Goal: Information Seeking & Learning: Find specific fact

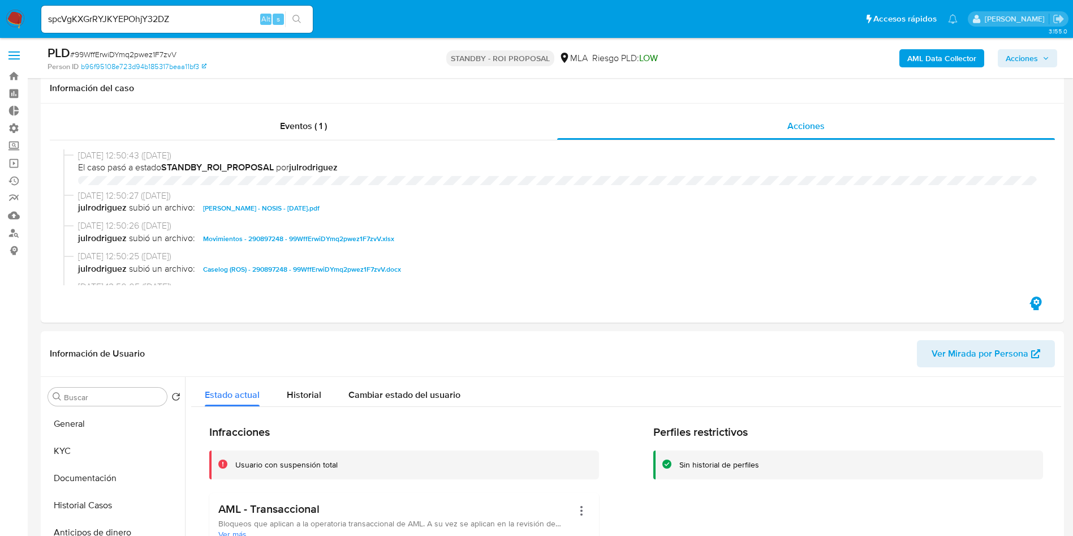
select select "10"
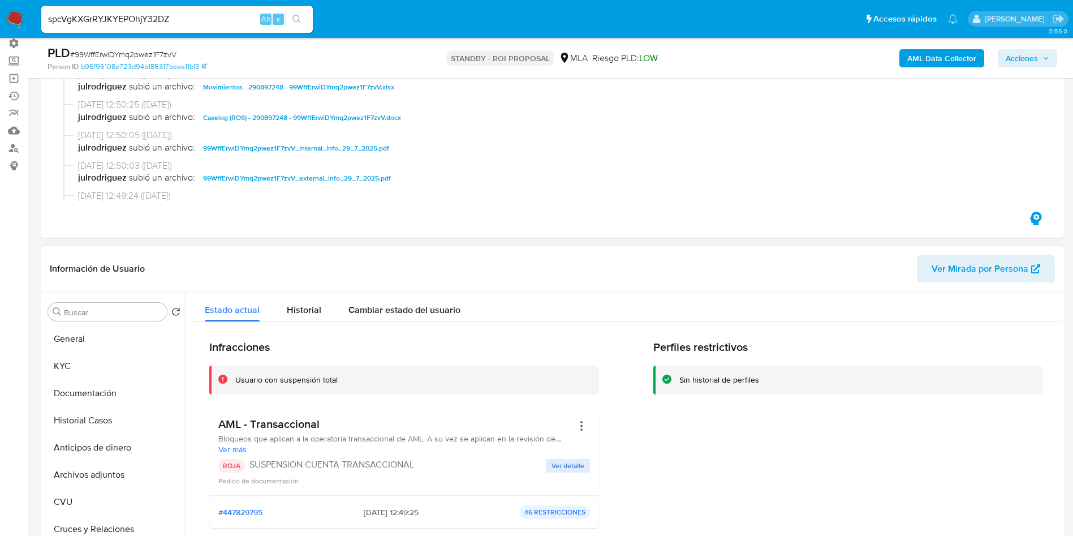
scroll to position [533, 0]
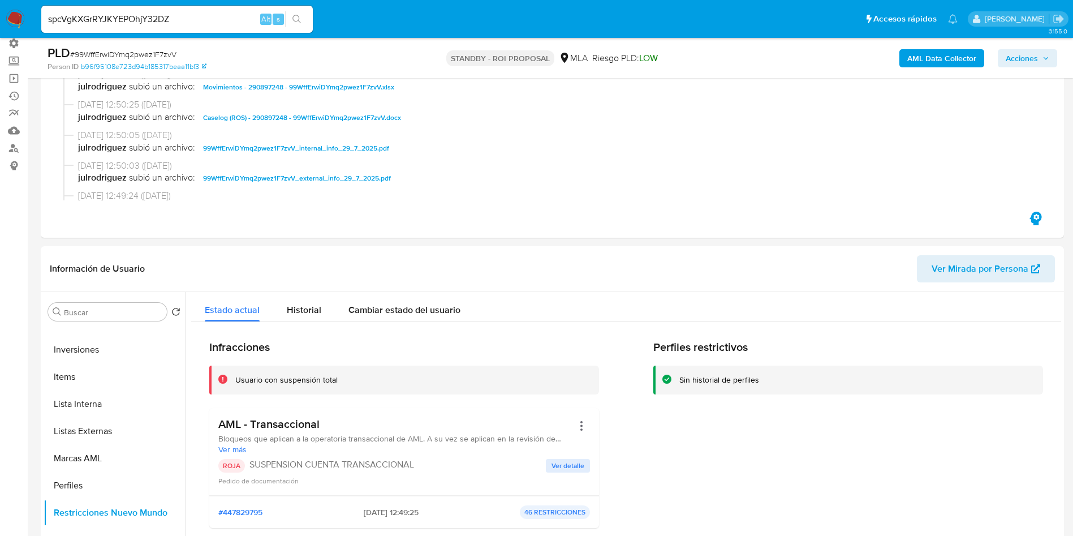
click at [113, 18] on input "spcVgKXGrRYJKYEPOhjY32DZ" at bounding box center [177, 19] width 272 height 15
click at [298, 22] on icon "search-icon" at bounding box center [297, 19] width 9 height 9
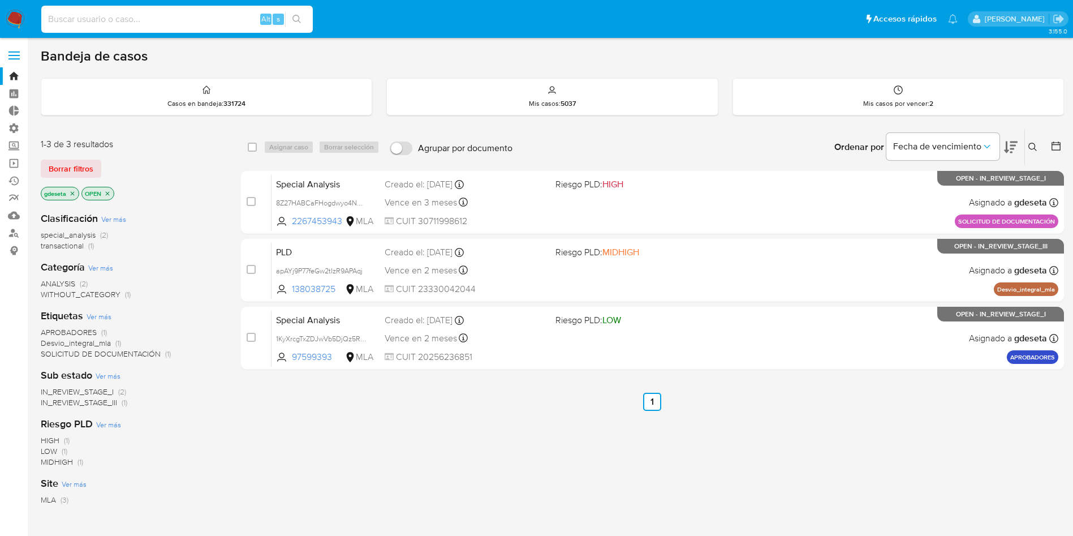
click at [136, 12] on input at bounding box center [177, 19] width 272 height 15
paste input "spcVgKXGrRYJKYEPOhjY32DZ"
type input "spcVgKXGrRYJKYEPOhjY32DZ"
click at [297, 22] on icon "search-icon" at bounding box center [297, 19] width 9 height 9
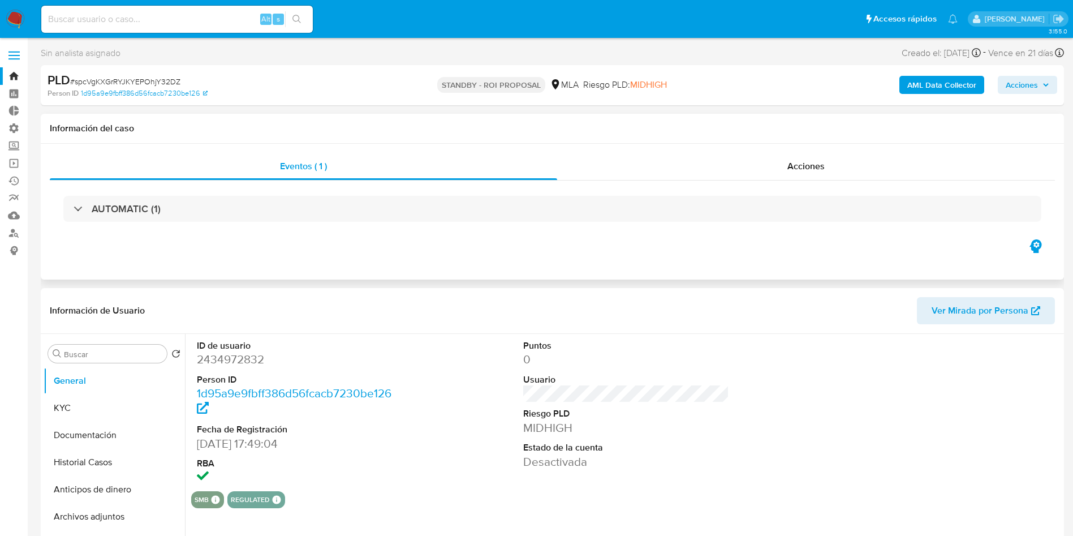
select select "10"
click at [770, 175] on div "Acciones" at bounding box center [806, 166] width 498 height 27
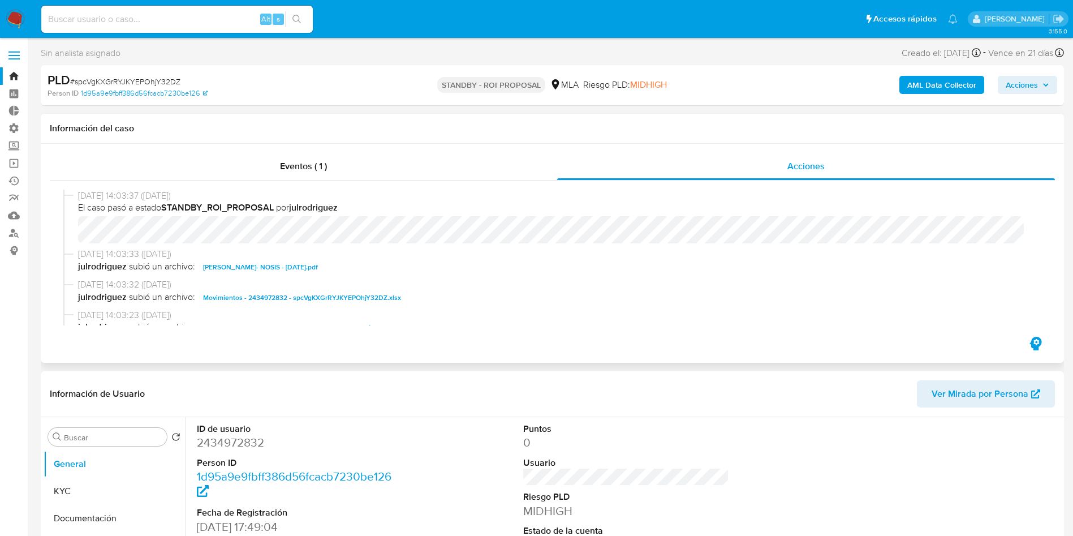
scroll to position [85, 0]
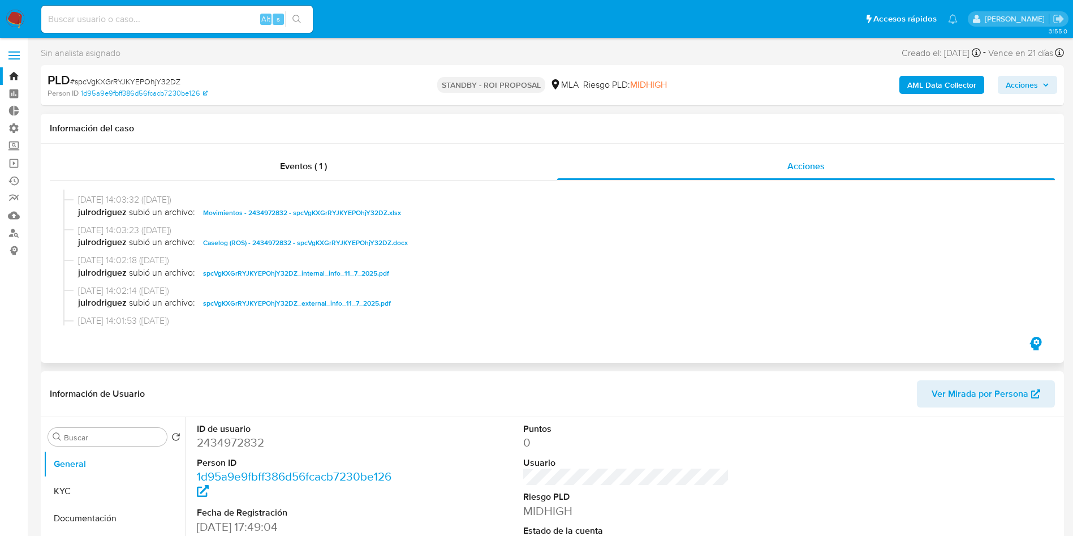
click at [258, 245] on span "Caselog (ROS) - 2434972832 - spcVgKXGrRYJKYEPOhjY32DZ.docx" at bounding box center [305, 243] width 205 height 14
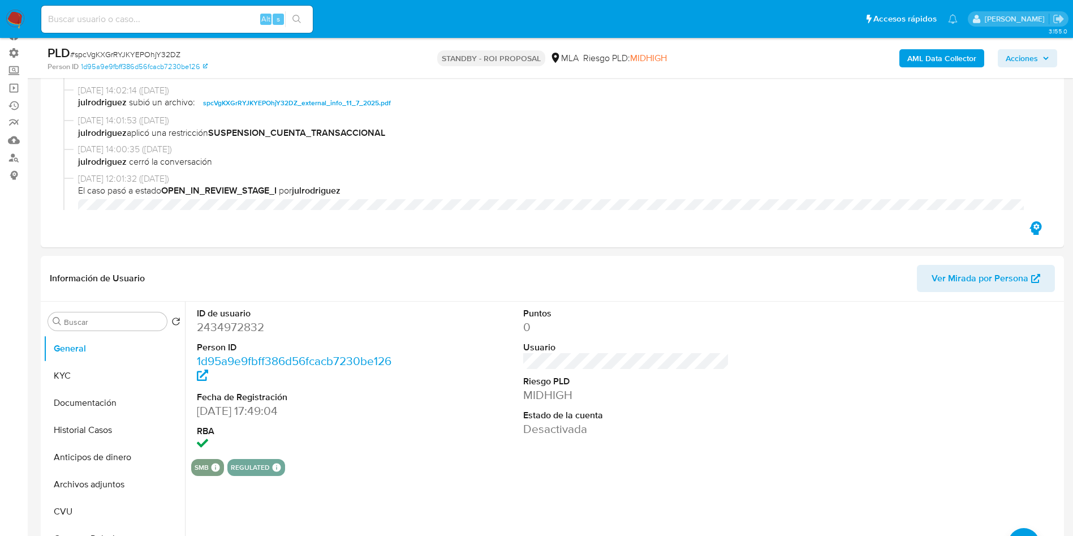
scroll to position [255, 0]
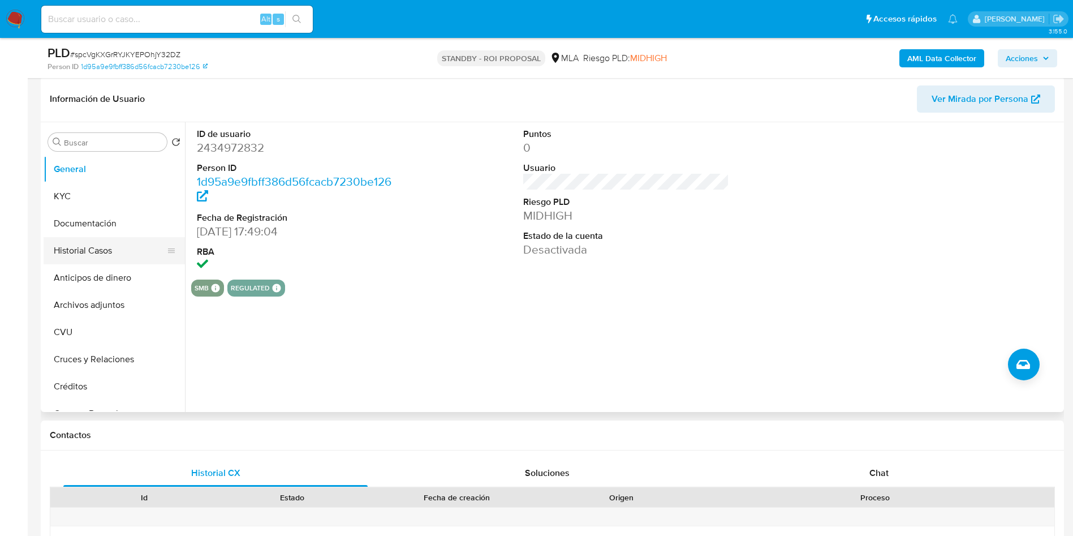
click at [93, 251] on button "Historial Casos" at bounding box center [110, 250] width 132 height 27
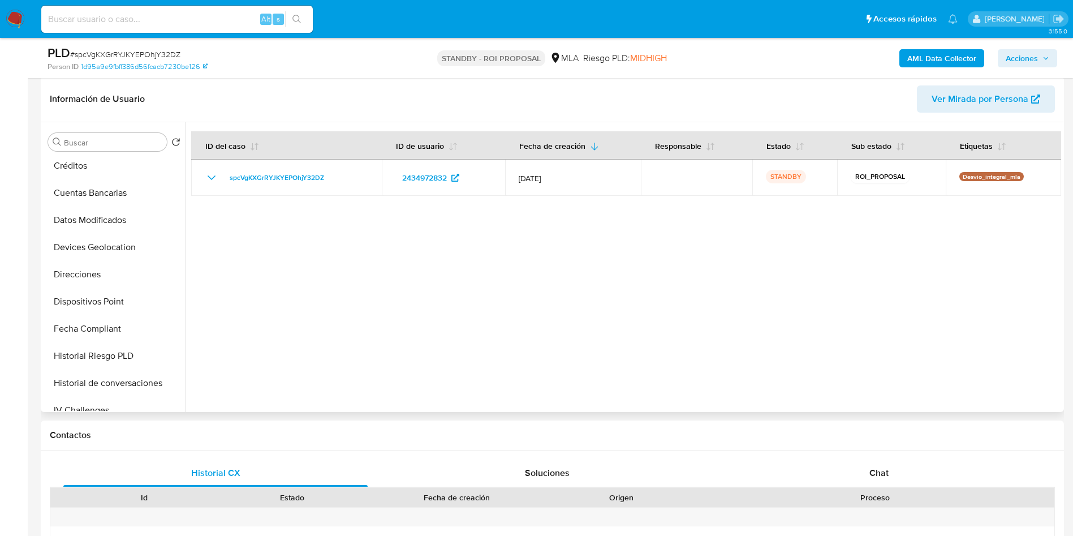
scroll to position [509, 0]
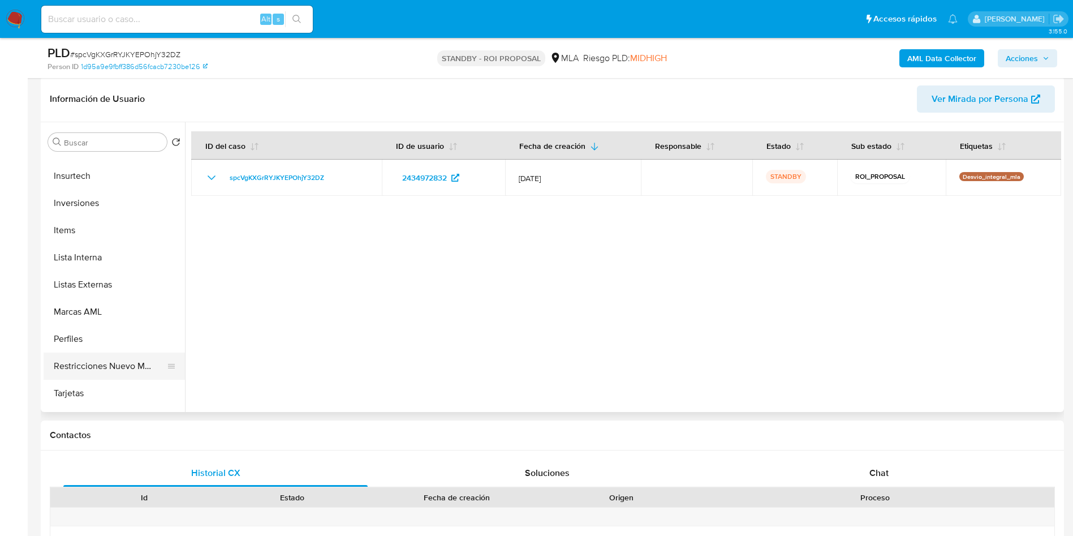
click at [78, 375] on button "Restricciones Nuevo Mundo" at bounding box center [110, 366] width 132 height 27
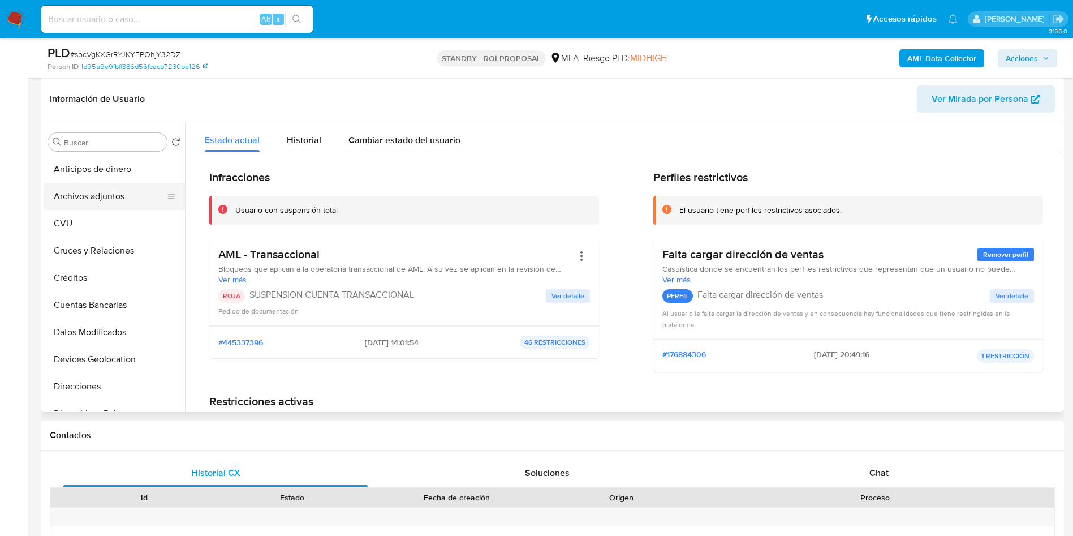
scroll to position [0, 0]
click at [66, 203] on button "KYC" at bounding box center [110, 196] width 132 height 27
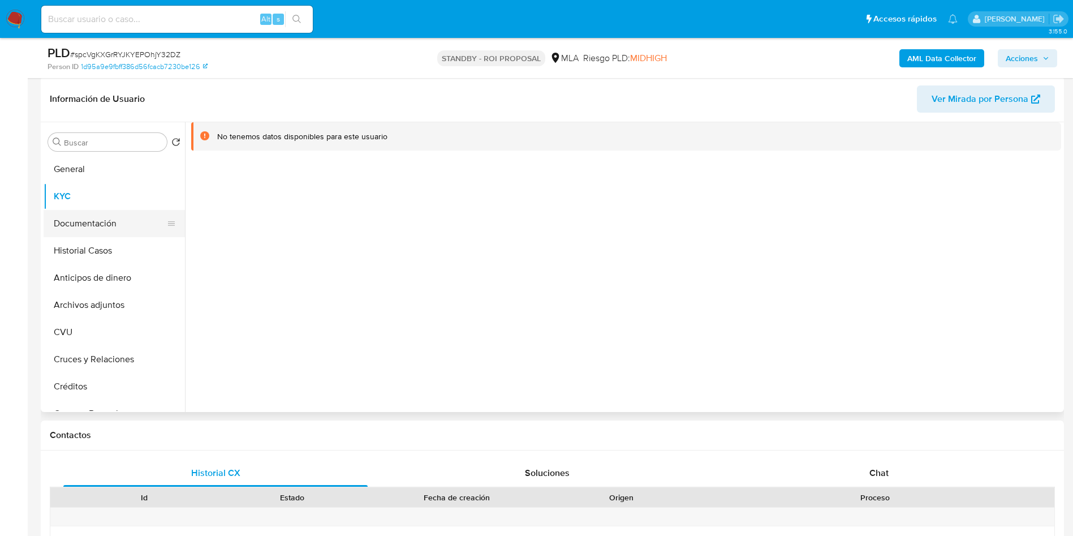
click at [100, 223] on button "Documentación" at bounding box center [110, 223] width 132 height 27
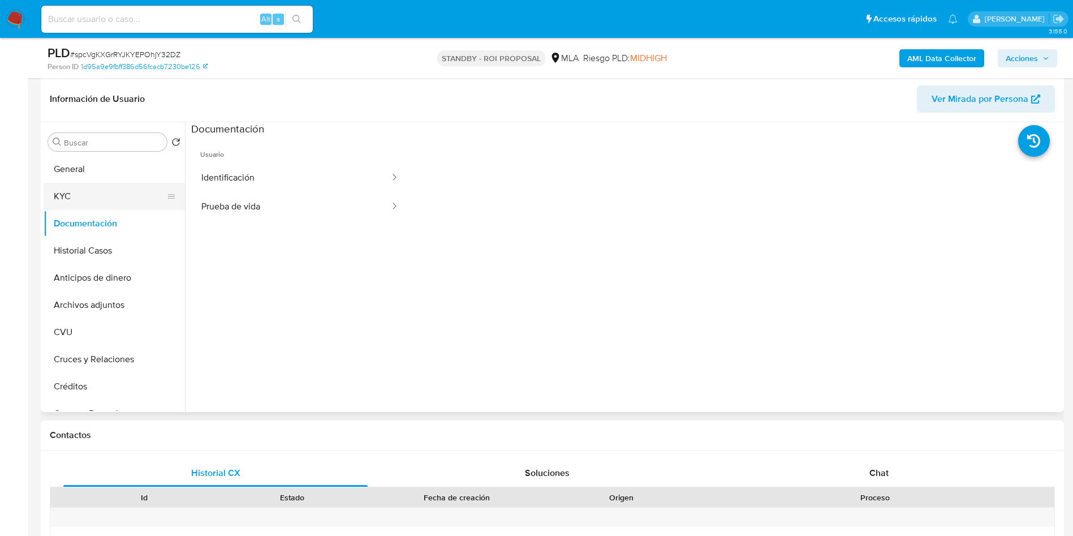
click at [103, 196] on button "KYC" at bounding box center [110, 196] width 132 height 27
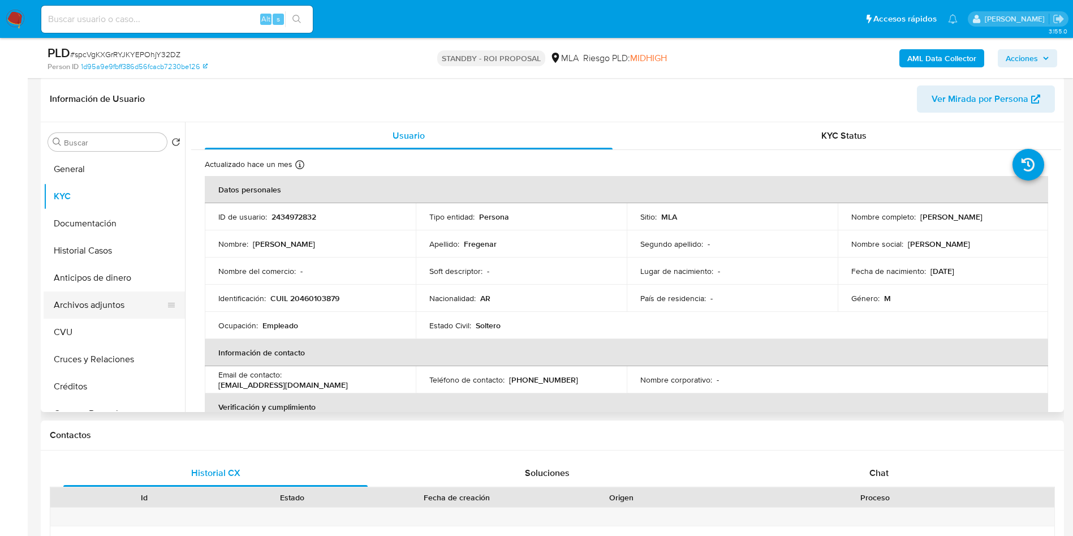
click at [130, 317] on button "Archivos adjuntos" at bounding box center [110, 304] width 132 height 27
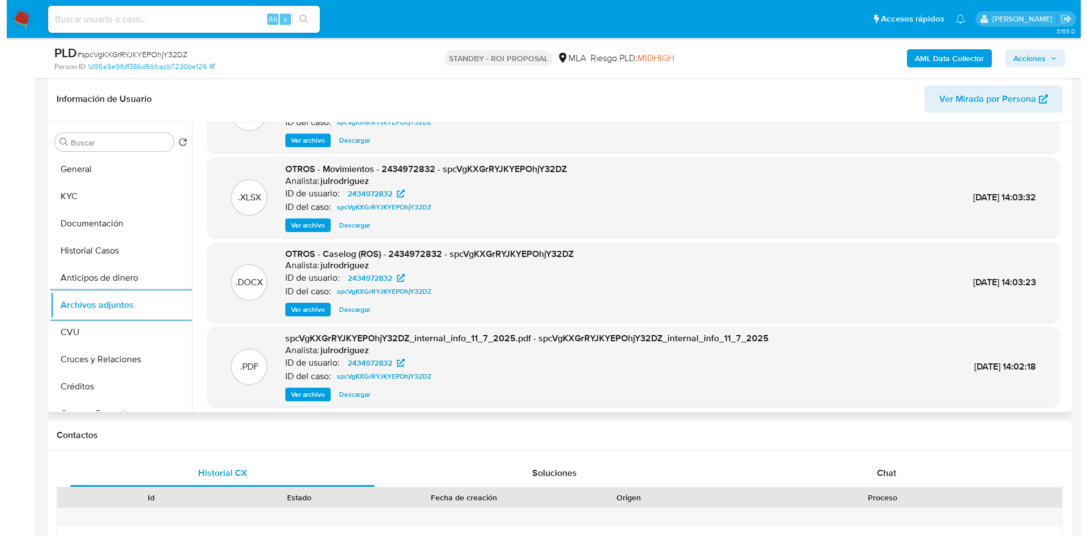
scroll to position [85, 0]
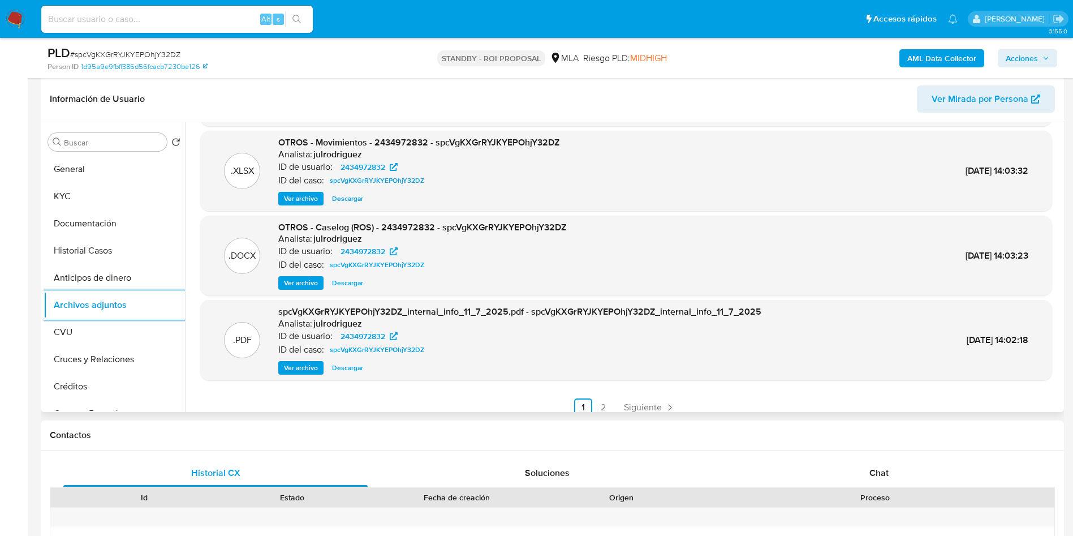
click at [291, 284] on span "Ver archivo" at bounding box center [301, 282] width 34 height 11
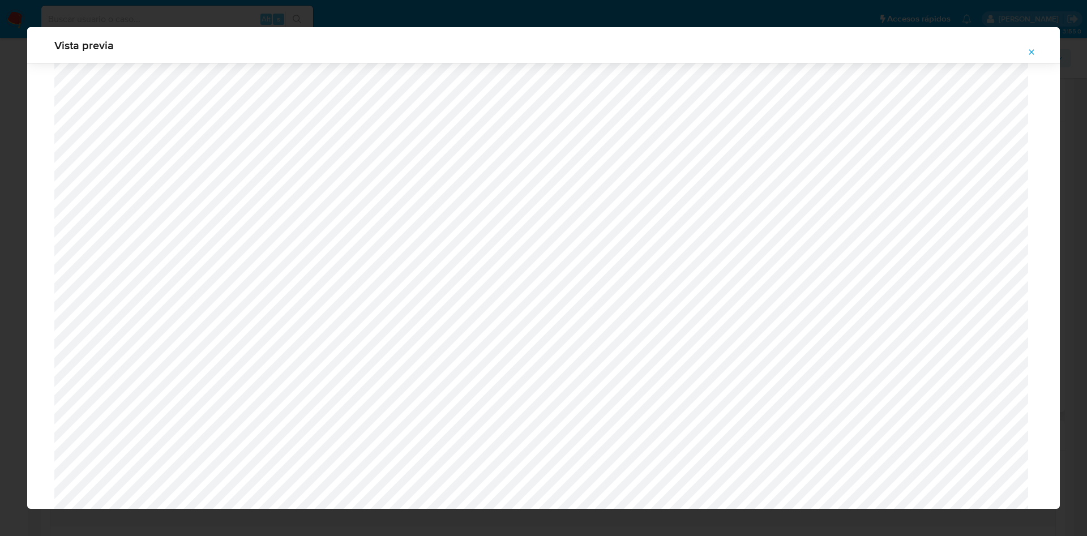
scroll to position [402, 0]
click at [1021, 44] on button "Attachment preview" at bounding box center [1031, 52] width 25 height 18
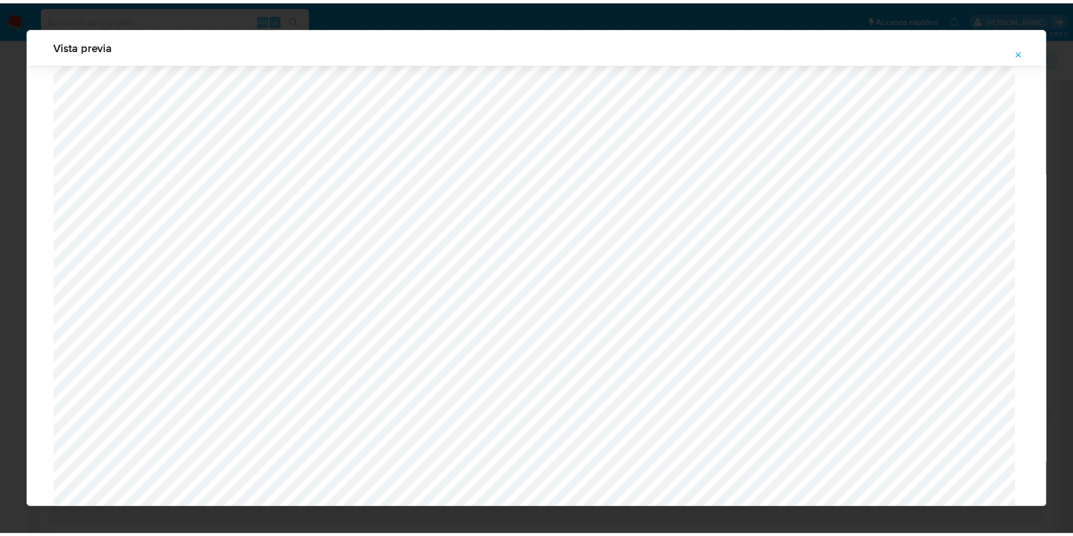
scroll to position [0, 0]
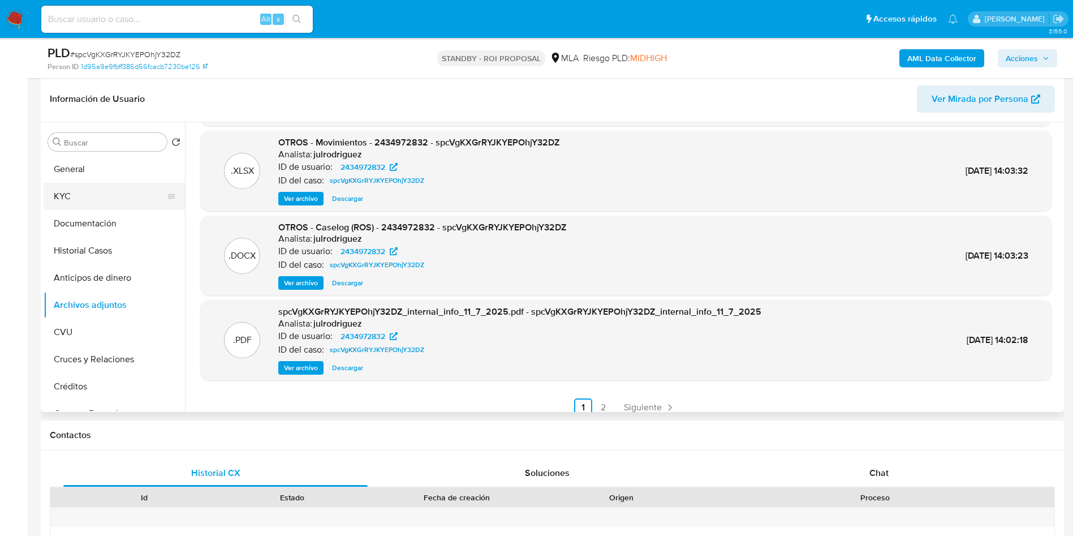
click at [111, 194] on button "KYC" at bounding box center [110, 196] width 132 height 27
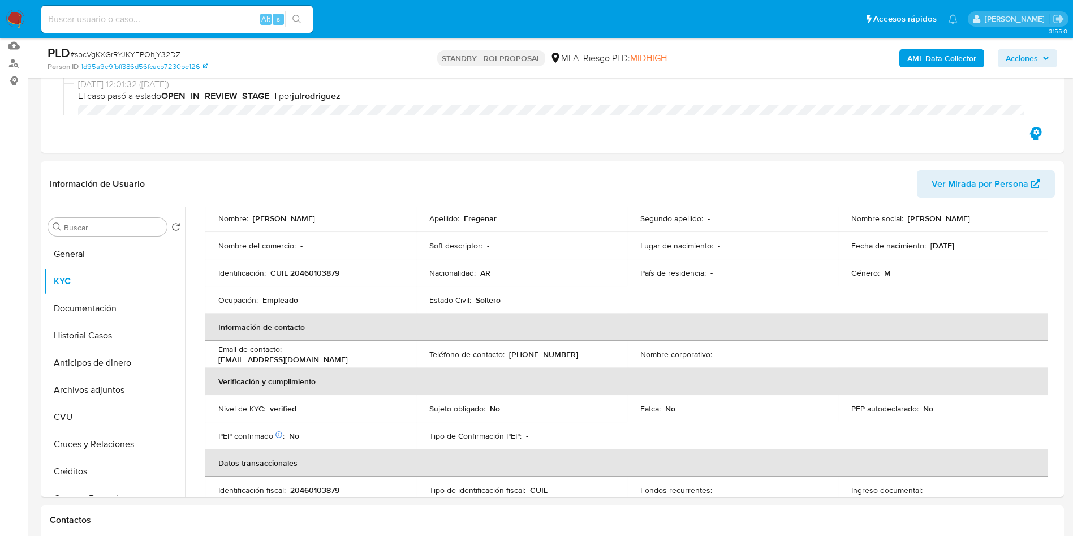
scroll to position [85, 0]
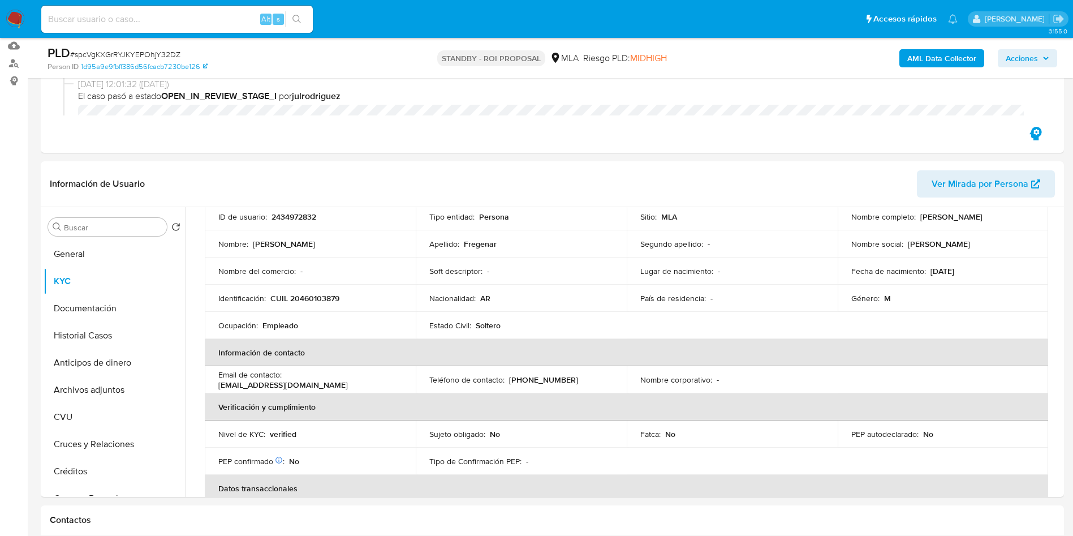
click at [154, 22] on input at bounding box center [177, 19] width 272 height 15
paste input "sQFIhmj0wjq3db4i3TtJuYDb"
type input "sQFIhmj0wjq3db4i3TtJuYDb"
click at [299, 24] on button "search-icon" at bounding box center [296, 19] width 23 height 16
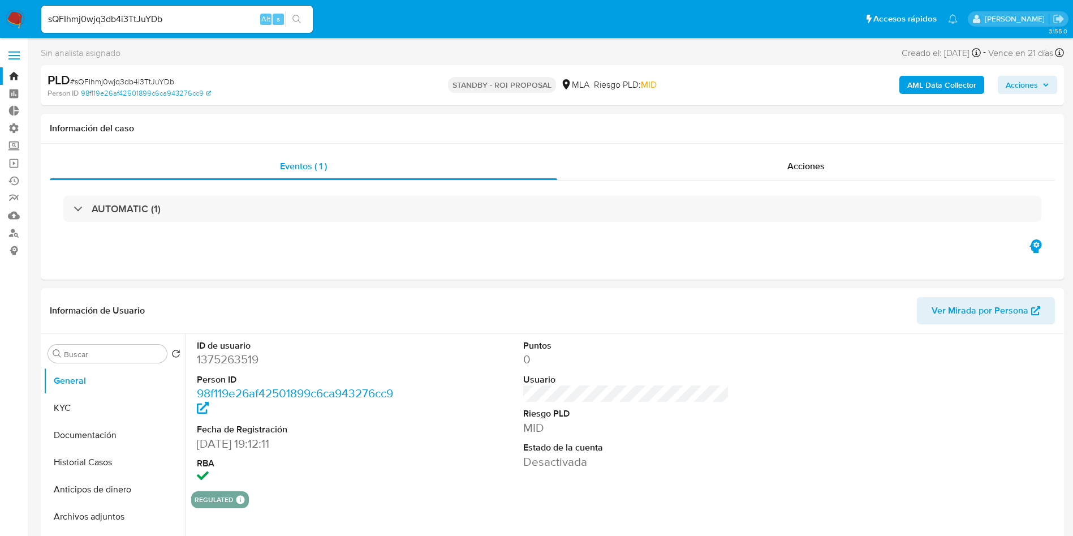
select select "10"
click at [795, 171] on span "Acciones" at bounding box center [806, 166] width 37 height 13
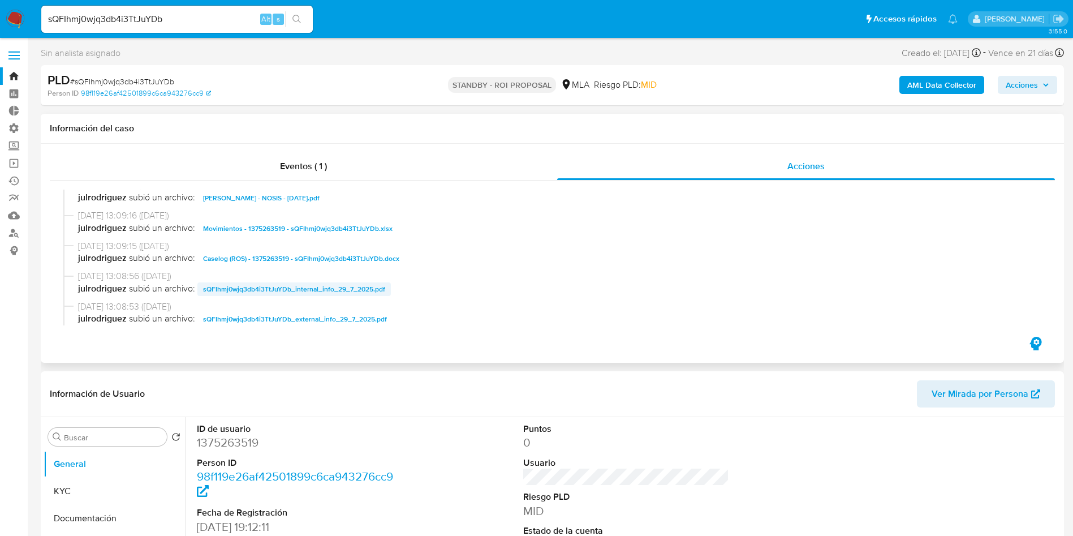
scroll to position [85, 0]
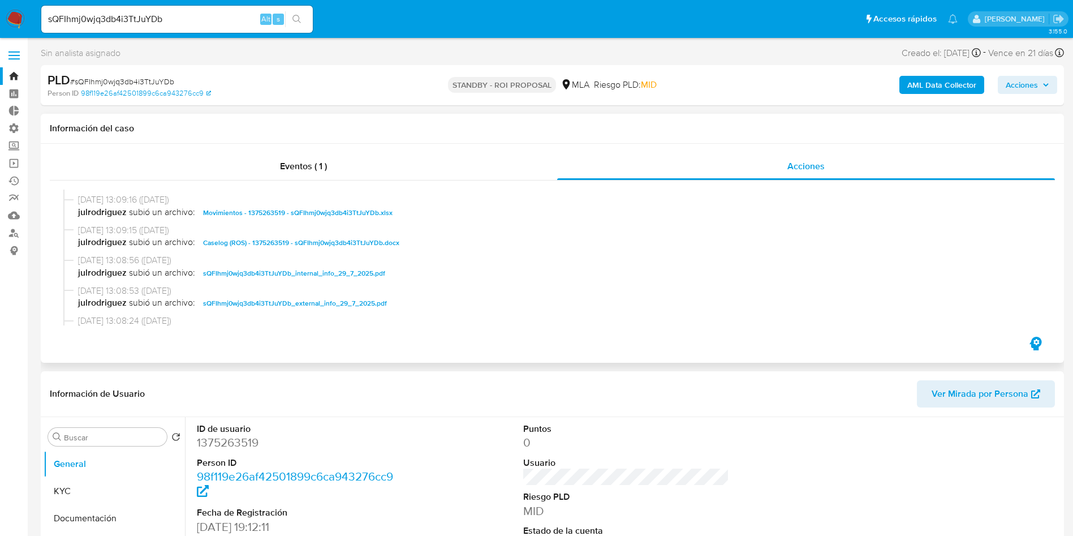
click at [277, 246] on span "Caselog (ROS) - 1375263519 - sQFIhmj0wjq3db4i3TtJuYDb.docx" at bounding box center [301, 243] width 196 height 14
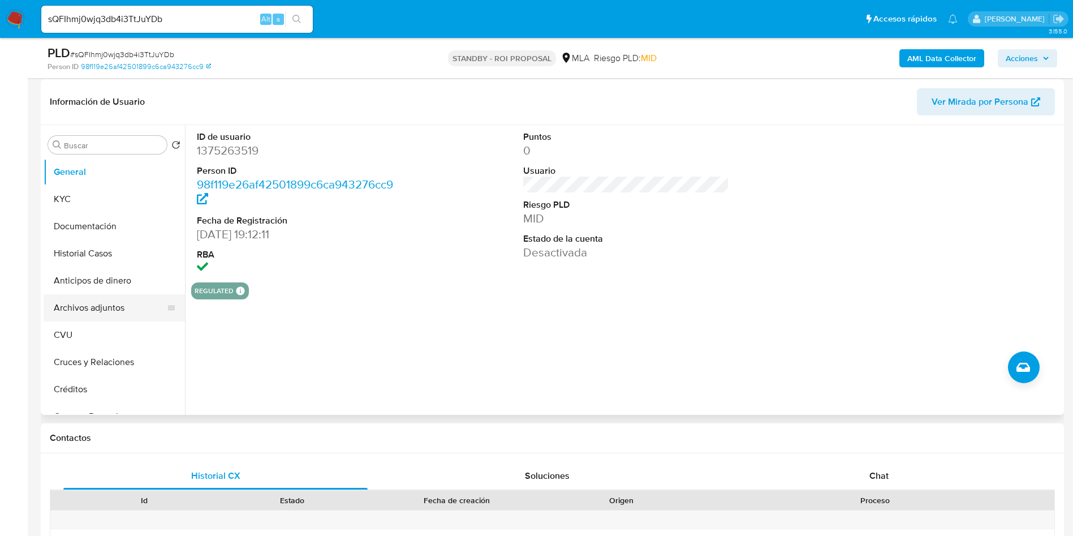
scroll to position [255, 0]
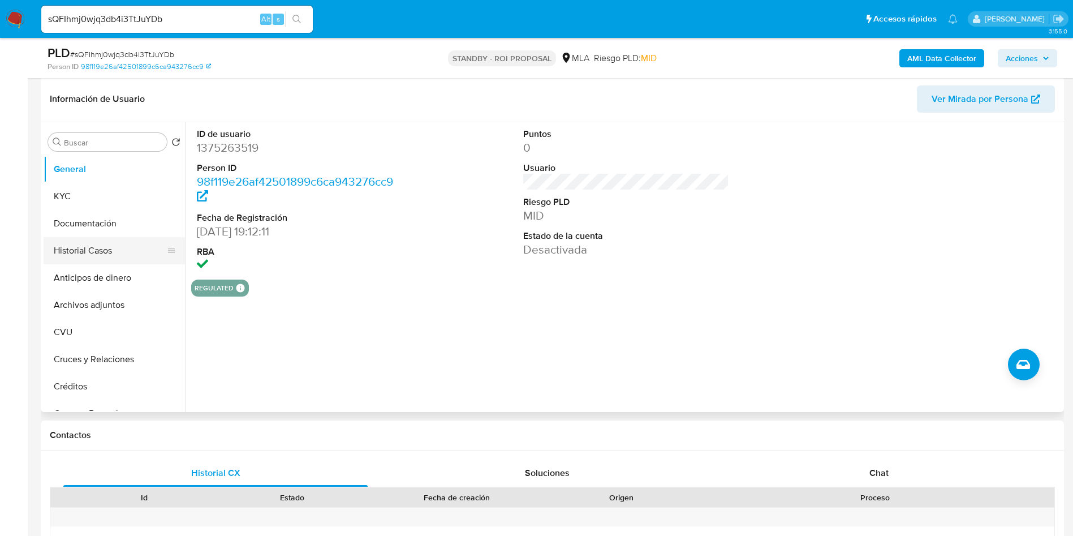
click at [128, 259] on button "Historial Casos" at bounding box center [110, 250] width 132 height 27
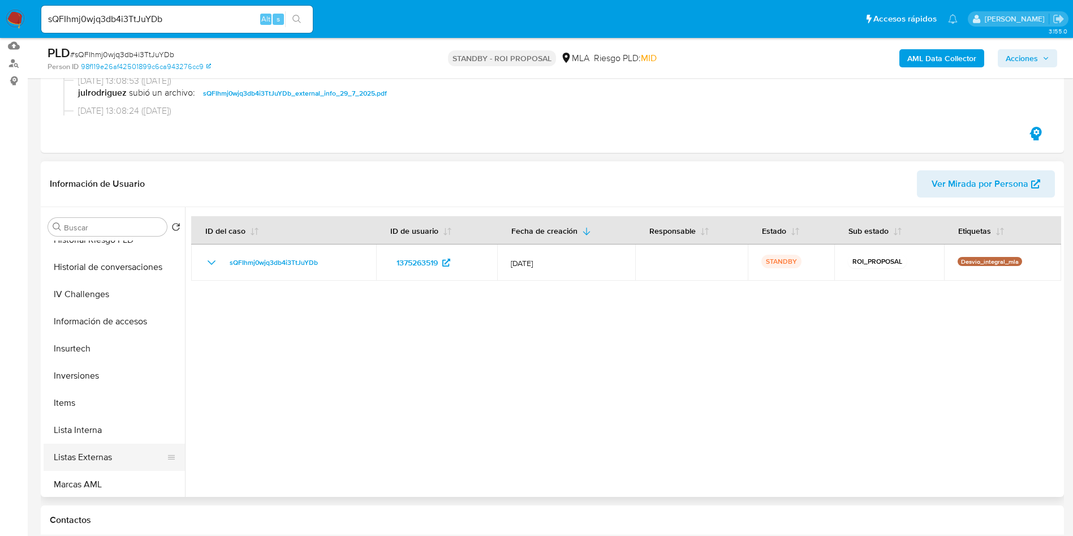
scroll to position [424, 0]
click at [123, 453] on button "Listas Externas" at bounding box center [110, 454] width 132 height 27
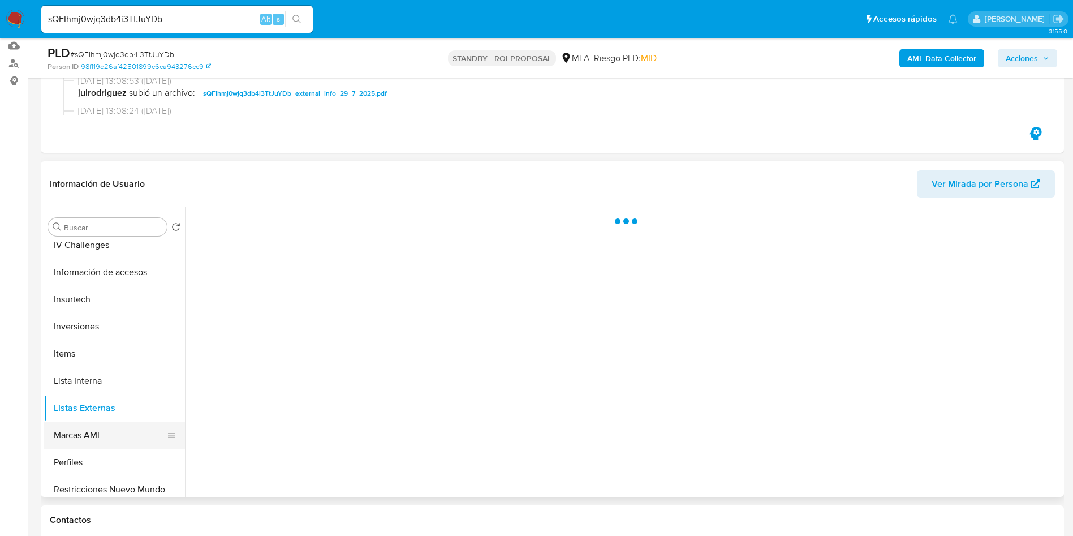
scroll to position [509, 0]
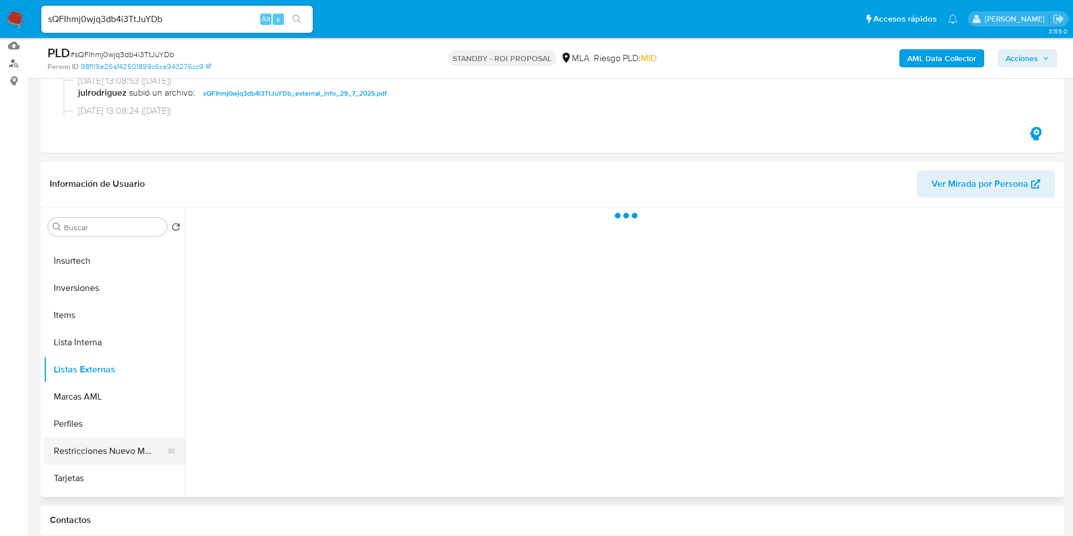
click at [160, 445] on button "Restricciones Nuevo Mundo" at bounding box center [110, 450] width 132 height 27
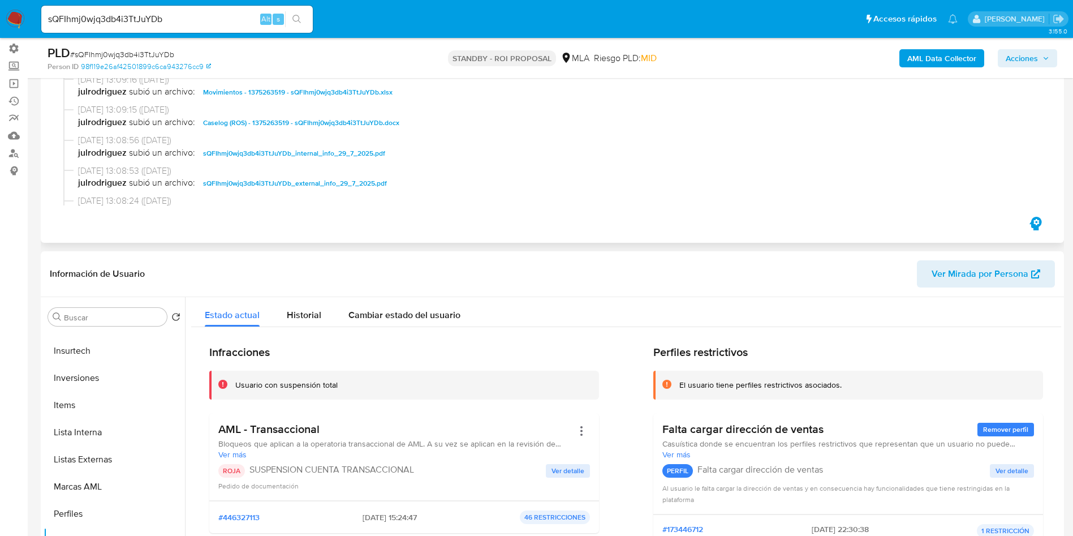
scroll to position [0, 0]
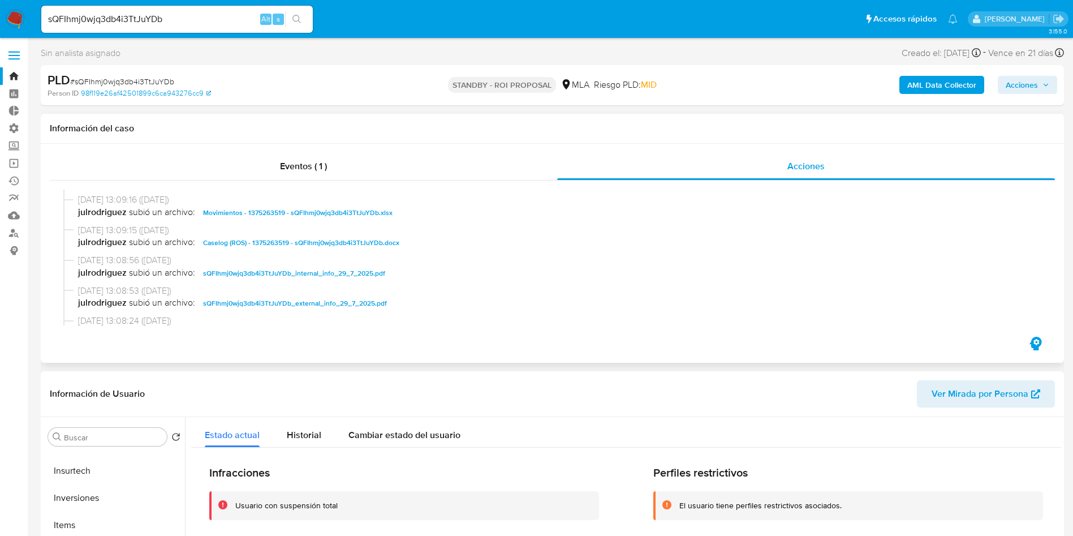
click at [337, 248] on span "Caselog (ROS) - 1375263519 - sQFIhmj0wjq3db4i3TtJuYDb.docx" at bounding box center [301, 243] width 196 height 14
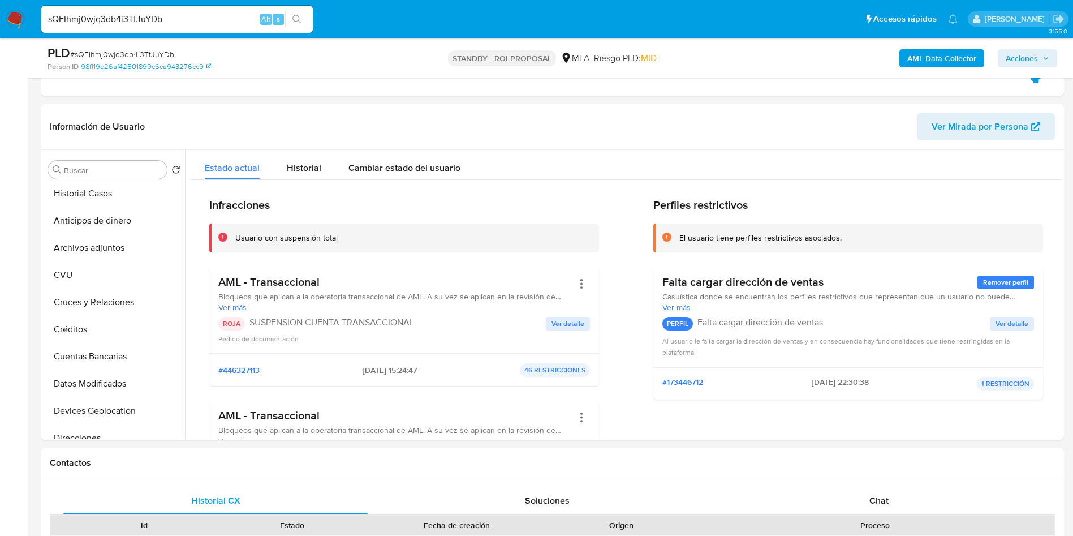
scroll to position [255, 0]
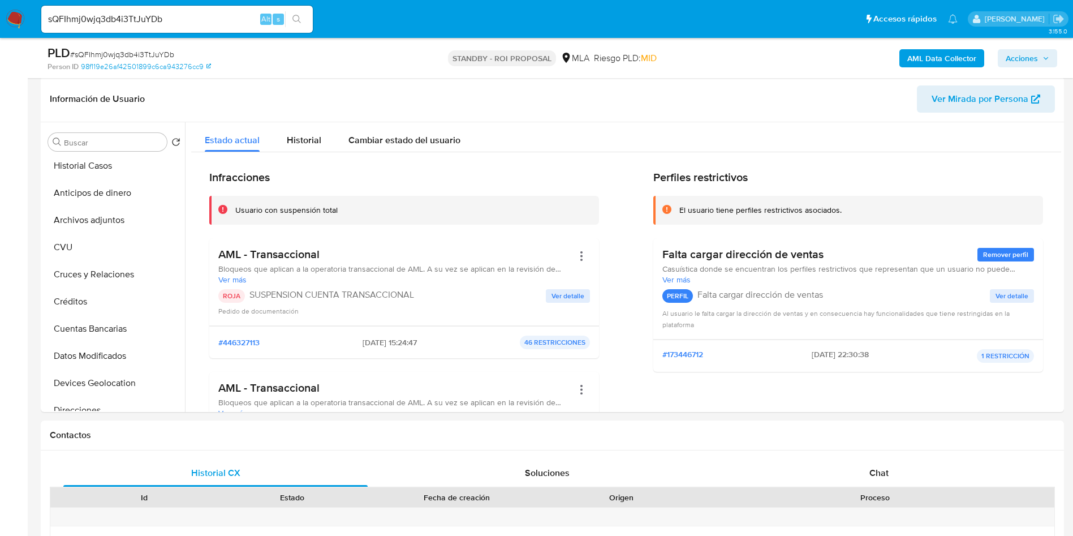
click at [156, 28] on div "sQFIhmj0wjq3db4i3TtJuYDb Alt s" at bounding box center [177, 19] width 272 height 27
click at [156, 18] on input "sQFIhmj0wjq3db4i3TtJuYDb" at bounding box center [177, 19] width 272 height 15
paste input "YYy3SqA3LyxUC4ibxdnc7CYN"
type input "YYy3SqA3LyxUC4ibxdnc7CYN"
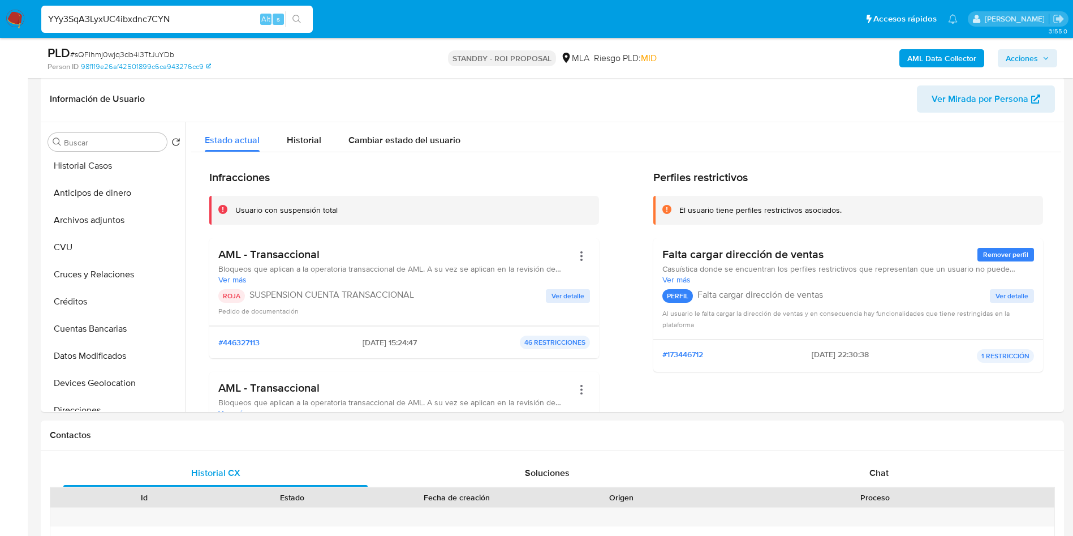
click at [297, 15] on icon "search-icon" at bounding box center [297, 19] width 9 height 9
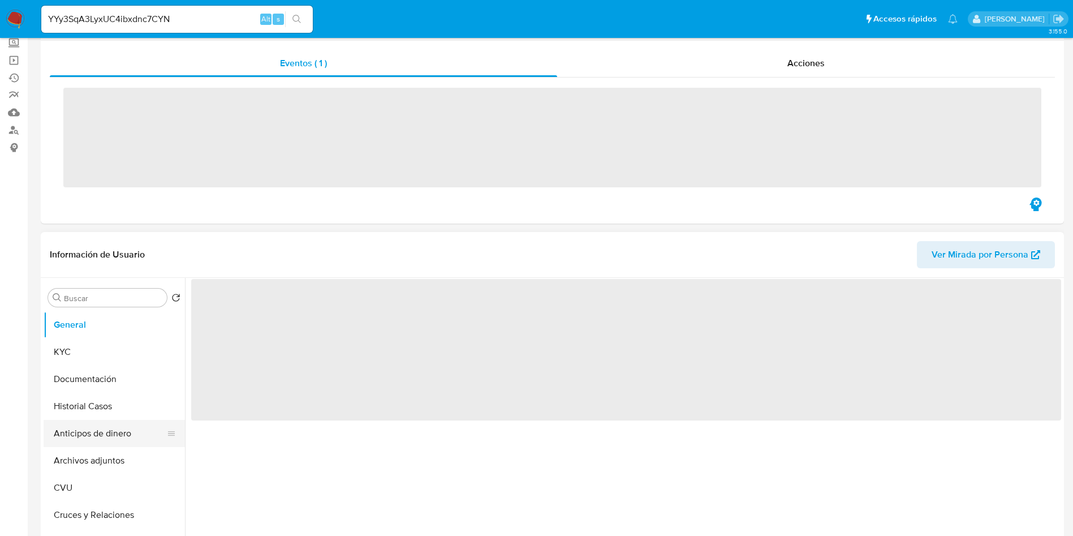
scroll to position [170, 0]
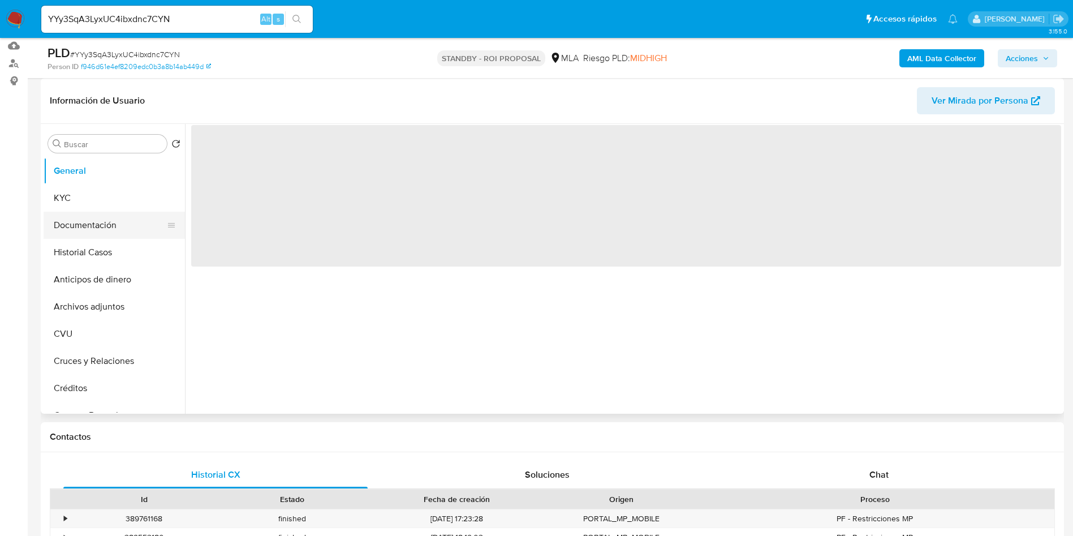
click at [90, 232] on button "Documentación" at bounding box center [110, 225] width 132 height 27
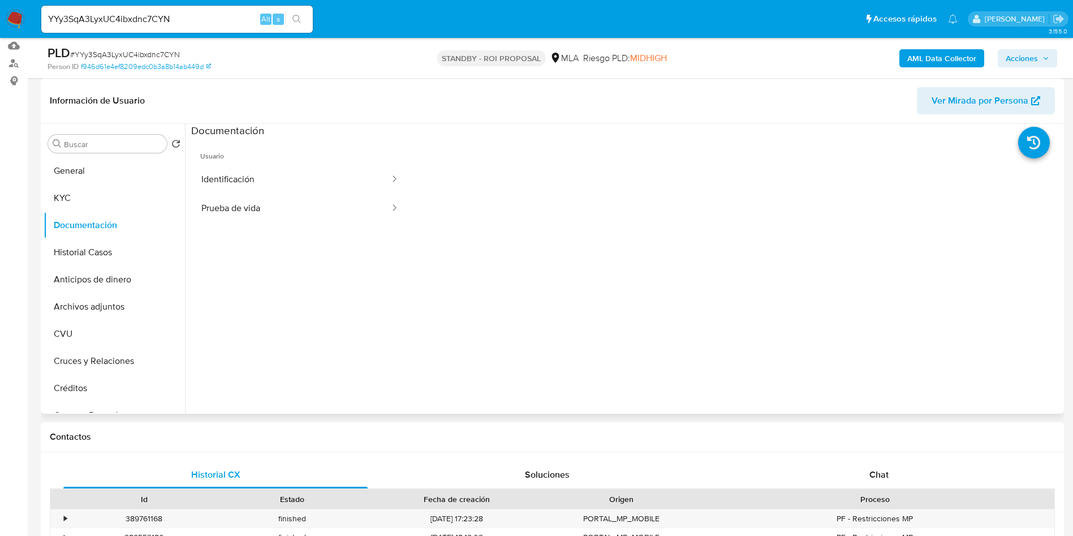
select select "10"
click at [256, 214] on button "Prueba de vida" at bounding box center [291, 208] width 200 height 29
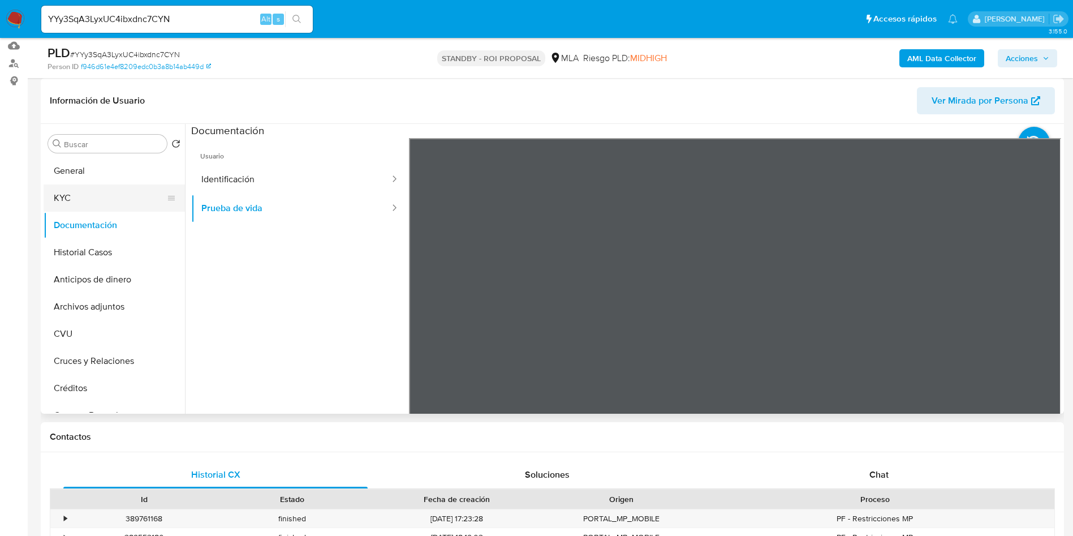
click at [85, 208] on button "KYC" at bounding box center [110, 197] width 132 height 27
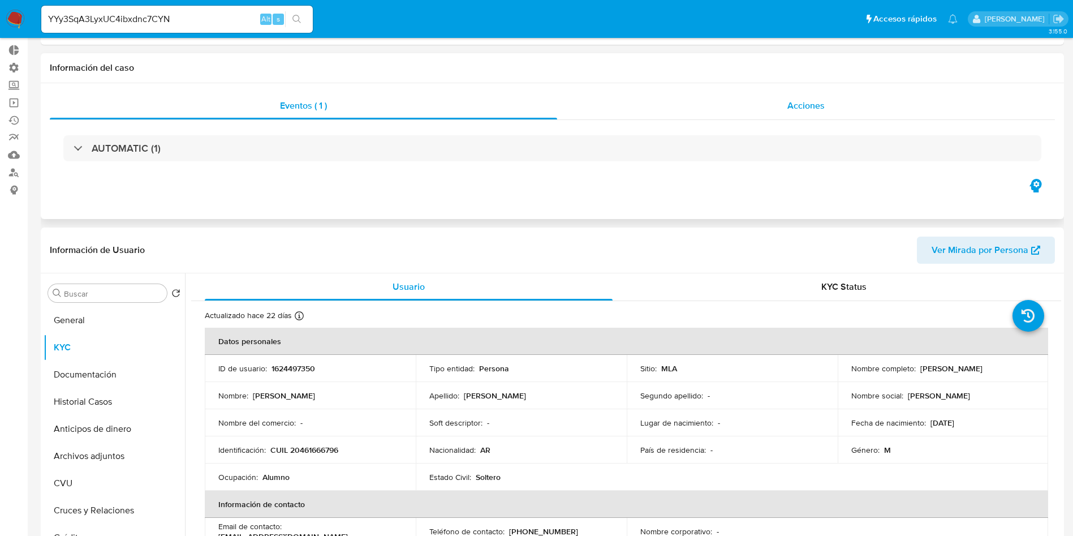
scroll to position [0, 0]
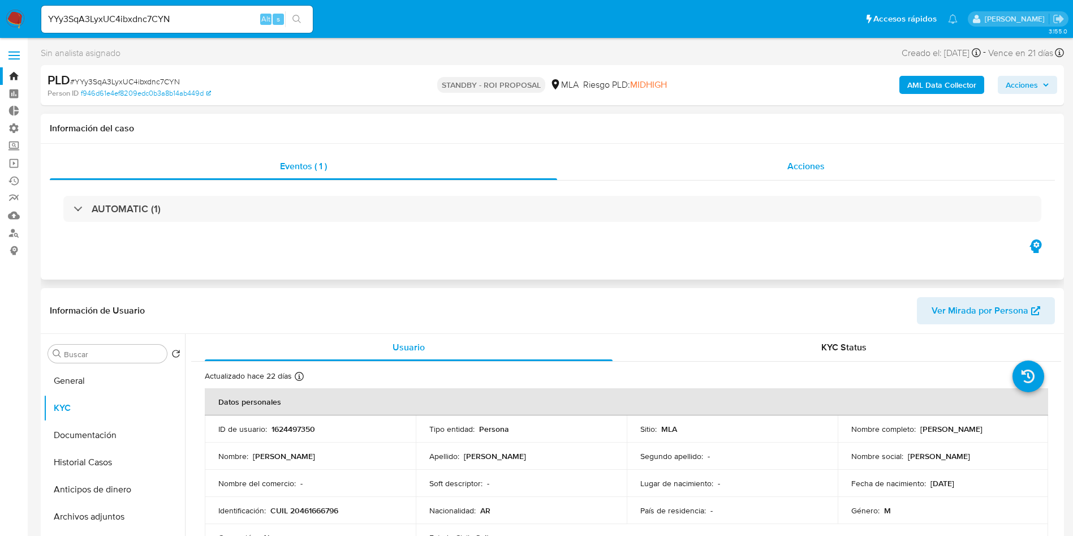
click at [811, 165] on span "Acciones" at bounding box center [806, 166] width 37 height 13
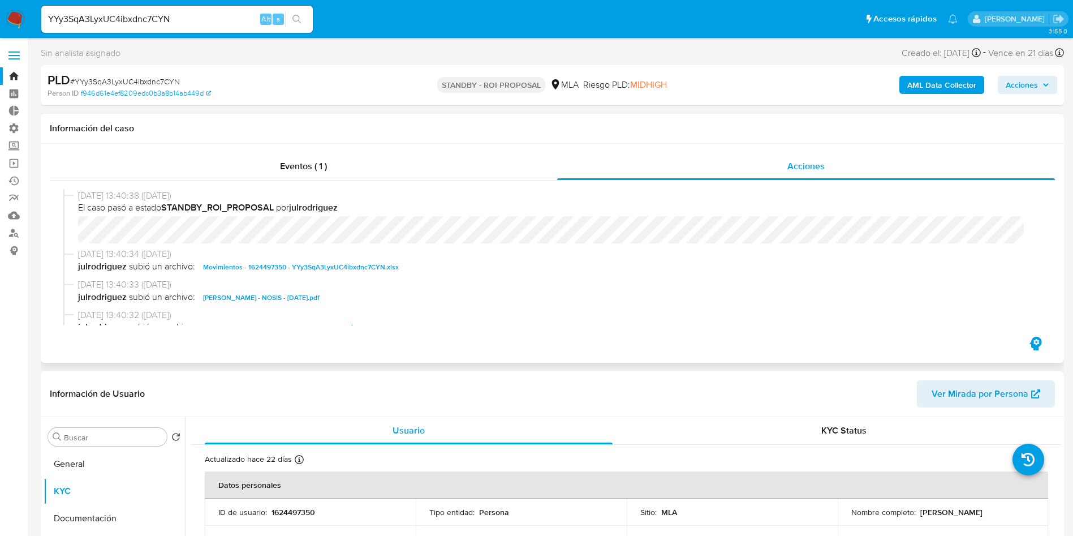
scroll to position [85, 0]
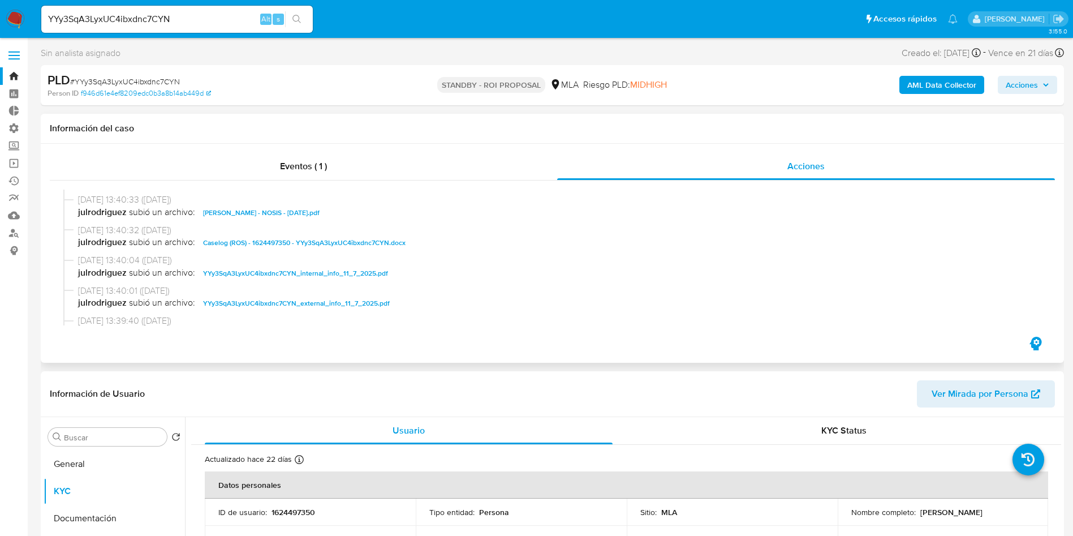
click at [300, 242] on span "Caselog (ROS) - 1624497350 - YYy3SqA3LyxUC4ibxdnc7CYN.docx" at bounding box center [304, 243] width 203 height 14
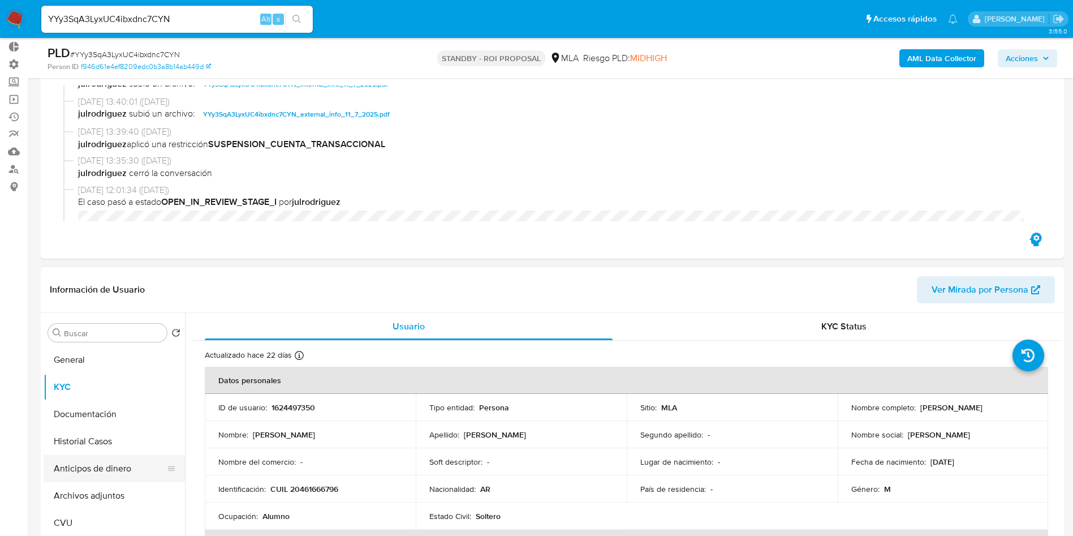
scroll to position [255, 0]
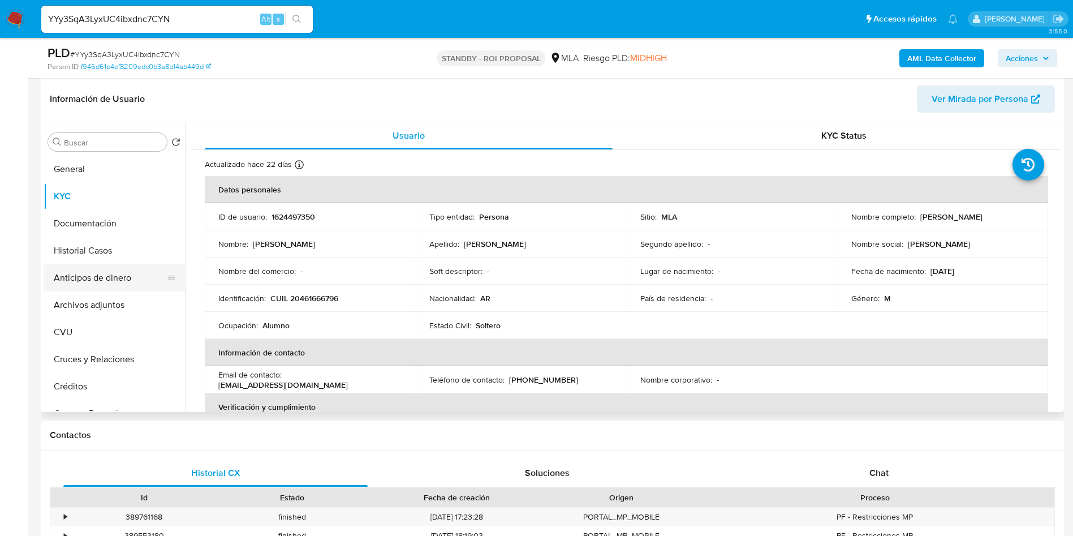
click at [94, 267] on button "Anticipos de dinero" at bounding box center [110, 277] width 132 height 27
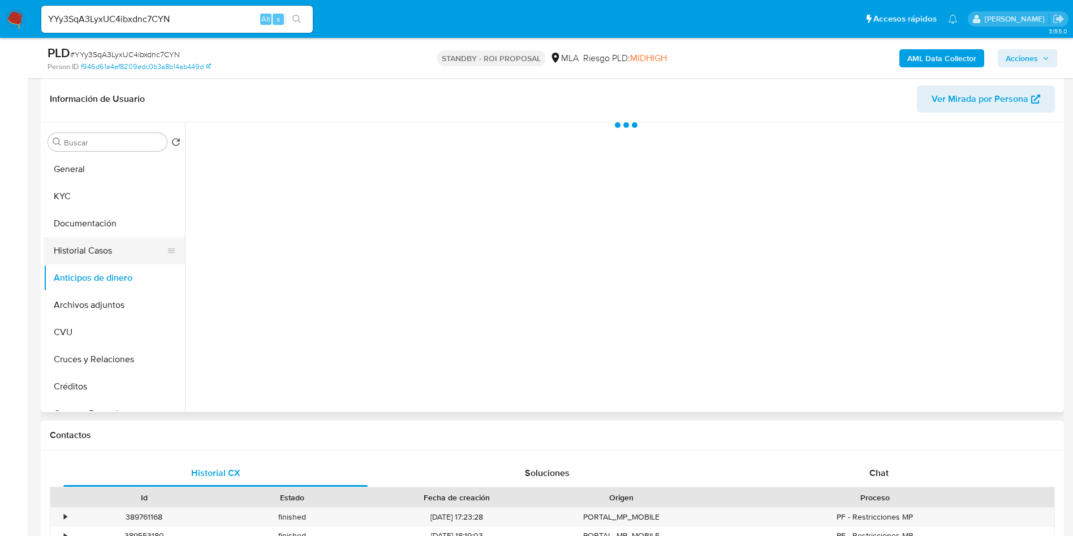
click at [94, 254] on button "Historial Casos" at bounding box center [110, 250] width 132 height 27
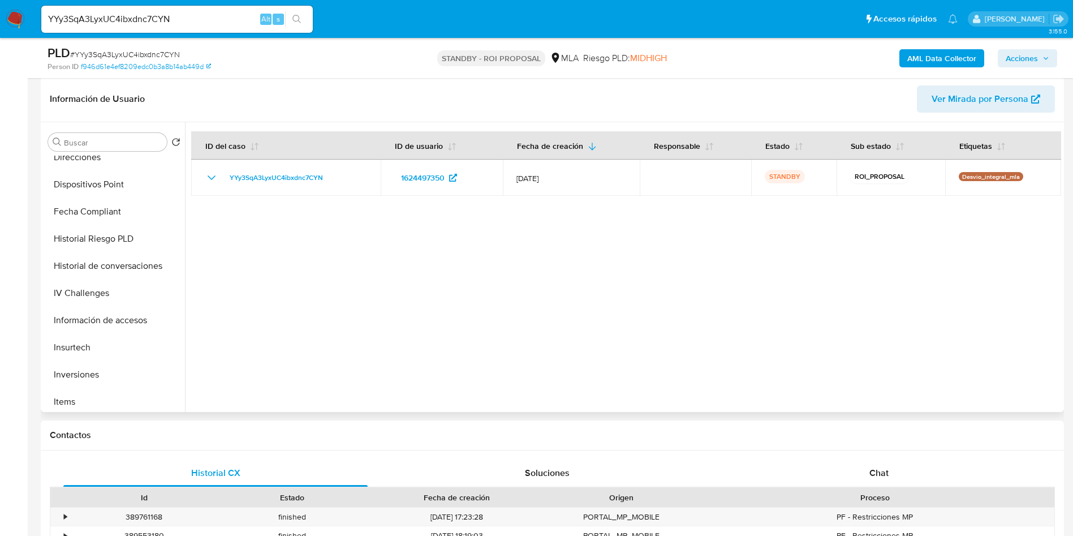
scroll to position [533, 0]
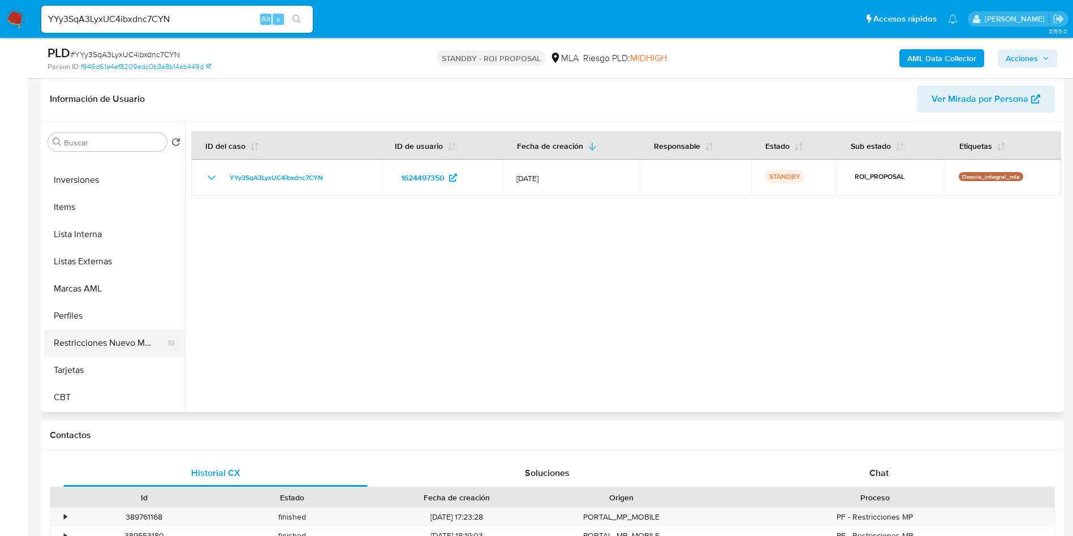
click at [112, 338] on button "Restricciones Nuevo Mundo" at bounding box center [110, 342] width 132 height 27
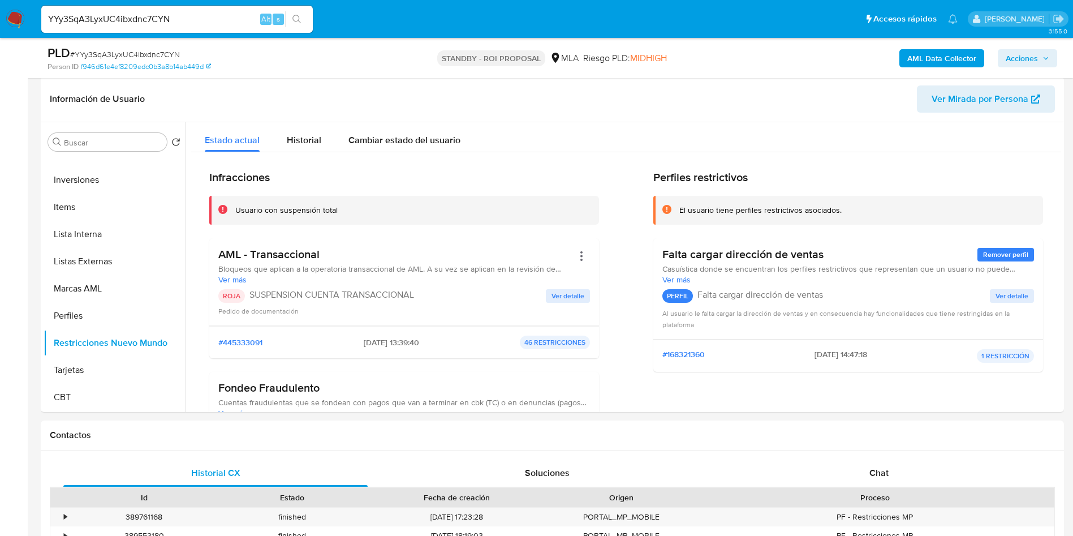
click at [114, 18] on input "YYy3SqA3LyxUC4ibxdnc7CYN" at bounding box center [177, 19] width 272 height 15
paste input "7311c5R0dcTpk7VH2ObHCg3T"
type input "7311c5R0dcTpk7VH2ObHCg3T"
click at [295, 19] on icon "search-icon" at bounding box center [297, 19] width 9 height 9
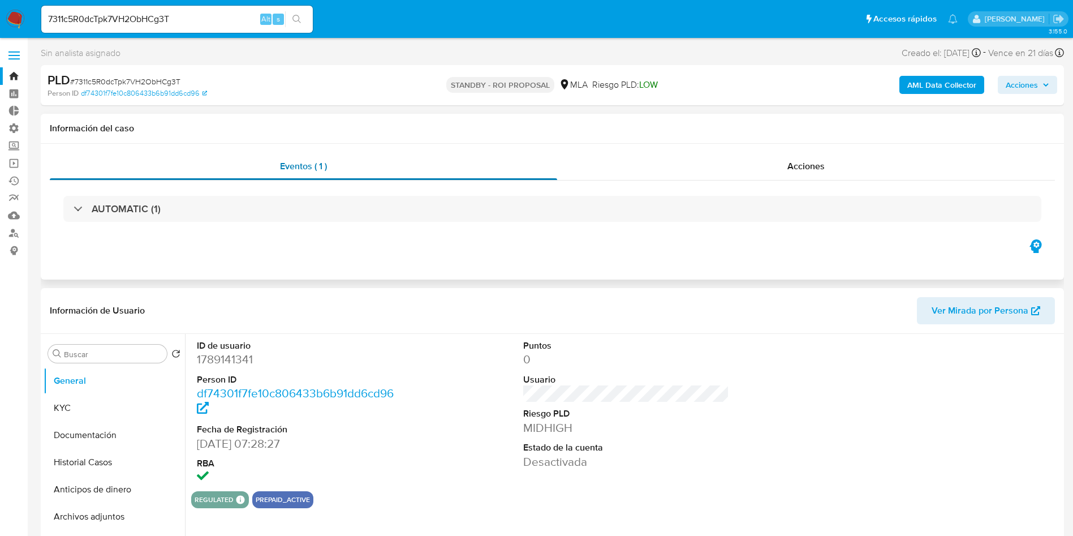
select select "10"
click at [153, 20] on input "7311c5R0dcTpk7VH2ObHCg3T" at bounding box center [177, 19] width 272 height 15
click at [304, 20] on button "search-icon" at bounding box center [296, 19] width 23 height 16
click at [816, 171] on span "Acciones" at bounding box center [806, 166] width 37 height 13
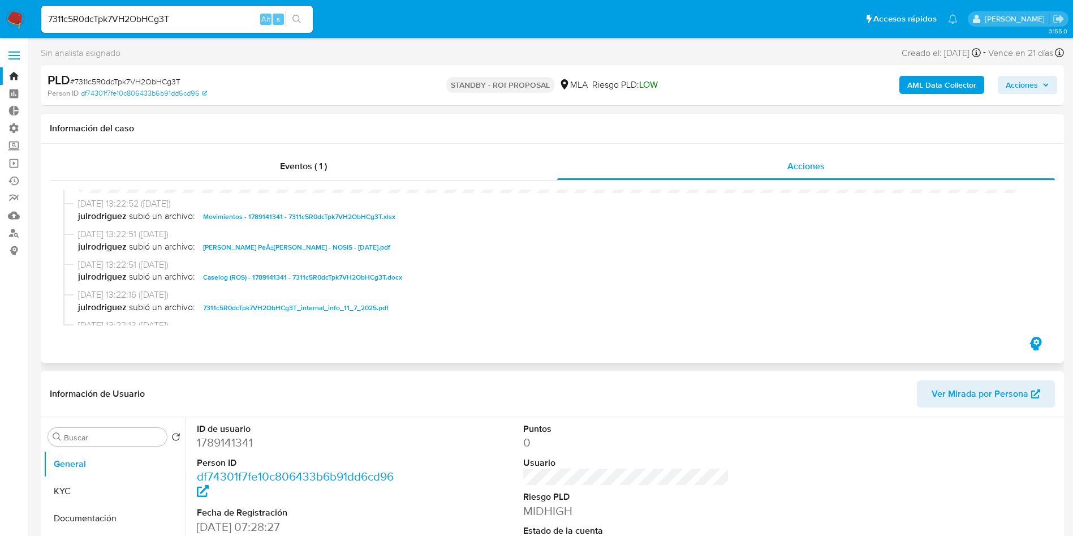
scroll to position [85, 0]
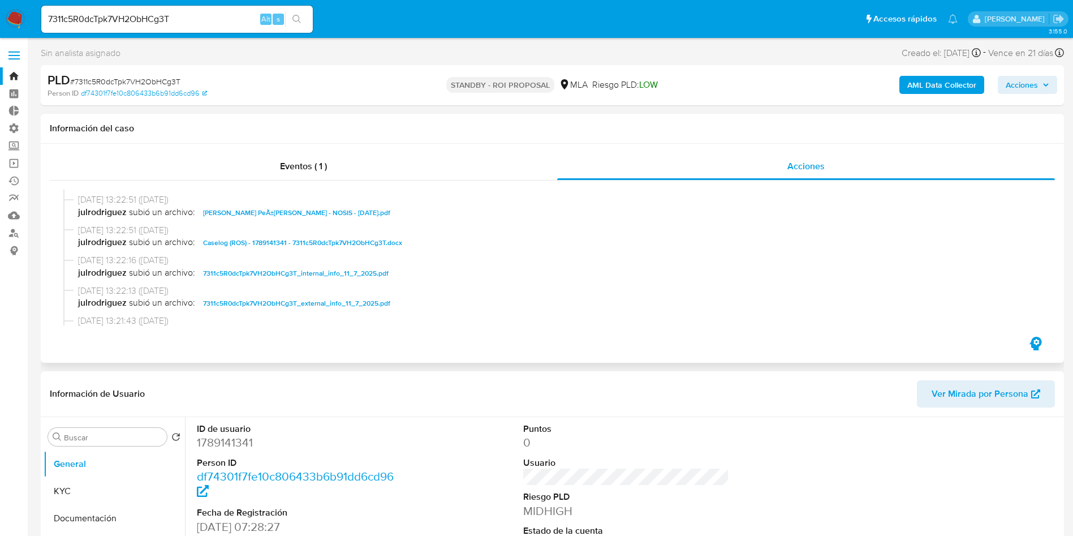
click at [311, 245] on span "Caselog (ROS) - 1789141341 - 7311c5R0dcTpk7VH2ObHCg3T.docx" at bounding box center [302, 243] width 199 height 14
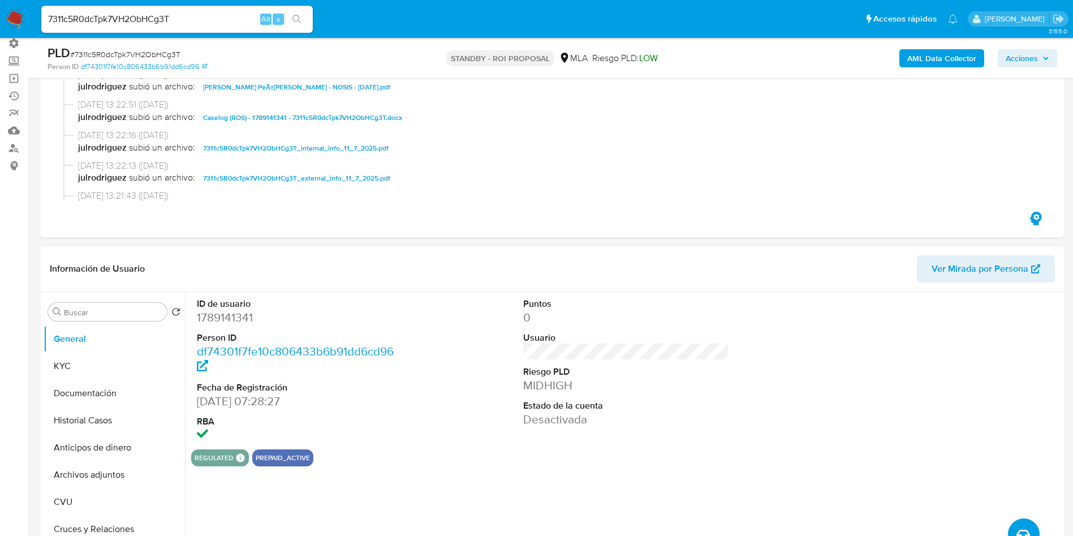
click at [467, 381] on div "ID de usuario 1789141341 Person ID df74301f7fe10c806433b6b91dd6cd96 Fecha de Re…" at bounding box center [626, 370] width 870 height 157
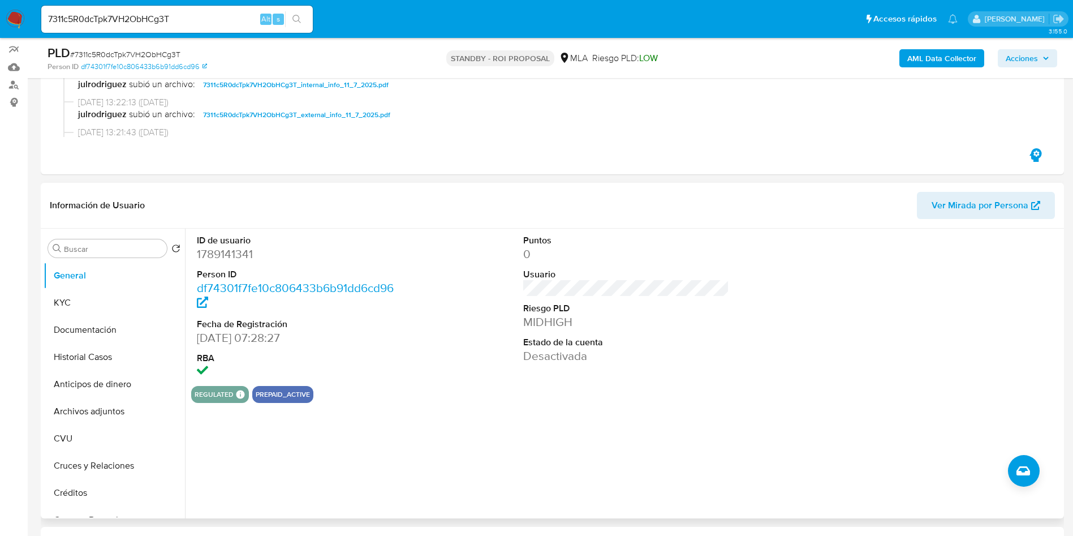
scroll to position [170, 0]
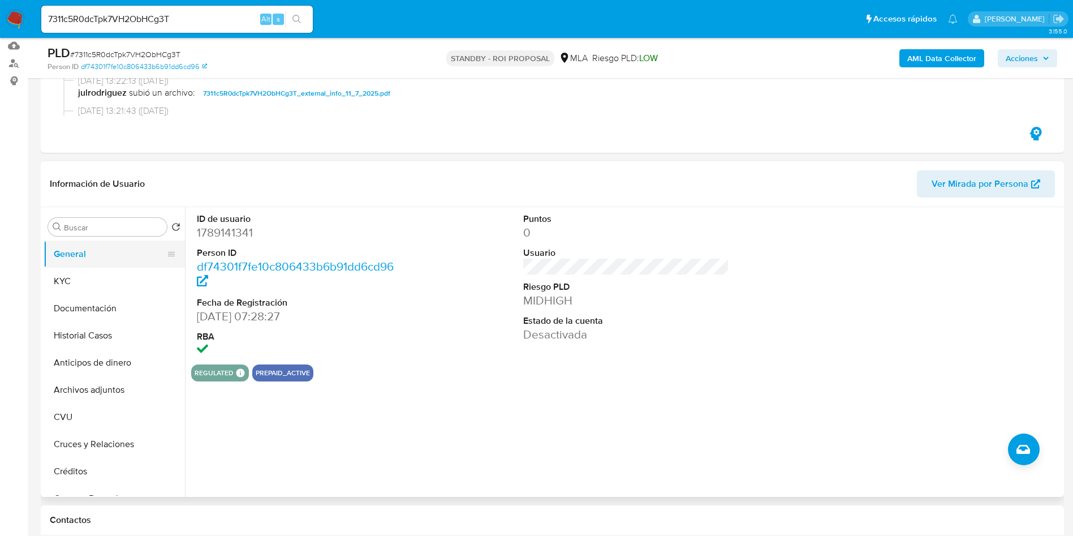
click at [78, 266] on button "General" at bounding box center [110, 254] width 132 height 27
click at [84, 280] on button "KYC" at bounding box center [110, 281] width 132 height 27
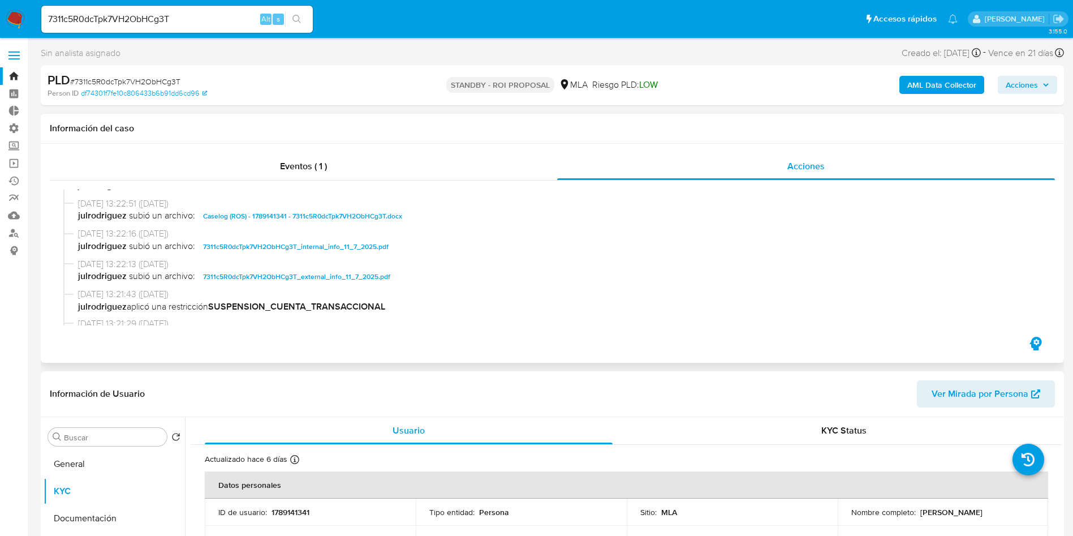
scroll to position [85, 0]
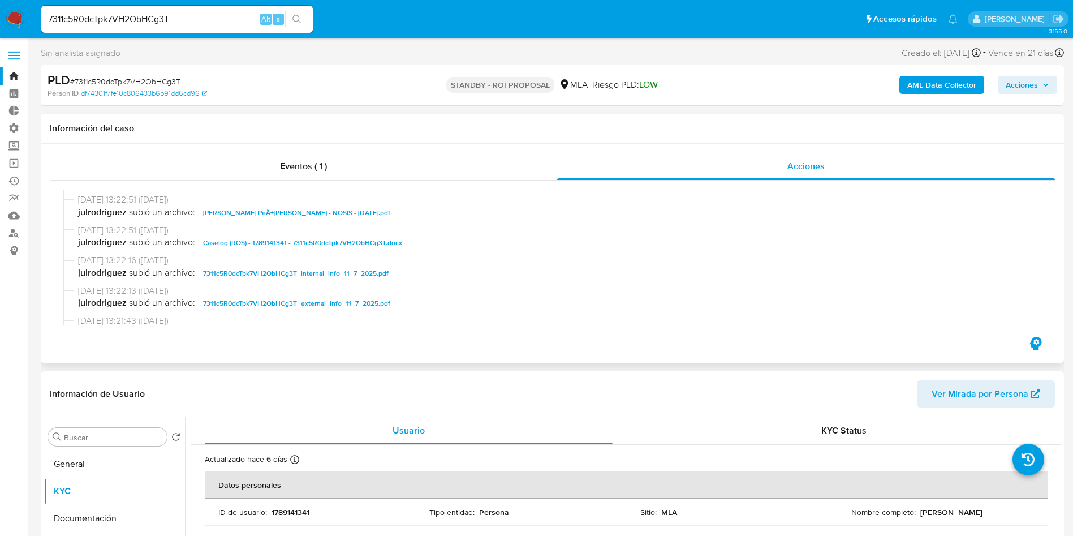
click at [311, 244] on span "Caselog (ROS) - 1789141341 - 7311c5R0dcTpk7VH2ObHCg3T.docx" at bounding box center [302, 243] width 199 height 14
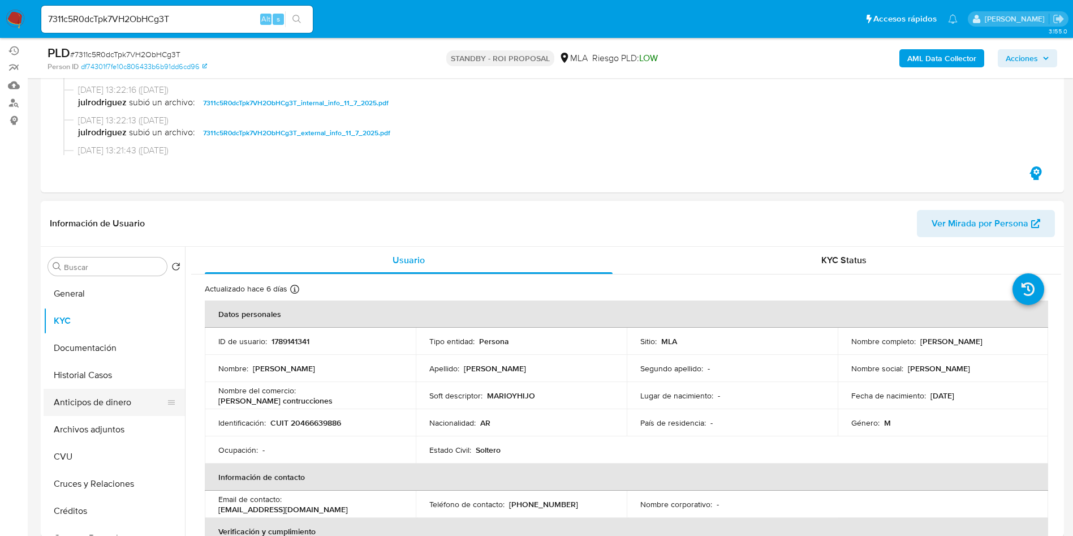
scroll to position [170, 0]
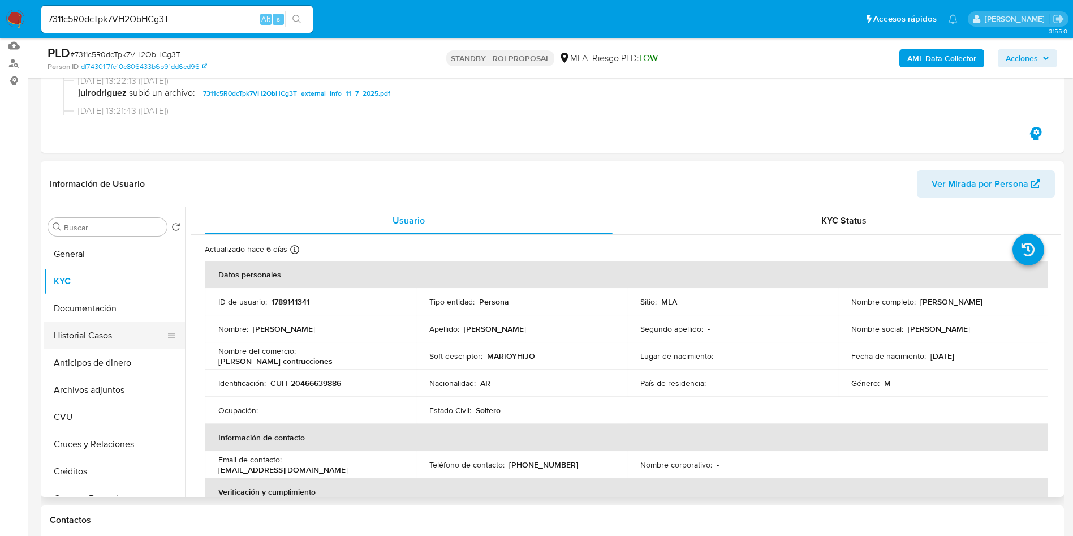
click at [101, 343] on button "Historial Casos" at bounding box center [110, 335] width 132 height 27
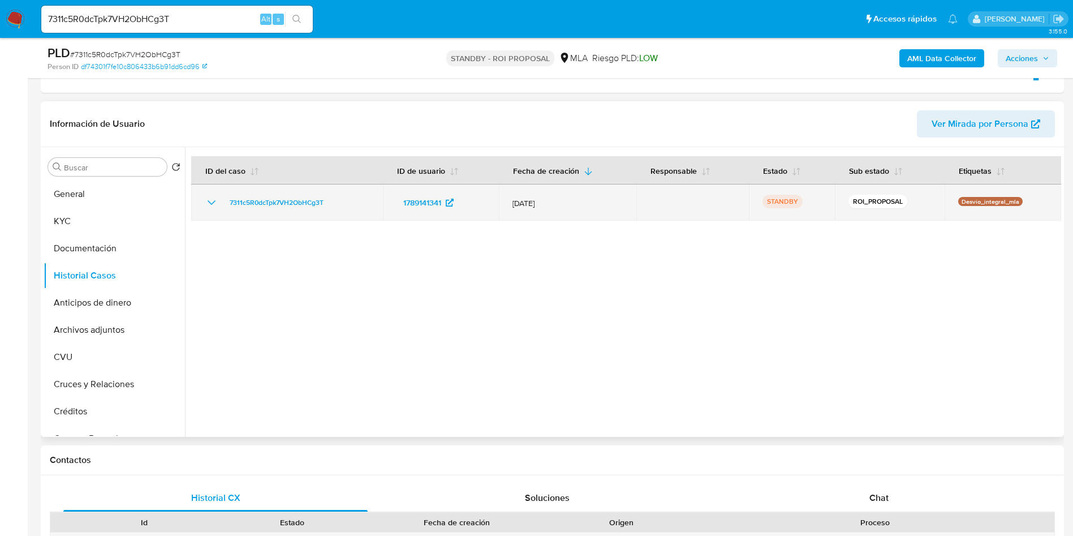
scroll to position [255, 0]
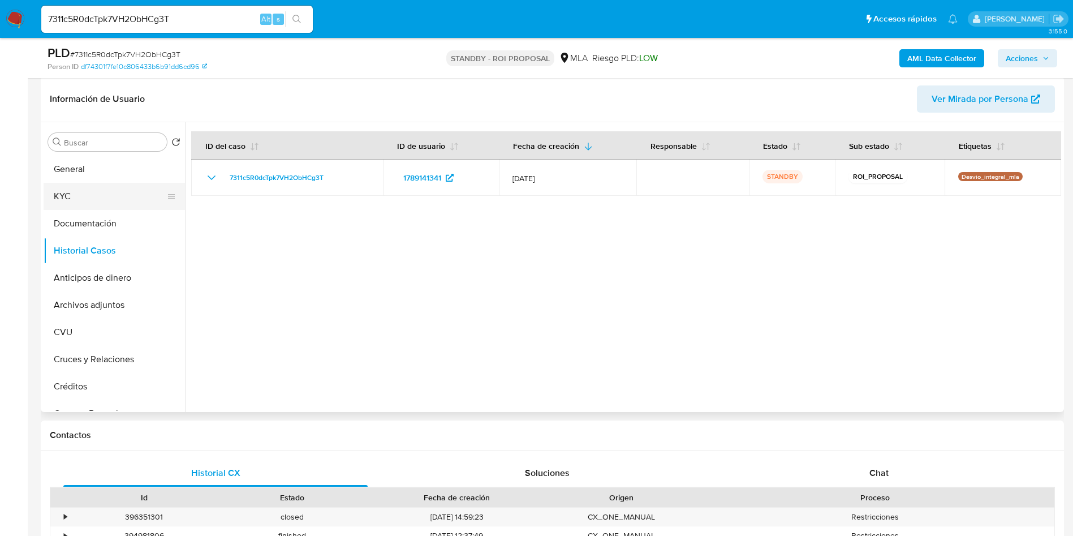
click at [85, 197] on button "KYC" at bounding box center [110, 196] width 132 height 27
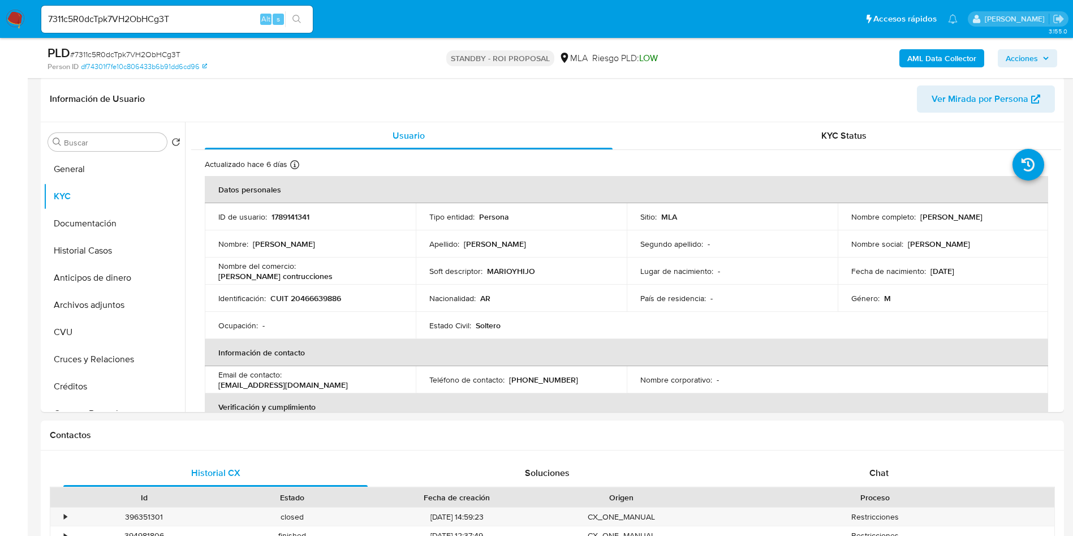
click at [148, 16] on input "7311c5R0dcTpk7VH2ObHCg3T" at bounding box center [177, 19] width 272 height 15
paste input "66BYZCnZMHhoyXc2uoUePkYv"
type input "66BYZCnZMHhoyXc2uoUePkYv"
click at [294, 24] on button "search-icon" at bounding box center [296, 19] width 23 height 16
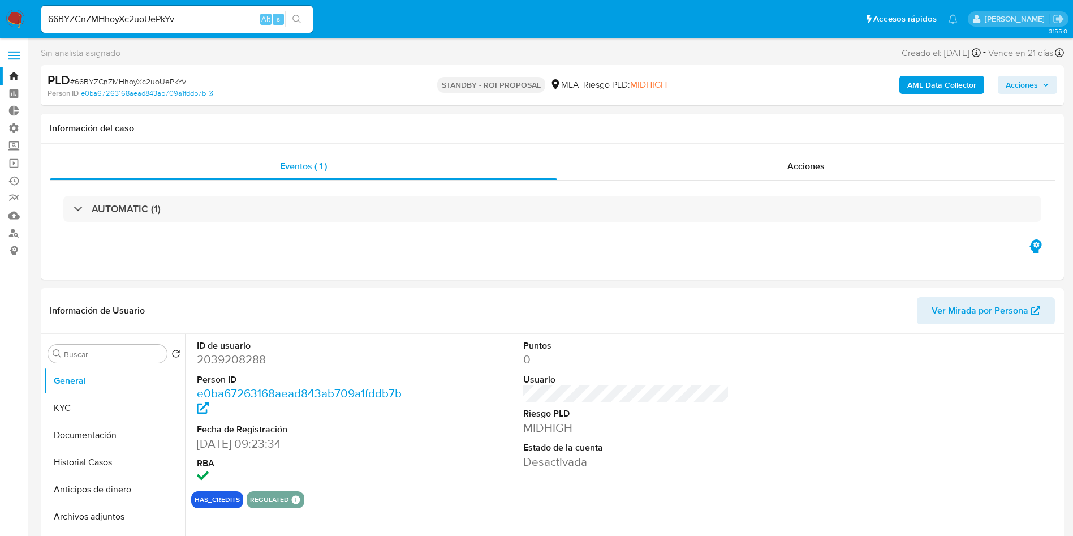
select select "10"
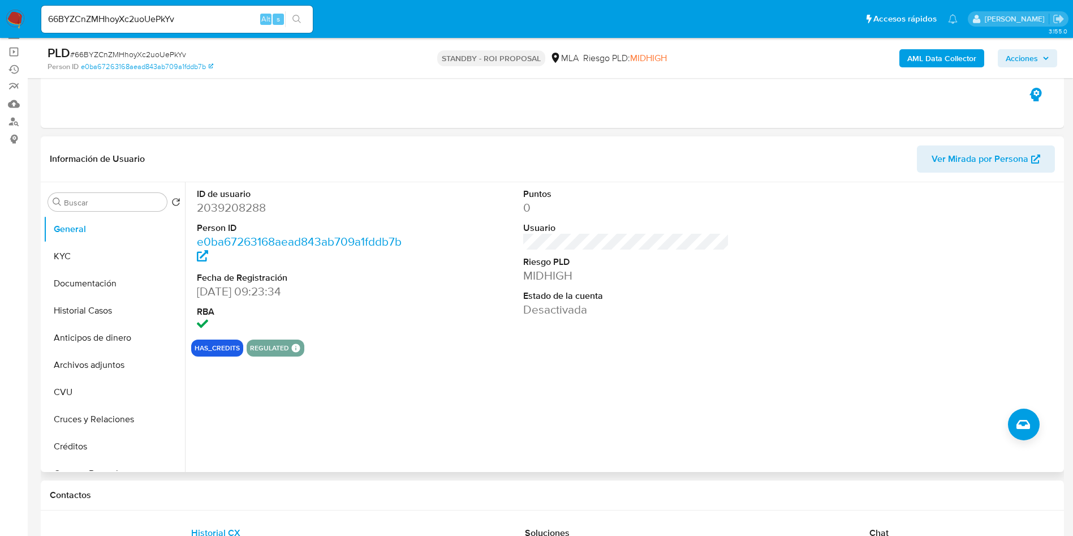
scroll to position [85, 0]
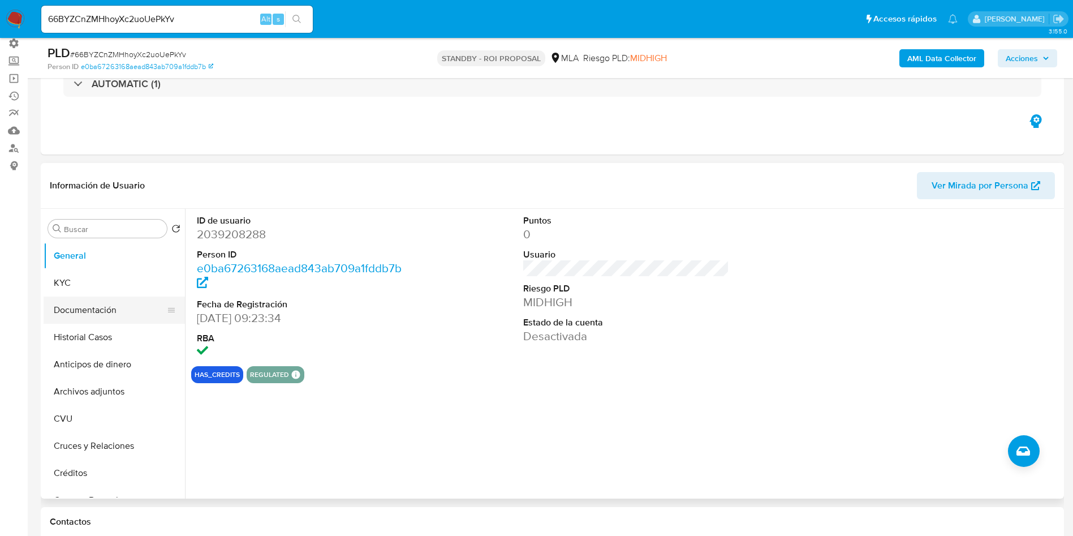
click at [108, 310] on button "Documentación" at bounding box center [110, 310] width 132 height 27
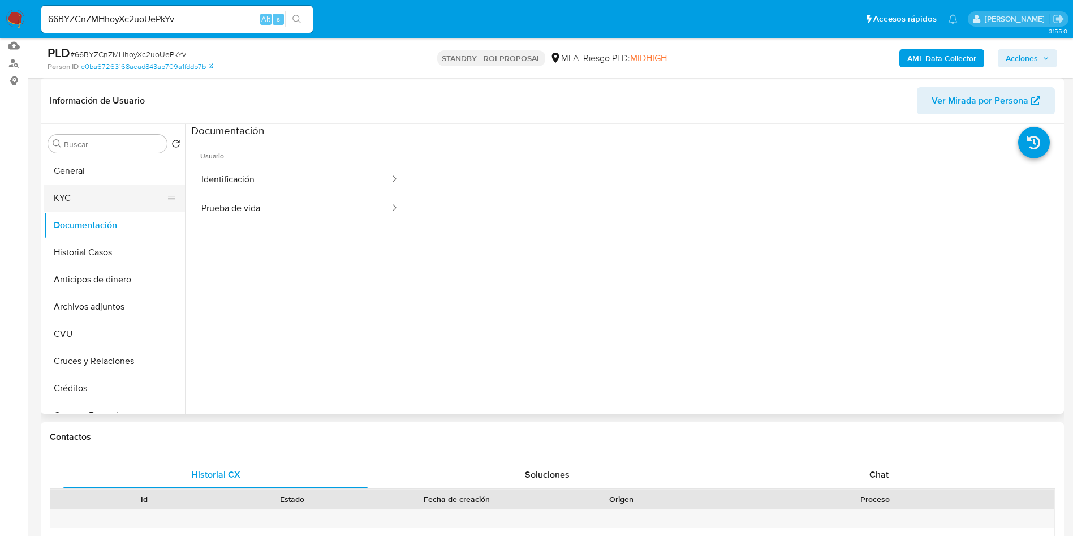
click at [78, 205] on button "KYC" at bounding box center [110, 197] width 132 height 27
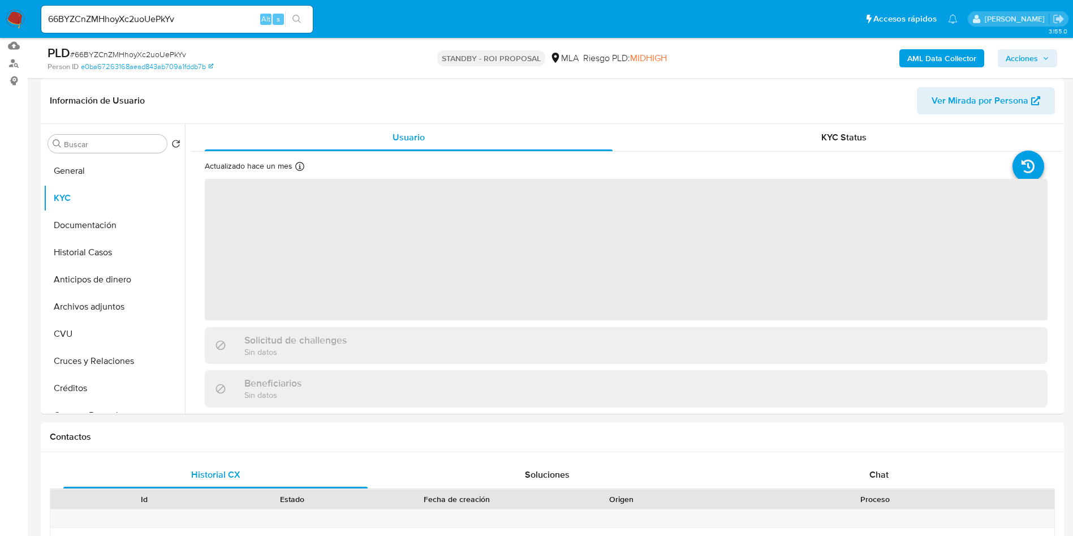
scroll to position [255, 0]
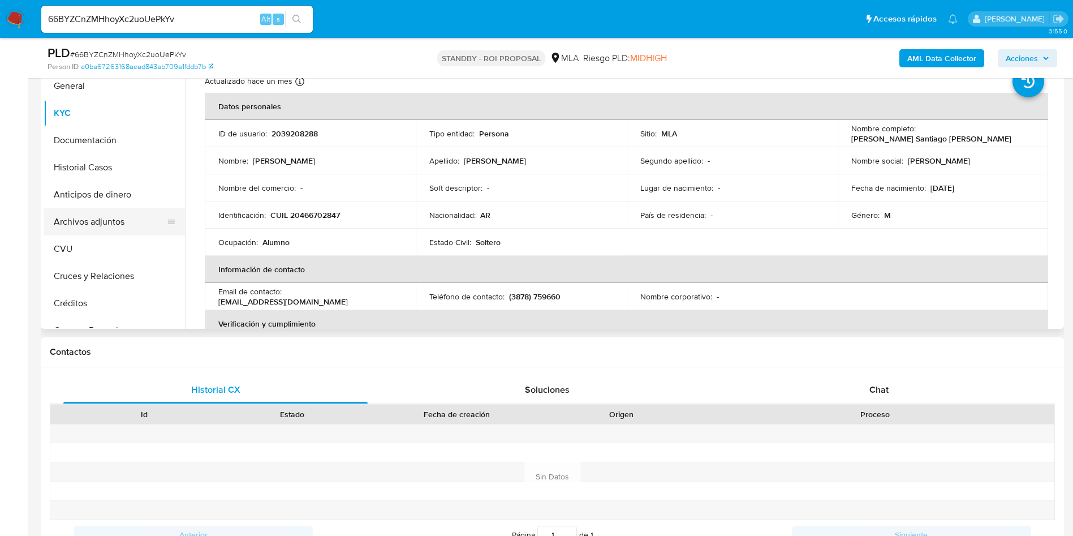
click at [112, 230] on button "Archivos adjuntos" at bounding box center [110, 221] width 132 height 27
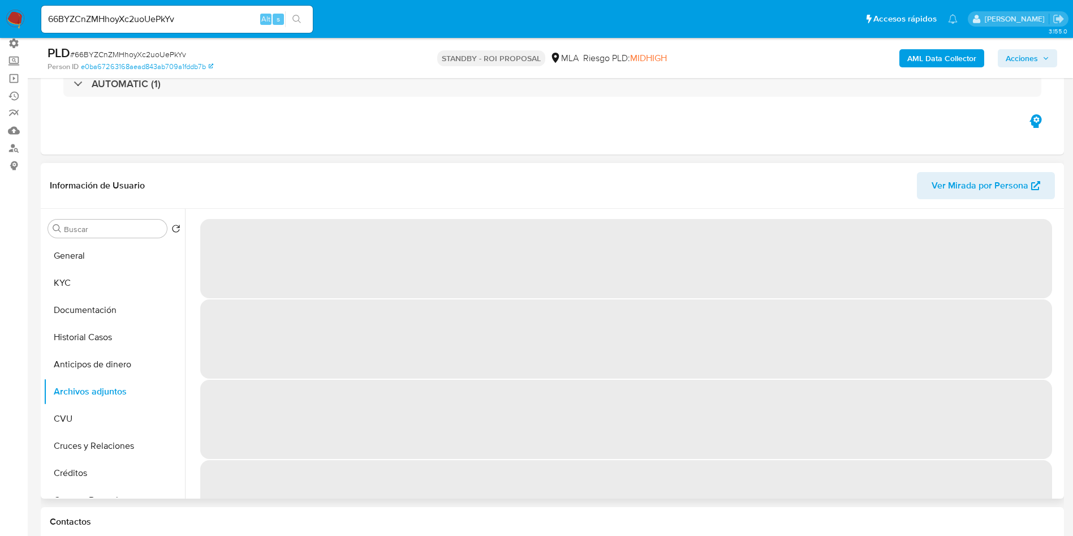
scroll to position [0, 0]
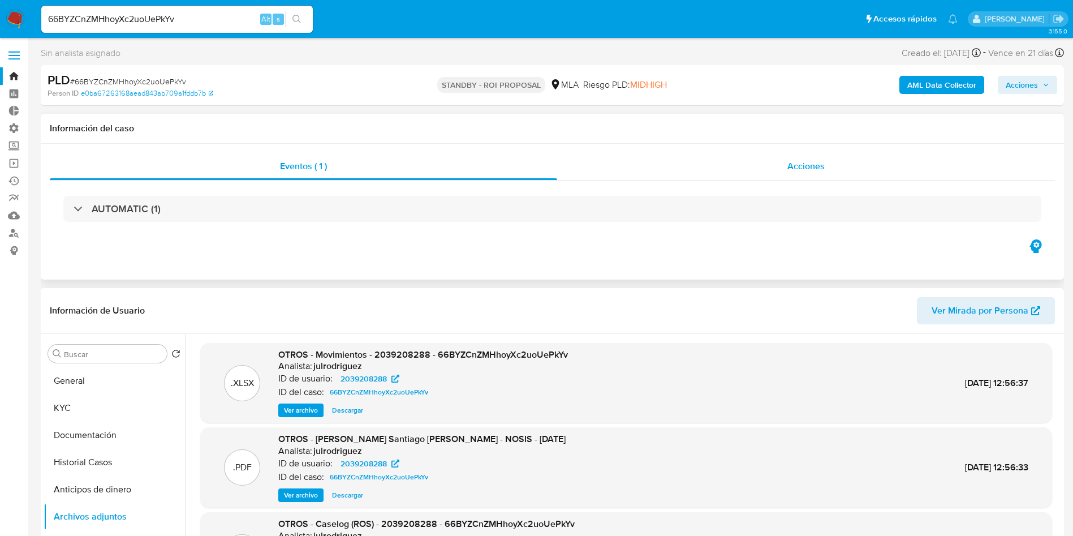
click at [755, 172] on div "Acciones" at bounding box center [806, 166] width 498 height 27
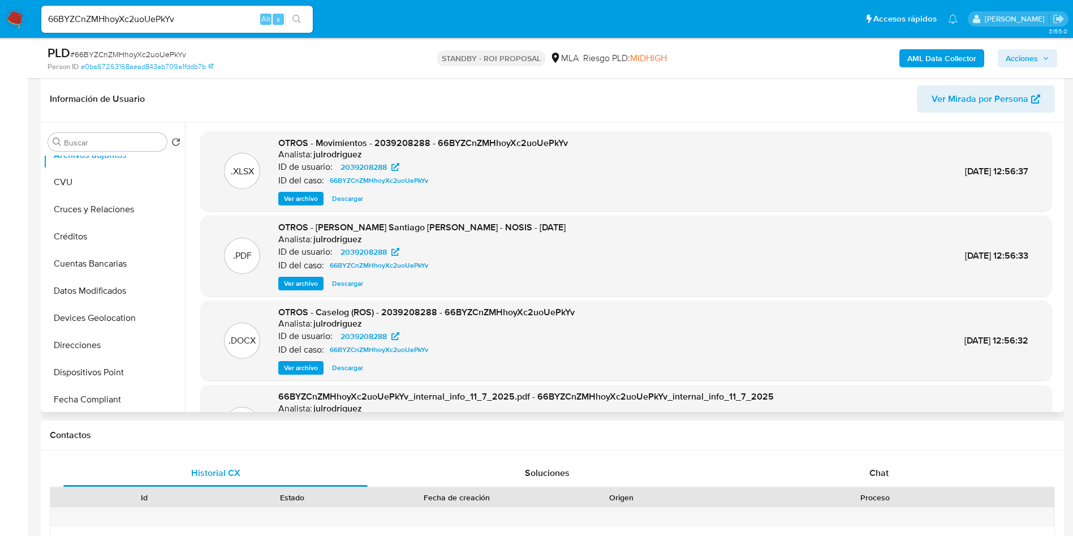
scroll to position [533, 0]
click at [115, 336] on button "Restricciones Nuevo Mundo" at bounding box center [110, 342] width 132 height 27
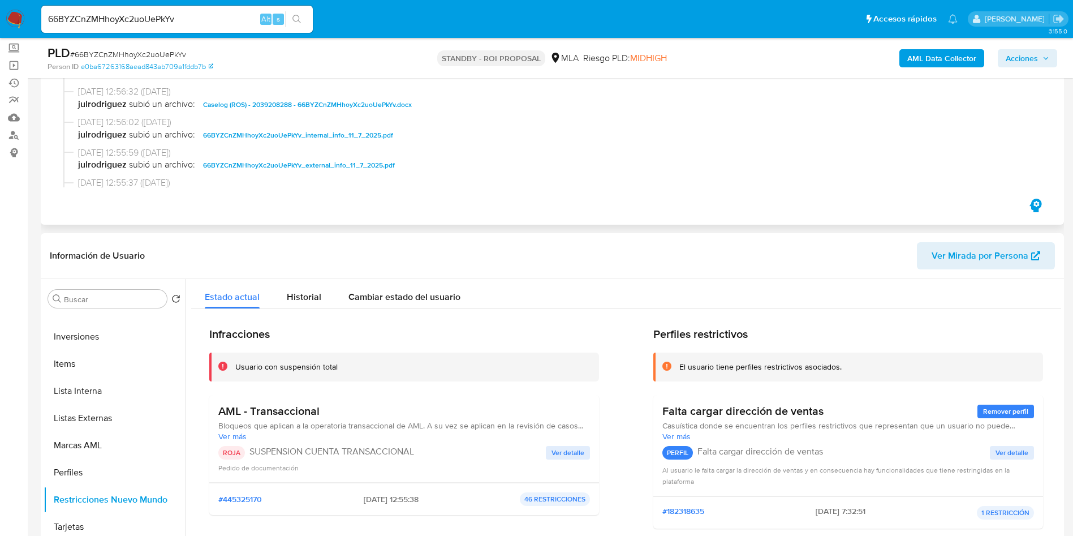
scroll to position [0, 0]
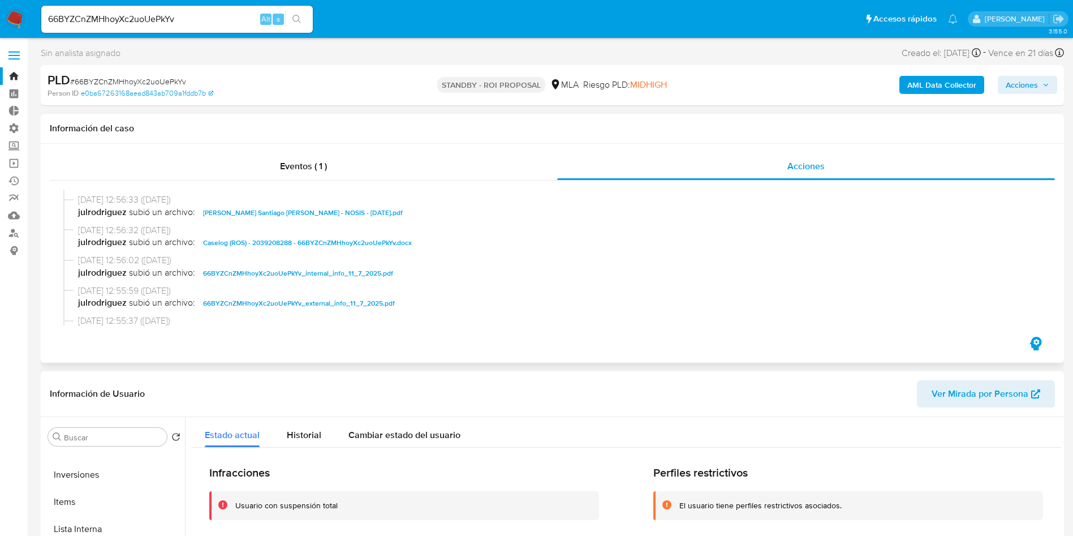
click at [322, 242] on span "Caselog (ROS) - 2039208288 - 66BYZCnZMHhoyXc2uoUePkYv.docx" at bounding box center [307, 243] width 209 height 14
click at [589, 425] on div "Estado actual Historial Cambiar estado del usuario" at bounding box center [626, 432] width 870 height 30
click at [174, 16] on input "66BYZCnZMHhoyXc2uoUePkYv" at bounding box center [177, 19] width 272 height 15
paste input "qhKs6QM8Do4snIqiQ9NCBnli"
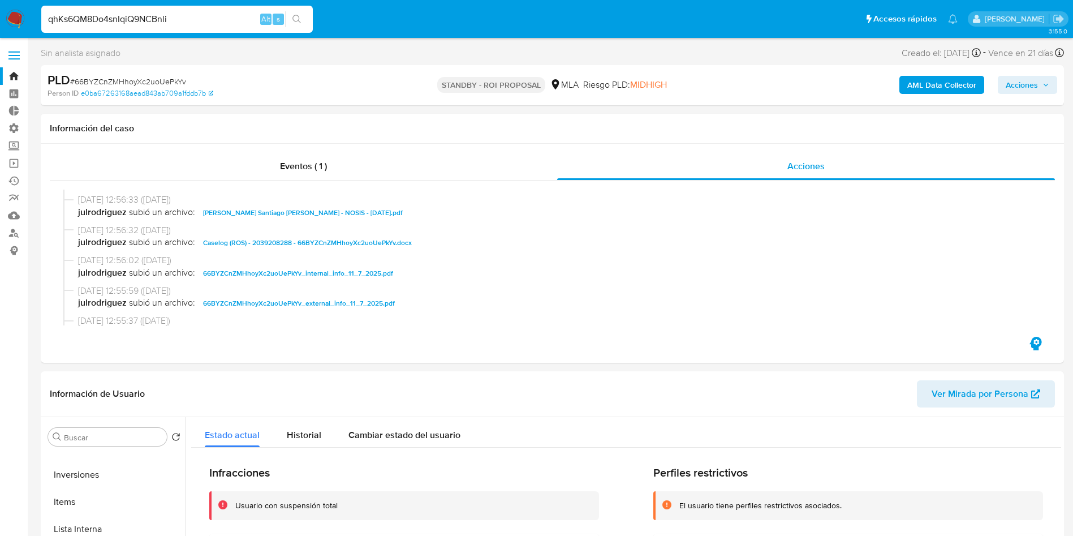
type input "qhKs6QM8Do4snIqiQ9NCBnli"
click at [307, 17] on button "search-icon" at bounding box center [296, 19] width 23 height 16
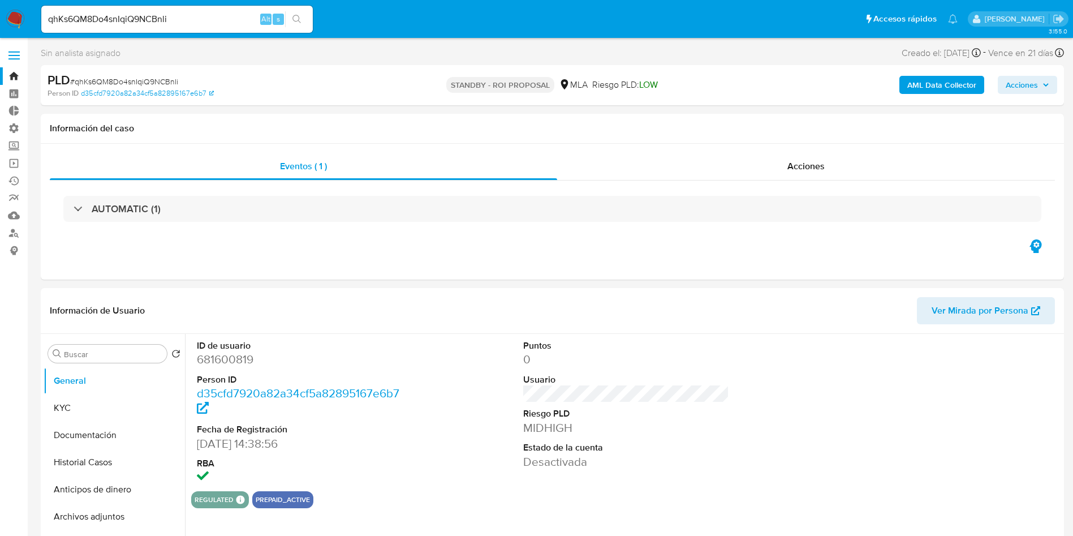
select select "10"
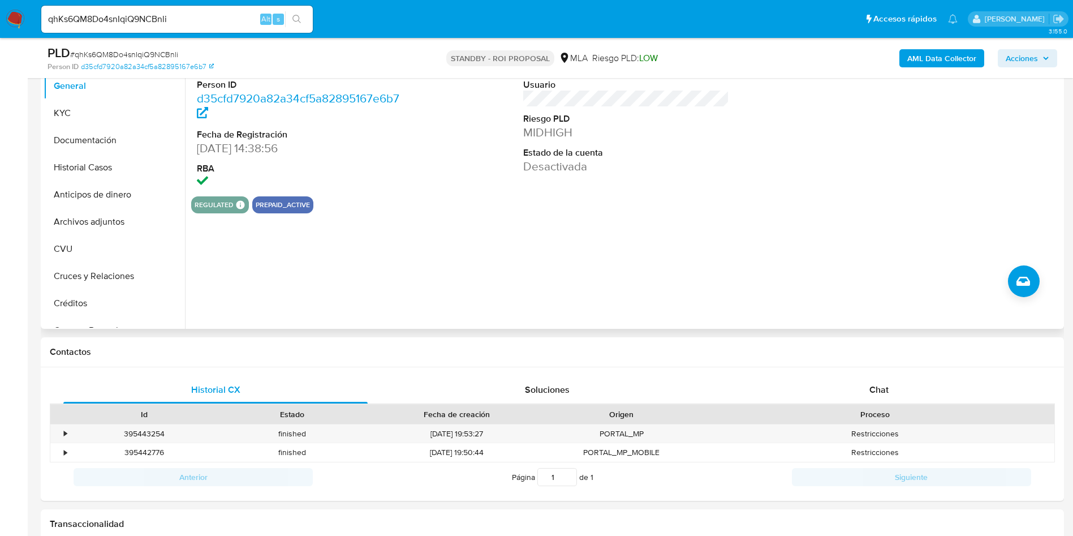
scroll to position [170, 0]
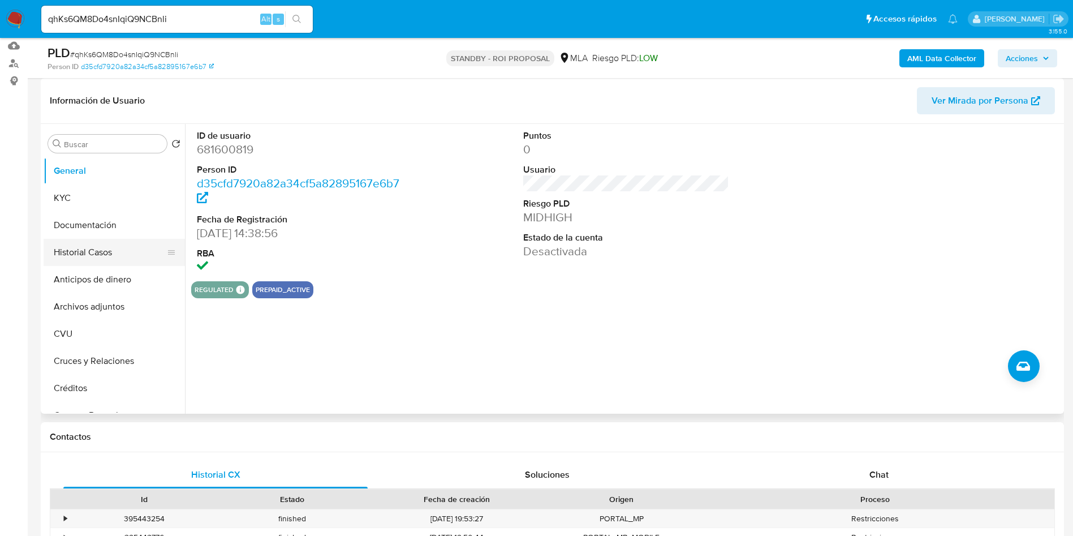
click at [104, 256] on button "Historial Casos" at bounding box center [110, 252] width 132 height 27
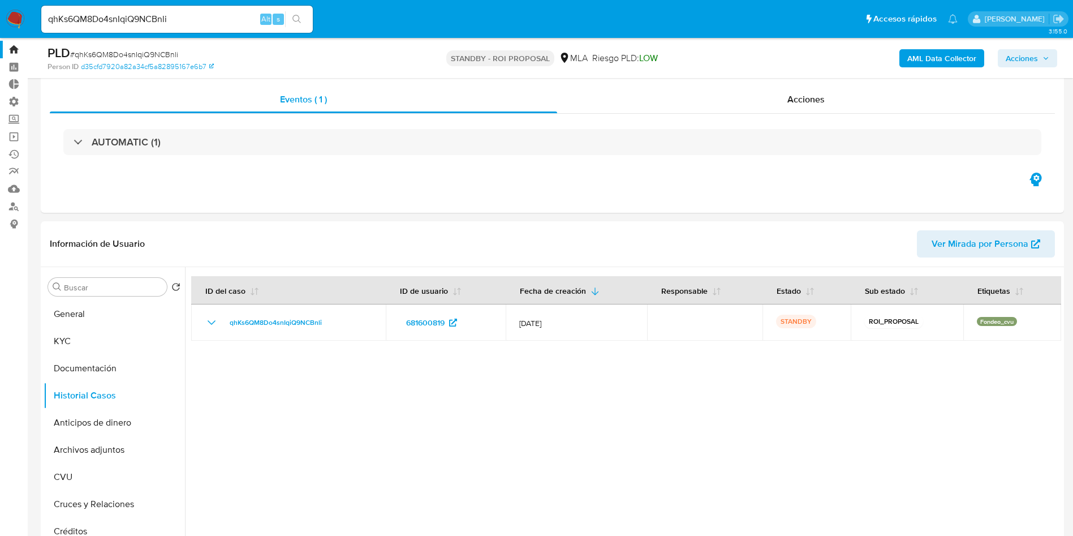
scroll to position [0, 0]
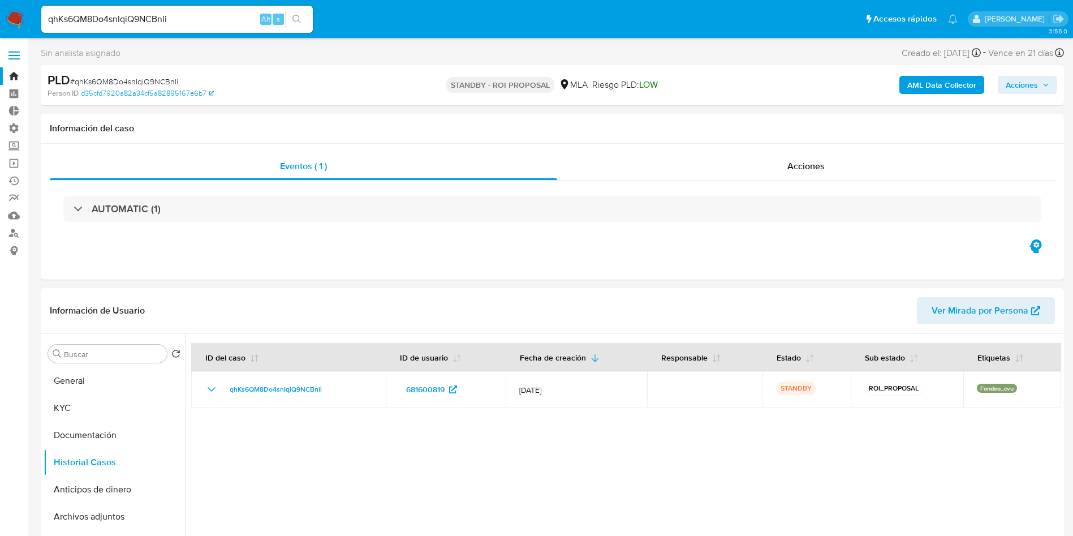
click at [149, 14] on input "qhKs6QM8Do4snIqiQ9NCBnli" at bounding box center [177, 19] width 272 height 15
click at [300, 18] on icon "search-icon" at bounding box center [297, 19] width 9 height 9
click at [812, 164] on span "Acciones" at bounding box center [806, 166] width 37 height 13
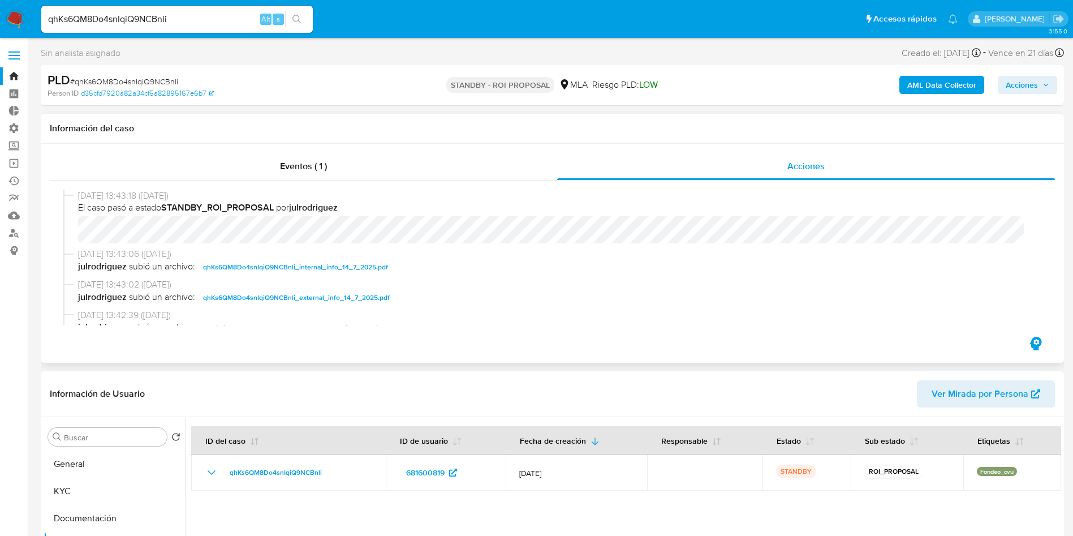
scroll to position [85, 0]
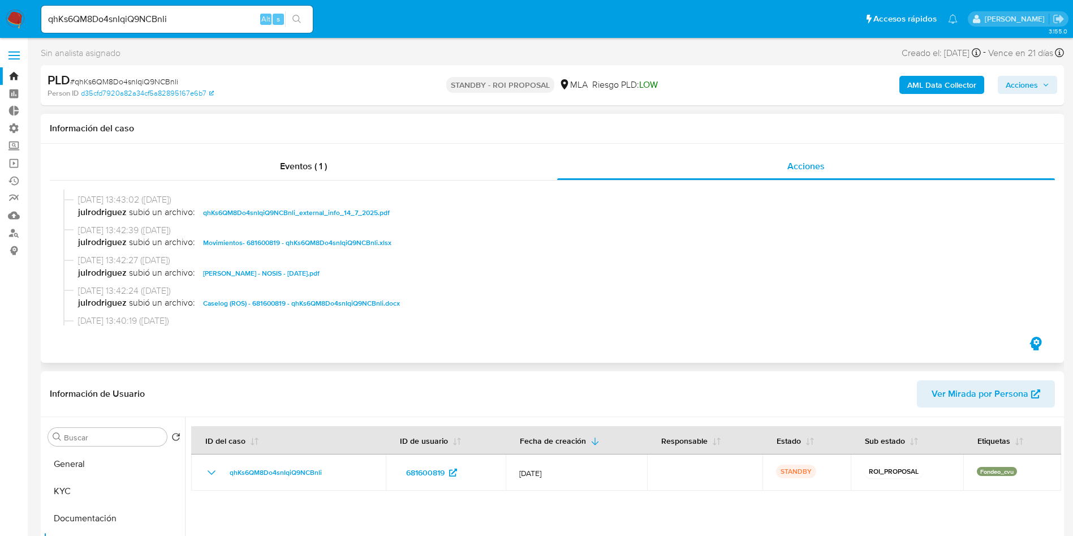
click at [301, 302] on span "Caselog (ROS) - 681600819 - qhKs6QM8Do4snIqiQ9NCBnli.docx" at bounding box center [301, 304] width 197 height 14
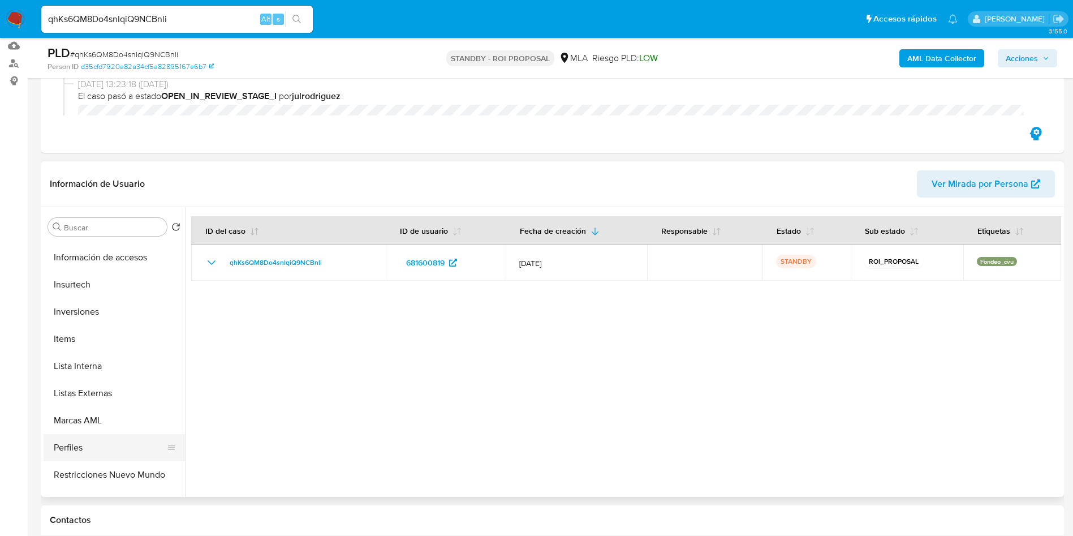
scroll to position [533, 0]
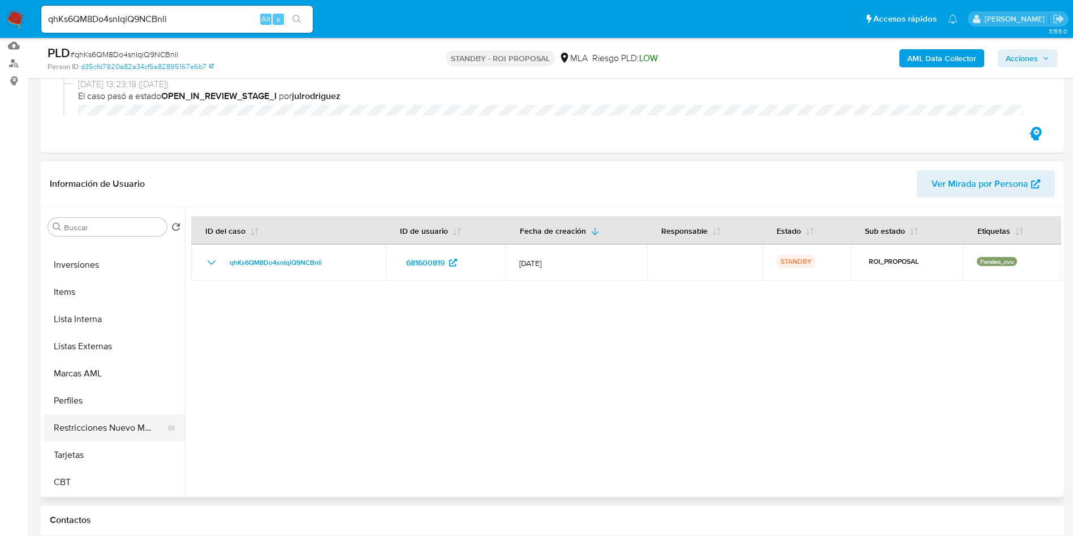
click at [118, 431] on button "Restricciones Nuevo Mundo" at bounding box center [110, 427] width 132 height 27
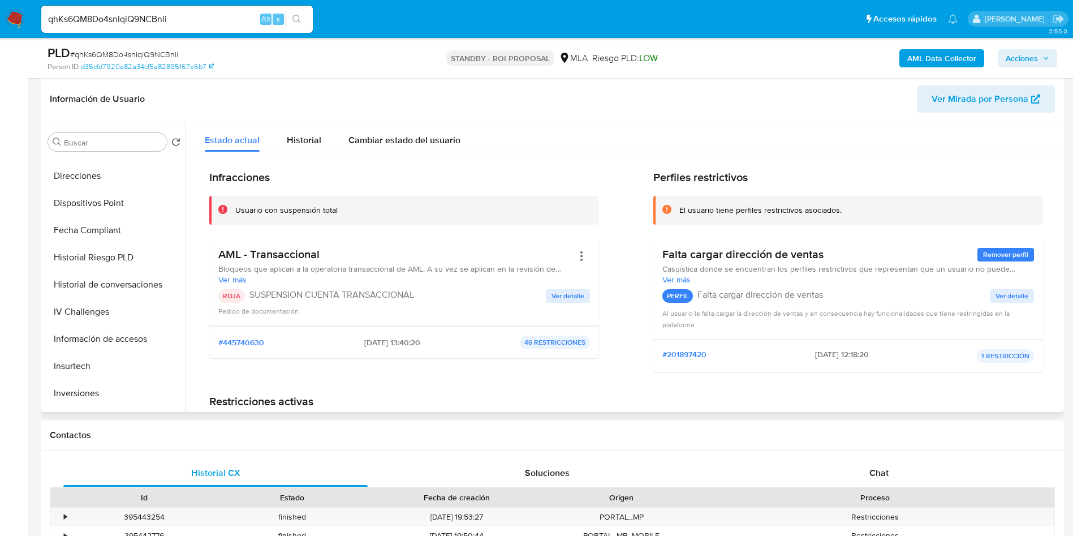
scroll to position [278, 0]
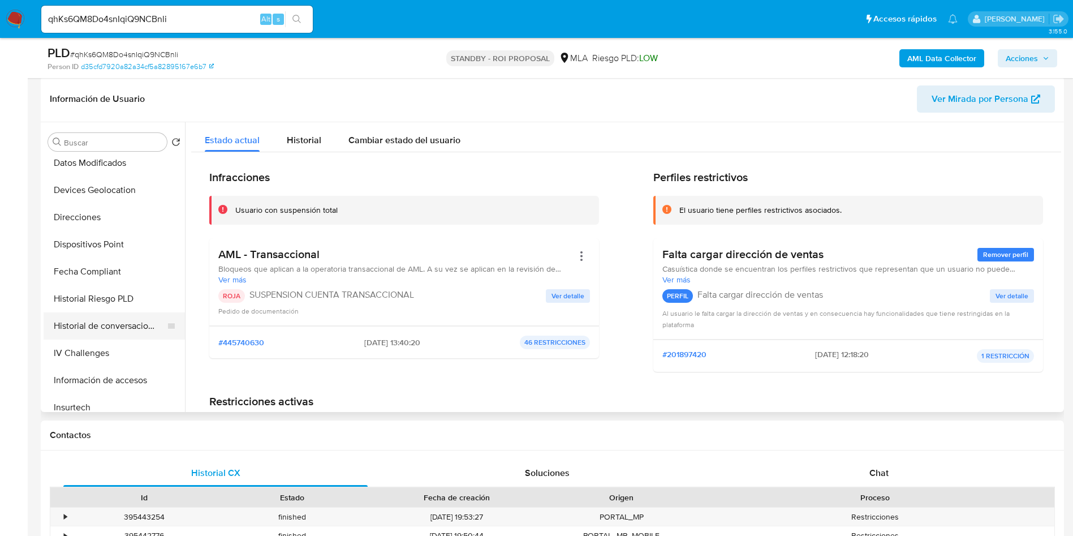
click at [98, 323] on button "Historial de conversaciones" at bounding box center [110, 325] width 132 height 27
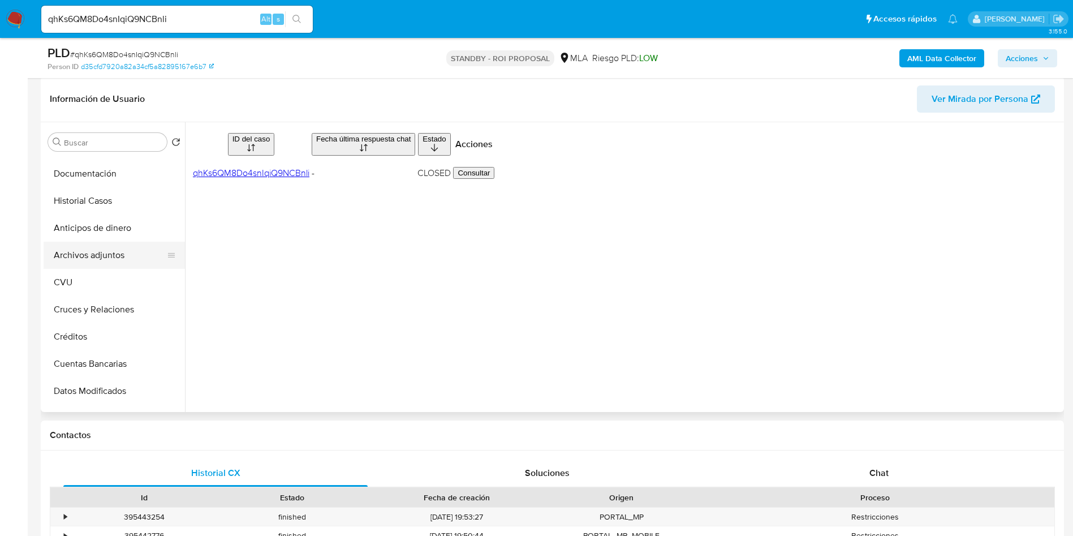
scroll to position [23, 0]
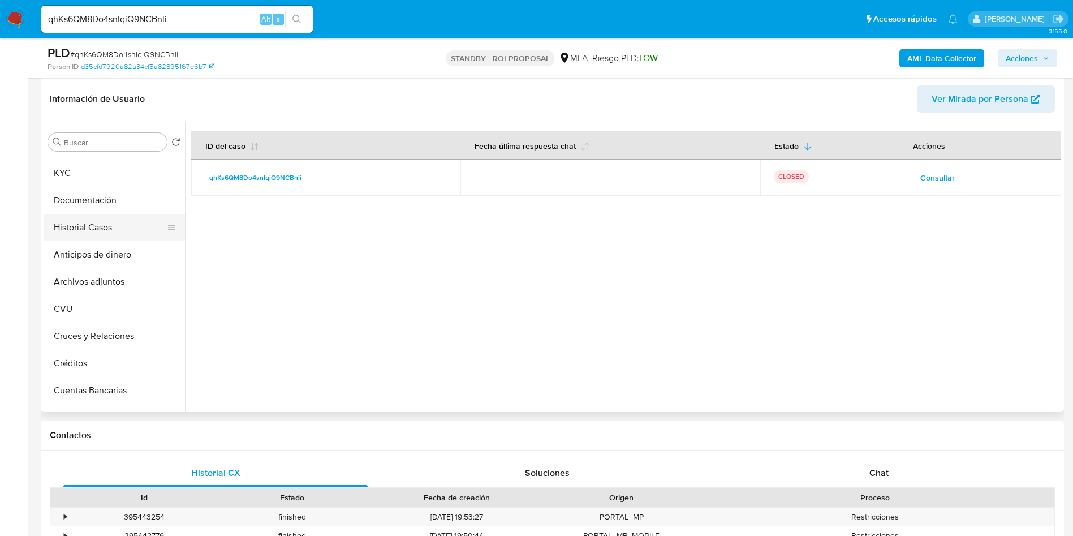
click at [107, 230] on button "Historial Casos" at bounding box center [110, 227] width 132 height 27
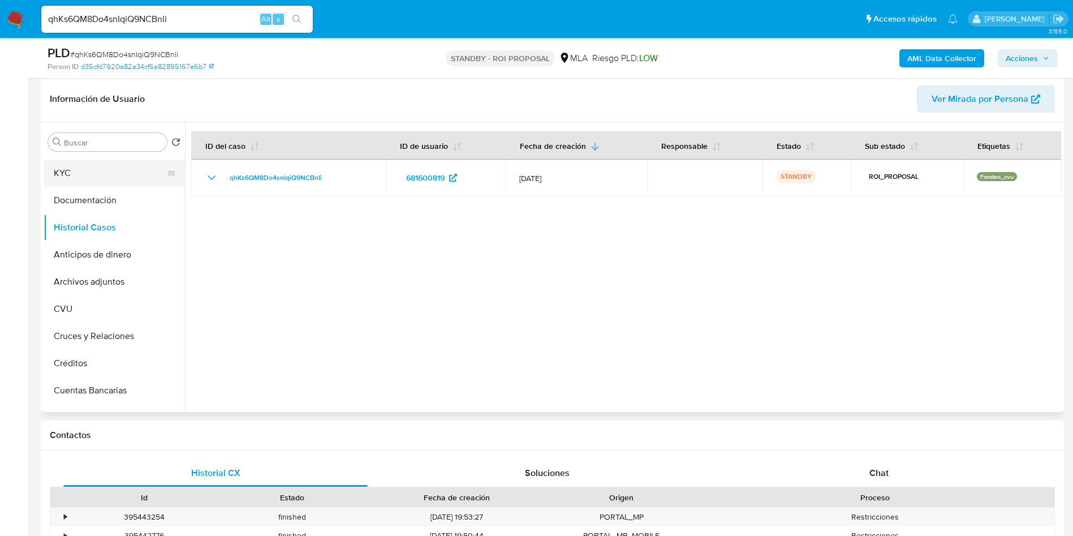
click at [84, 171] on button "KYC" at bounding box center [110, 173] width 132 height 27
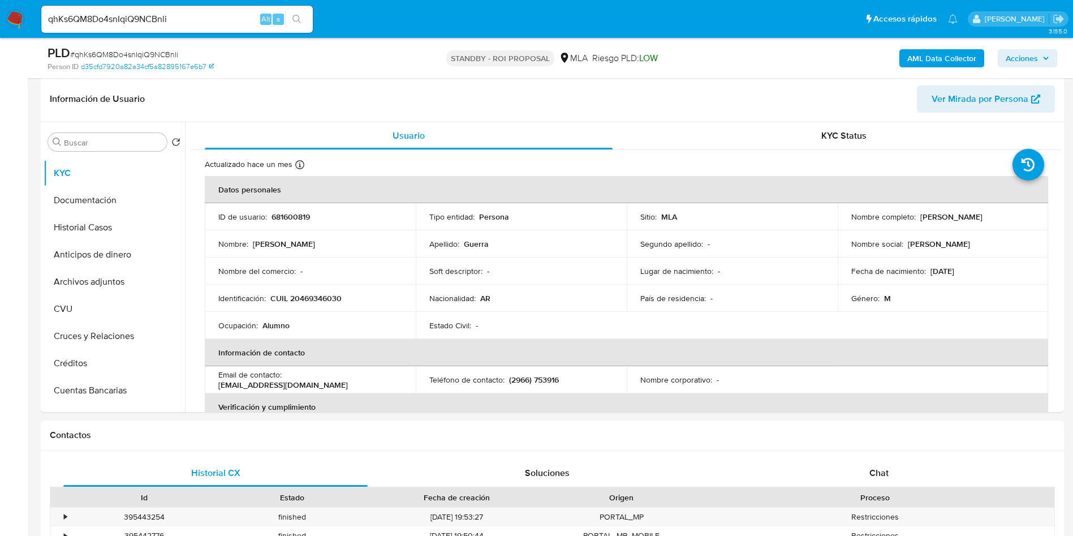
click at [191, 22] on input "qhKs6QM8Do4snIqiQ9NCBnli" at bounding box center [177, 19] width 272 height 15
paste input "SDkzSVW9pPKCWYQzlSKHFSG9"
type input "SDkzSVW9pPKCWYQzlSKHFSG9"
click at [306, 22] on button "search-icon" at bounding box center [296, 19] width 23 height 16
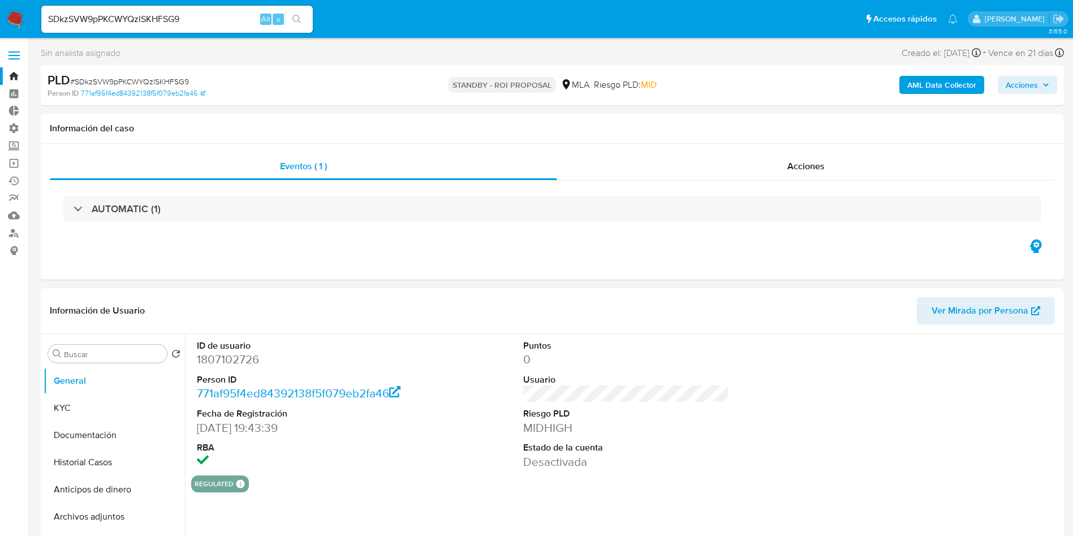
select select "10"
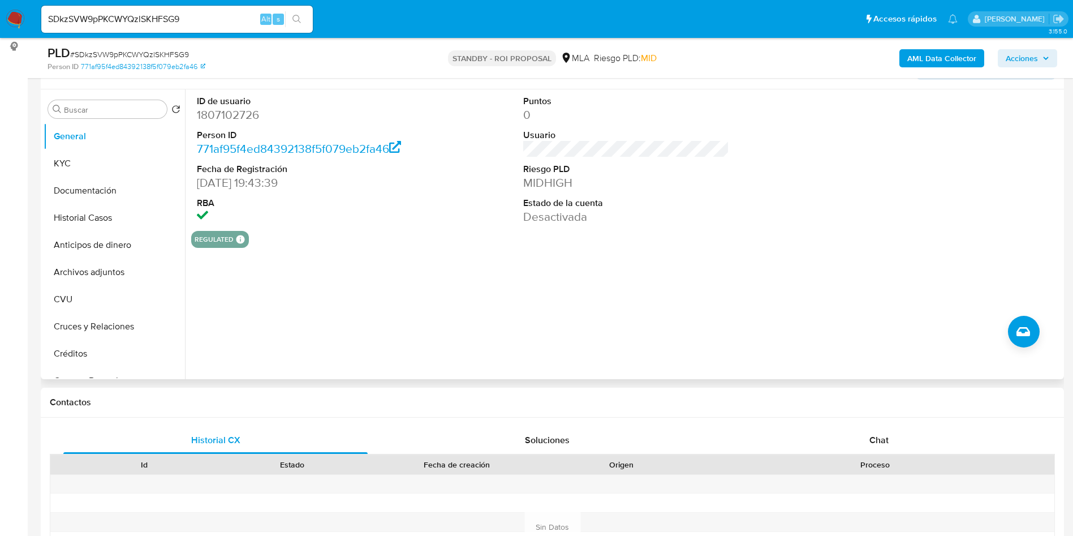
scroll to position [170, 0]
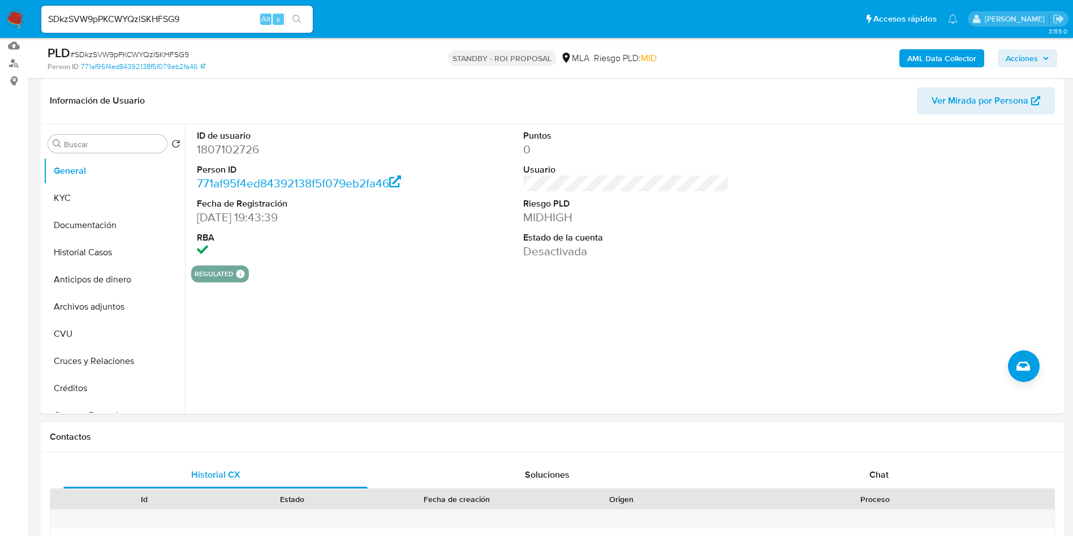
click at [196, 18] on input "SDkzSVW9pPKCWYQzlSKHFSG9" at bounding box center [177, 19] width 272 height 15
click at [303, 23] on button "search-icon" at bounding box center [296, 19] width 23 height 16
click at [297, 19] on icon "search-icon" at bounding box center [297, 19] width 9 height 9
click at [110, 240] on button "Historial Casos" at bounding box center [110, 252] width 132 height 27
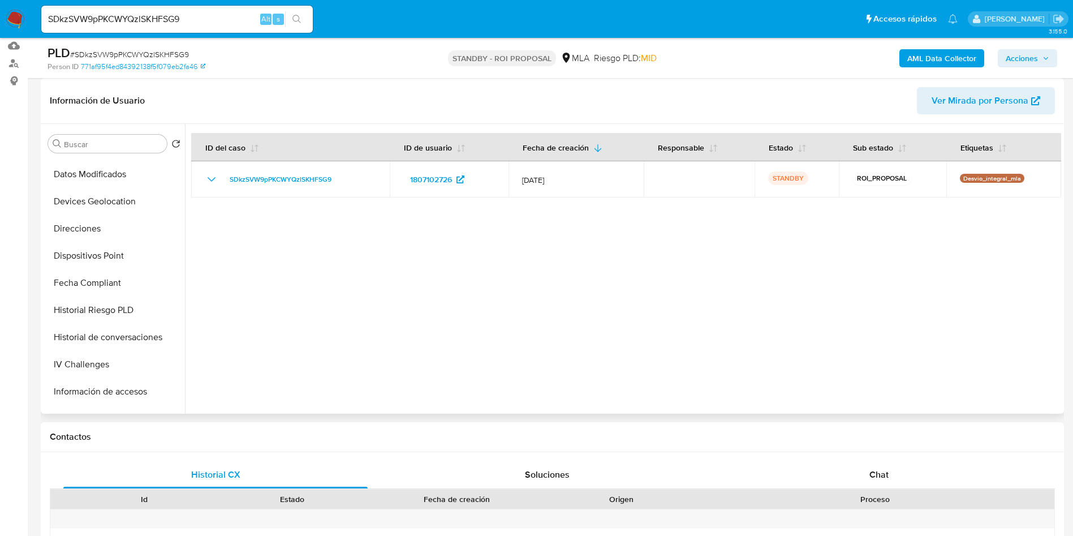
scroll to position [533, 0]
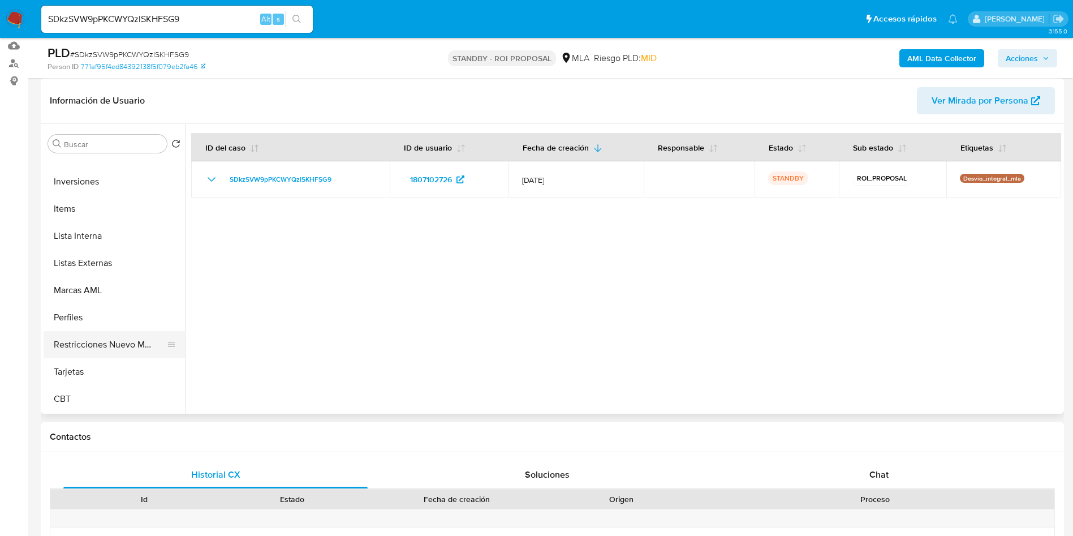
click at [120, 344] on button "Restricciones Nuevo Mundo" at bounding box center [110, 344] width 132 height 27
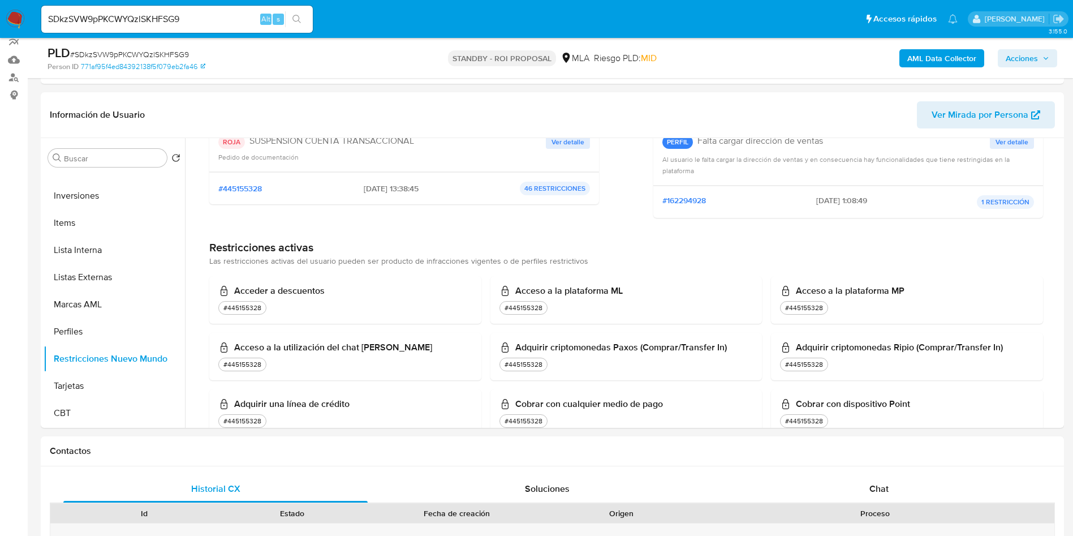
scroll to position [0, 0]
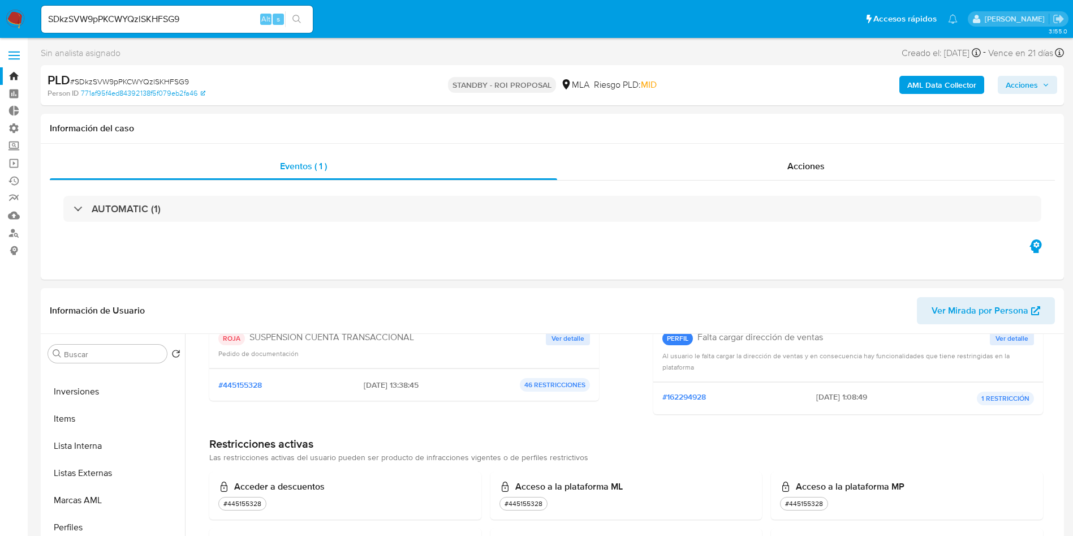
click at [12, 16] on img at bounding box center [15, 19] width 19 height 19
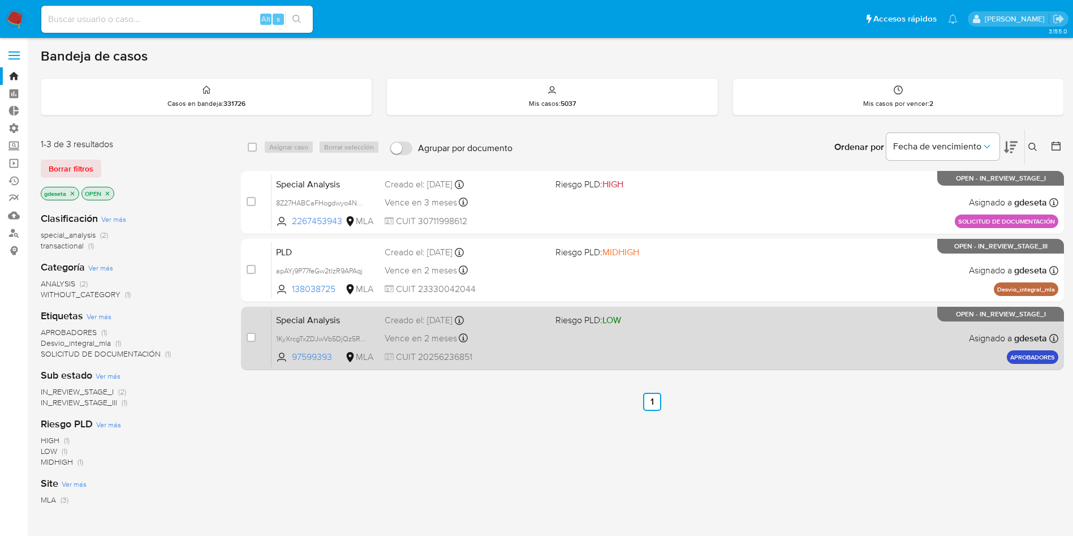
click at [310, 320] on span "Special Analysis" at bounding box center [326, 319] width 100 height 15
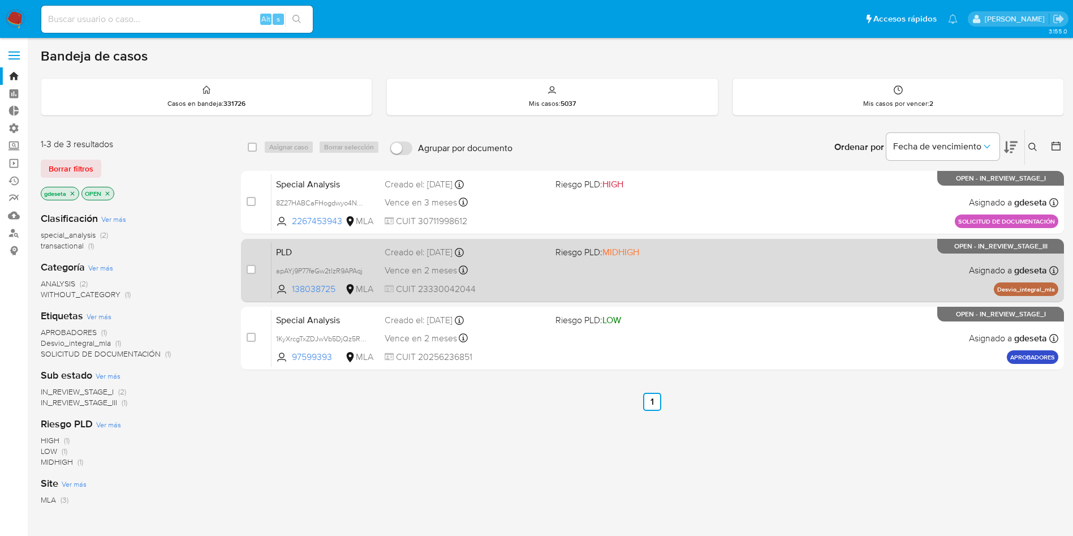
click at [303, 254] on span "PLD" at bounding box center [326, 251] width 100 height 15
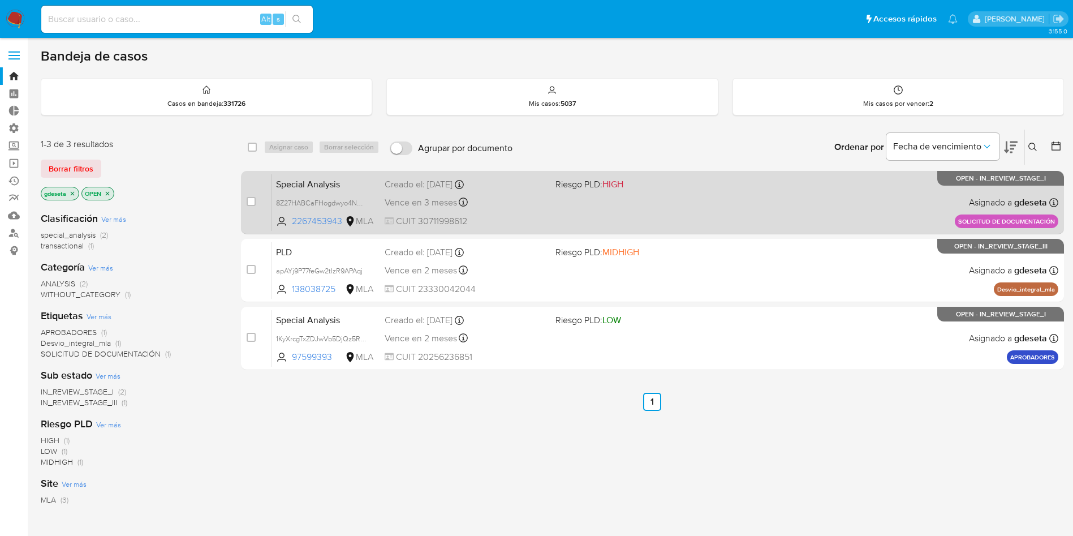
click at [290, 185] on span "Special Analysis" at bounding box center [326, 183] width 100 height 15
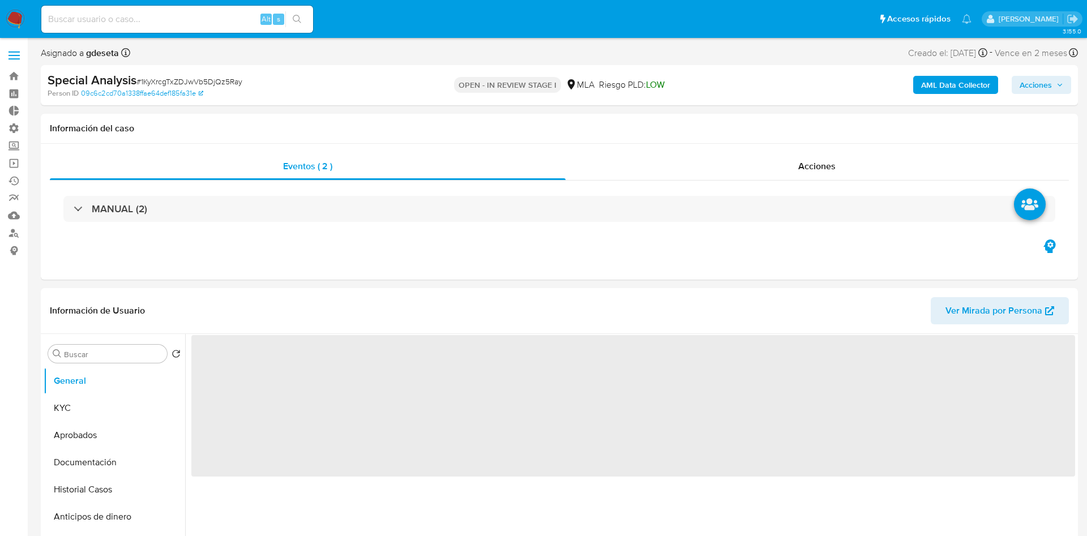
select select "10"
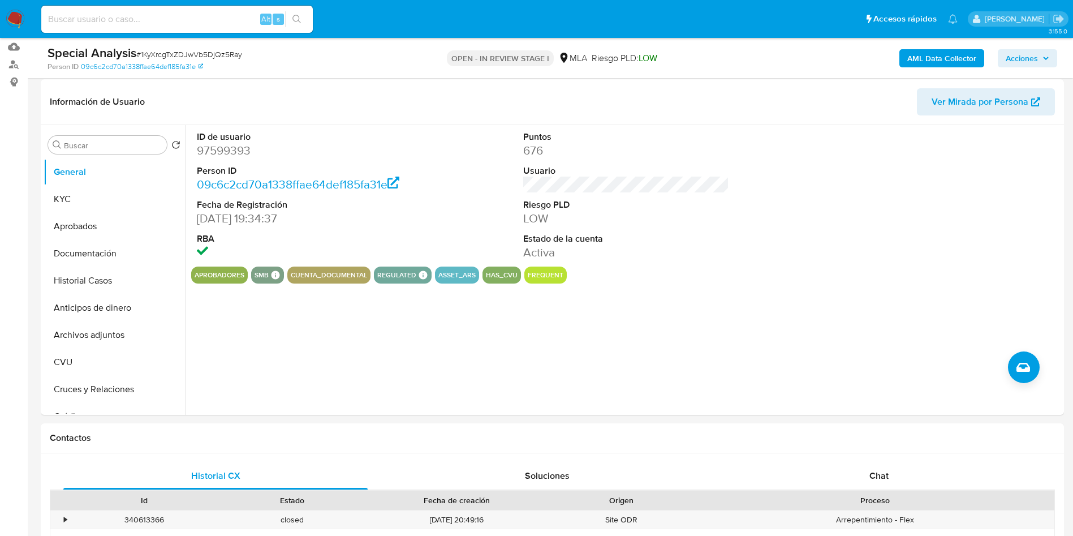
scroll to position [170, 0]
click at [92, 279] on button "Historial Casos" at bounding box center [110, 279] width 132 height 27
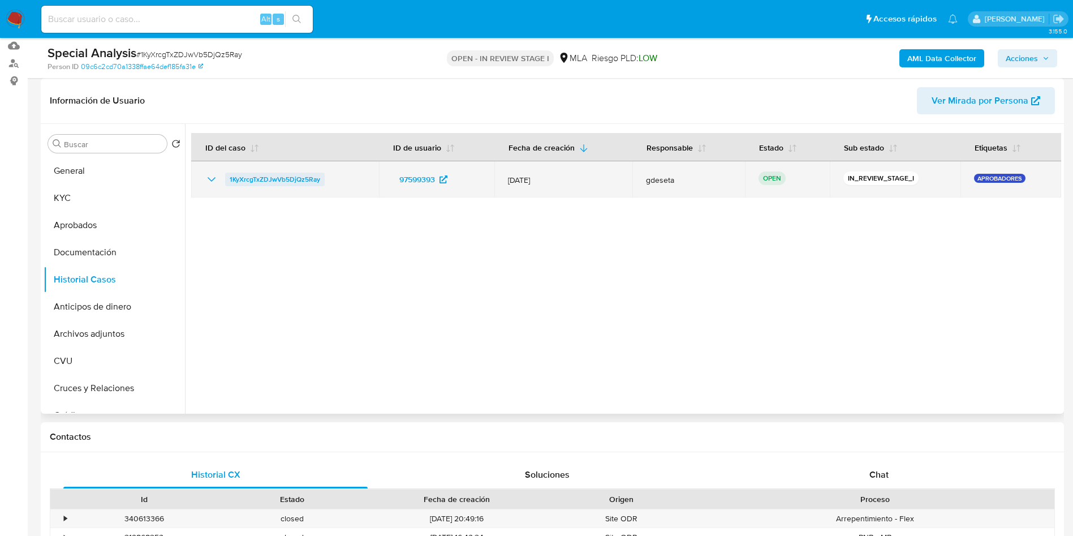
drag, startPoint x: 340, startPoint y: 172, endPoint x: 227, endPoint y: 177, distance: 112.2
click at [227, 177] on div "1KyXrcgTxZDJwVb5DjQz5Ray" at bounding box center [285, 180] width 161 height 14
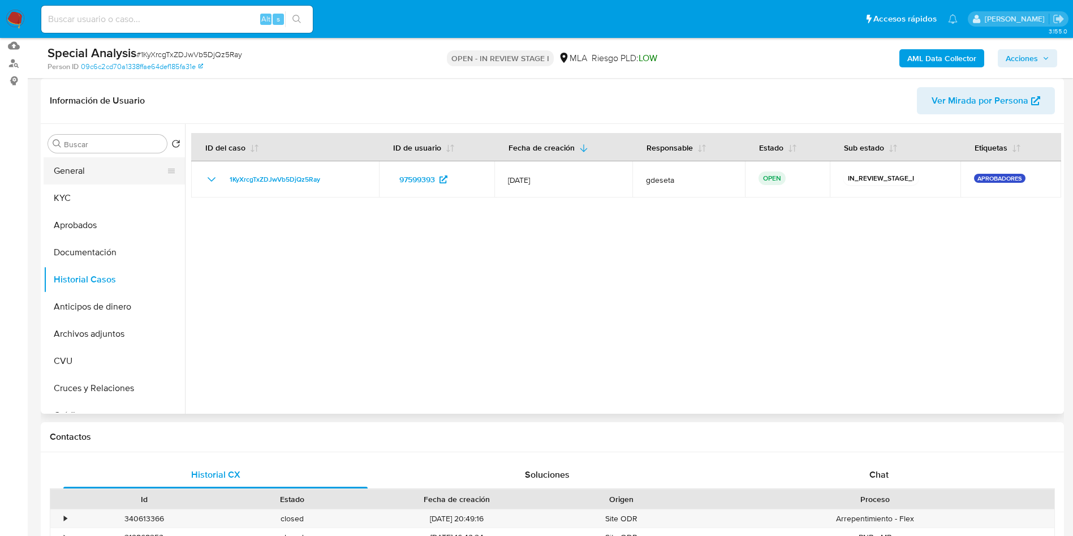
click at [95, 169] on button "General" at bounding box center [110, 170] width 132 height 27
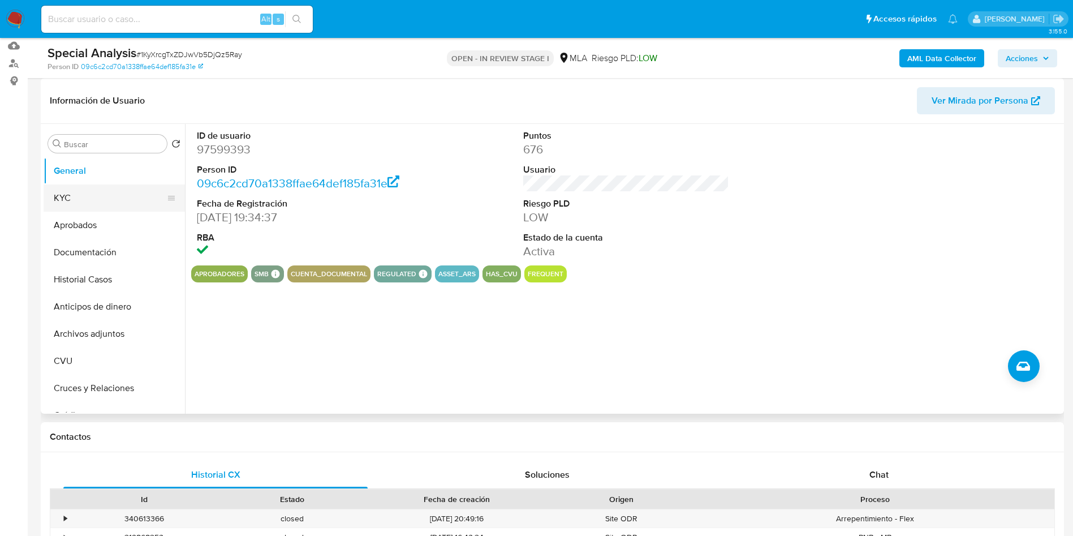
click at [102, 194] on button "KYC" at bounding box center [110, 197] width 132 height 27
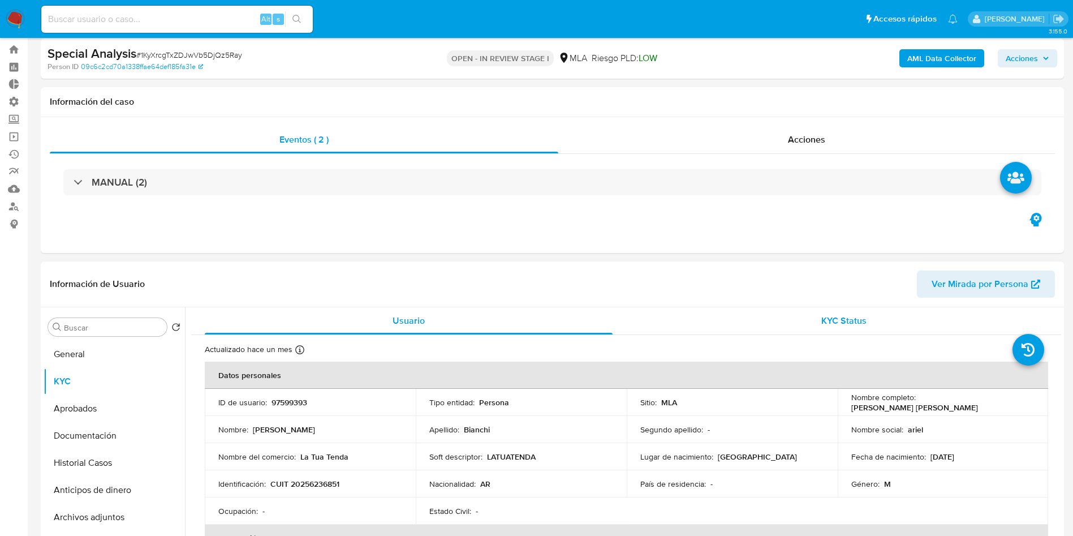
scroll to position [0, 0]
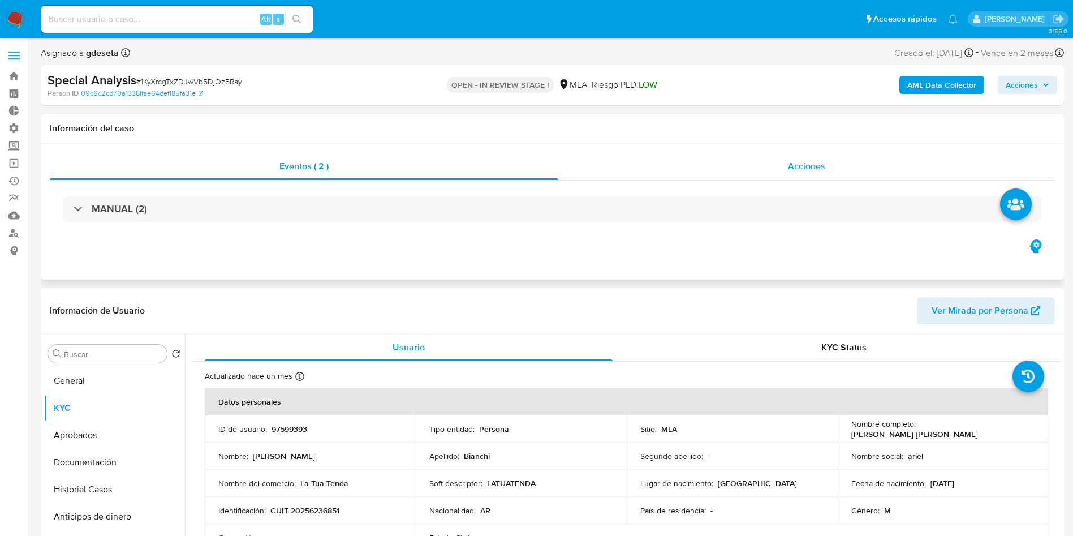
click at [811, 163] on span "Acciones" at bounding box center [806, 166] width 37 height 13
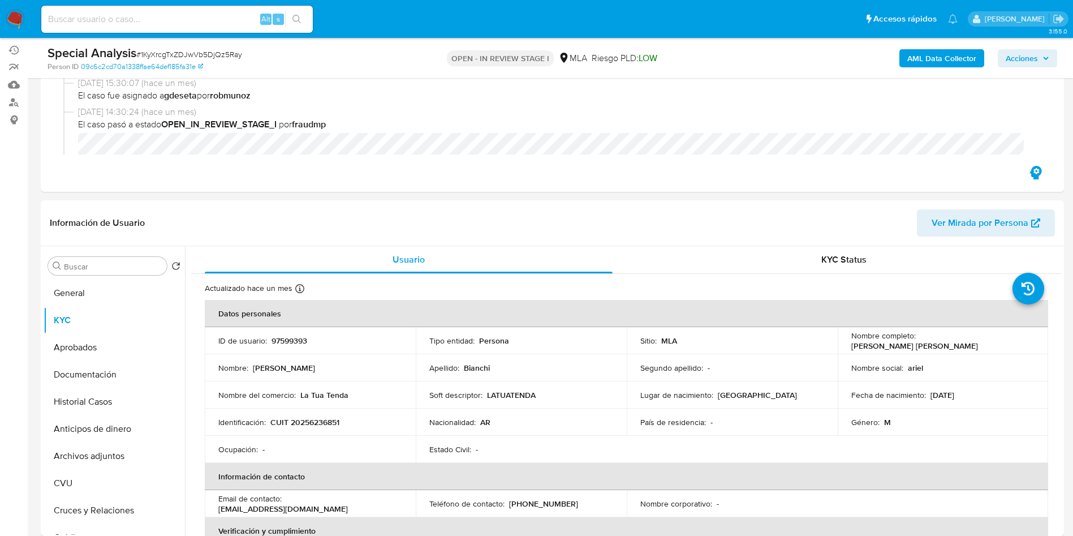
scroll to position [170, 0]
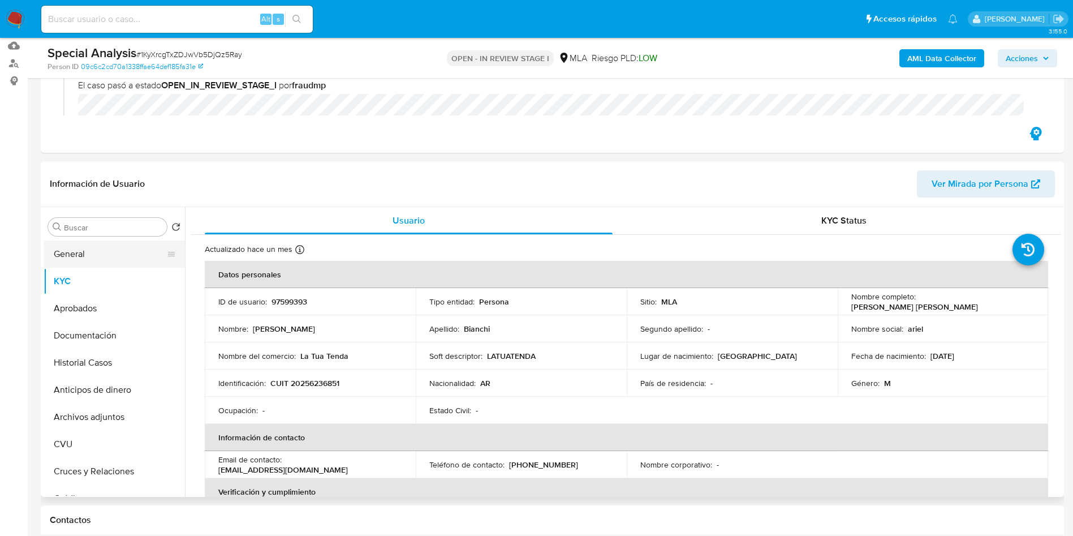
click at [83, 251] on button "General" at bounding box center [110, 254] width 132 height 27
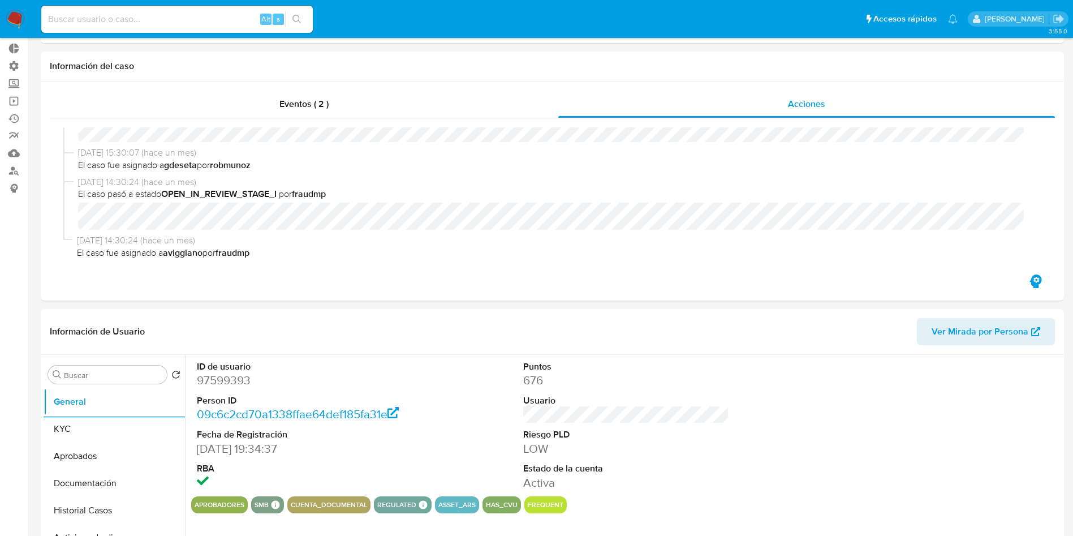
scroll to position [85, 0]
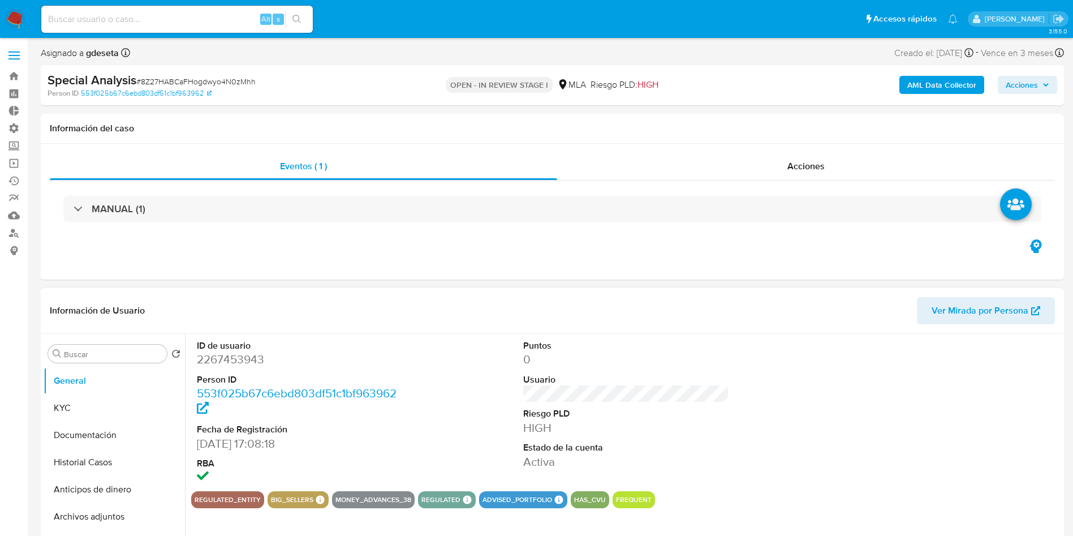
select select "10"
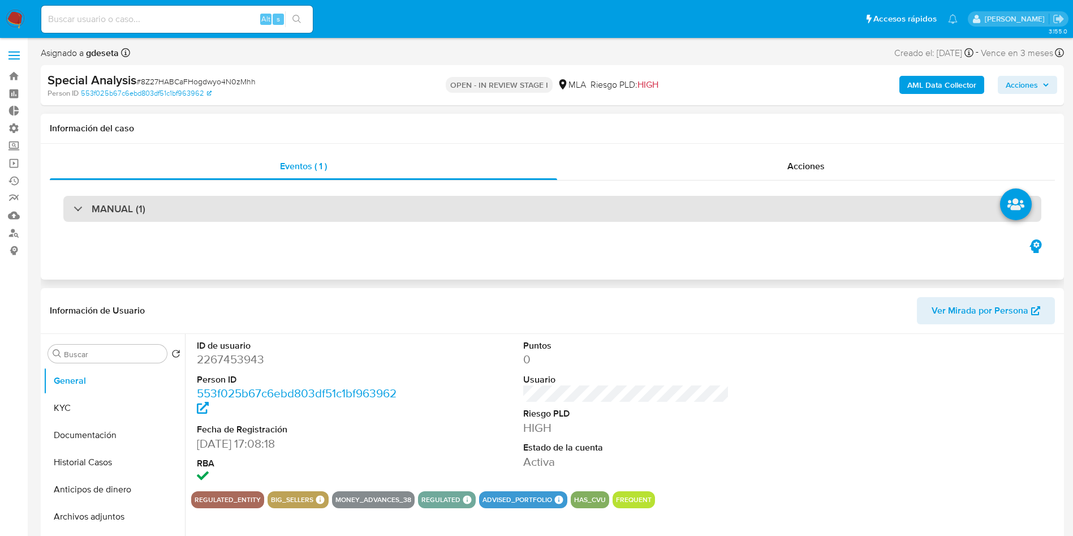
click at [179, 217] on div "MANUAL (1)" at bounding box center [552, 209] width 978 height 26
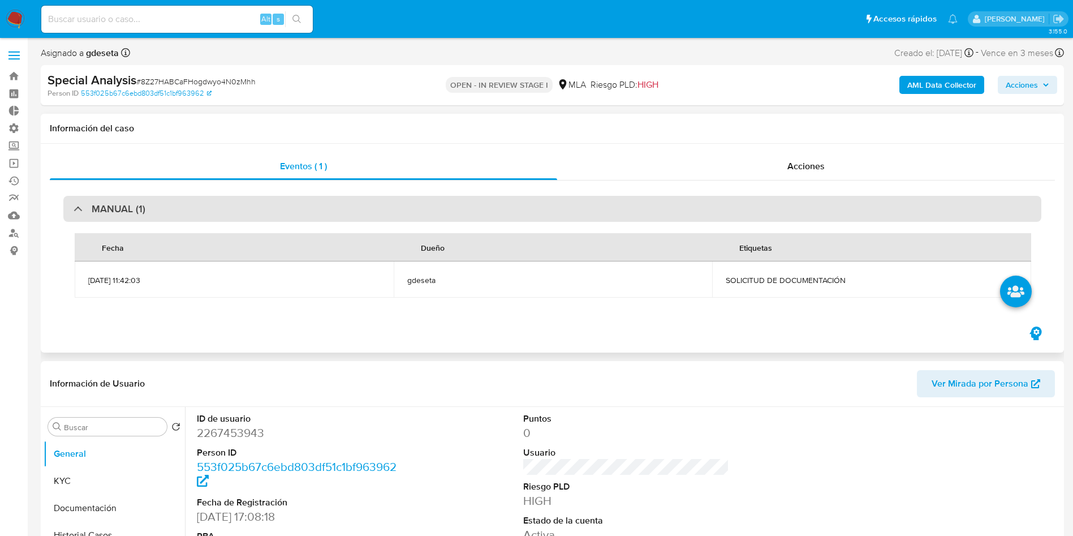
click at [174, 214] on div "MANUAL (1)" at bounding box center [552, 209] width 978 height 26
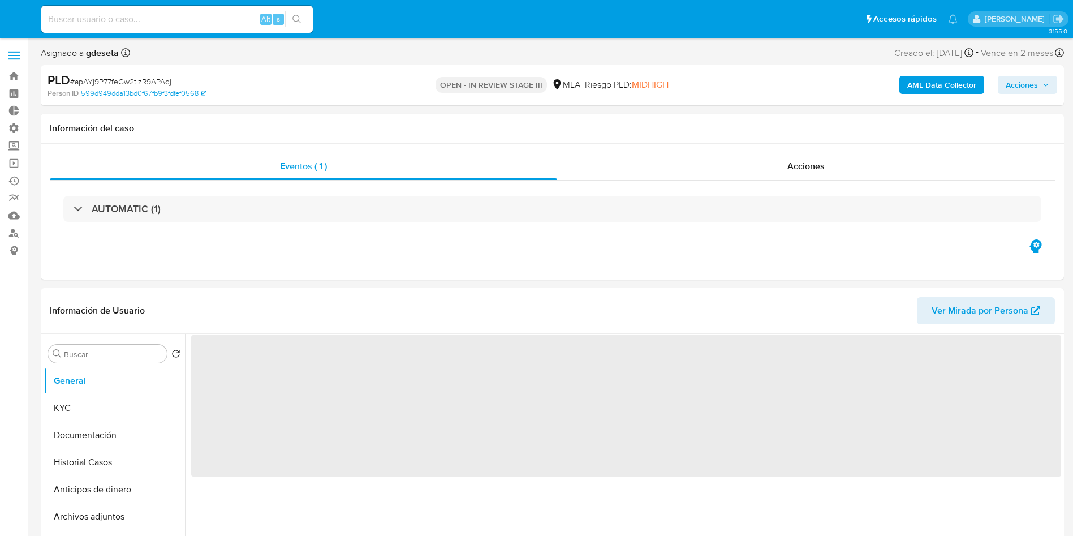
select select "10"
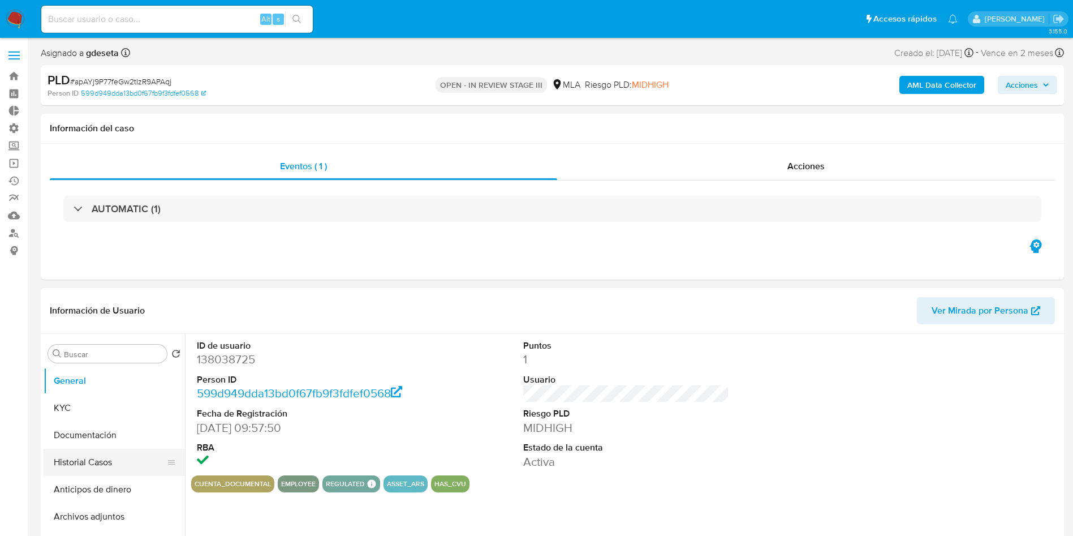
click at [102, 461] on button "Historial Casos" at bounding box center [110, 462] width 132 height 27
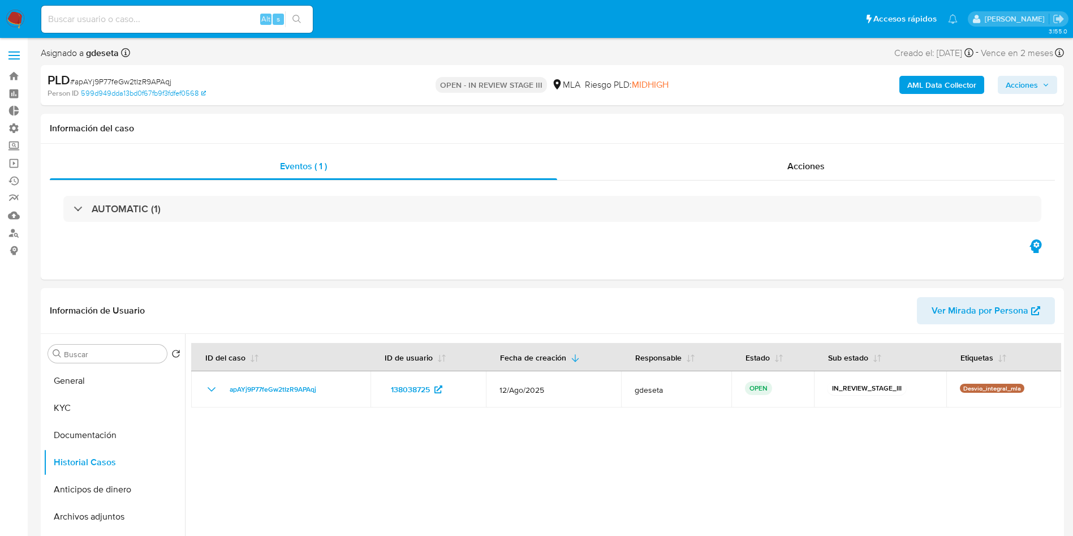
click at [106, 79] on span "# apAYj9P77feGw2tIzR9APAqj" at bounding box center [120, 81] width 101 height 11
click at [94, 370] on button "General" at bounding box center [110, 380] width 132 height 27
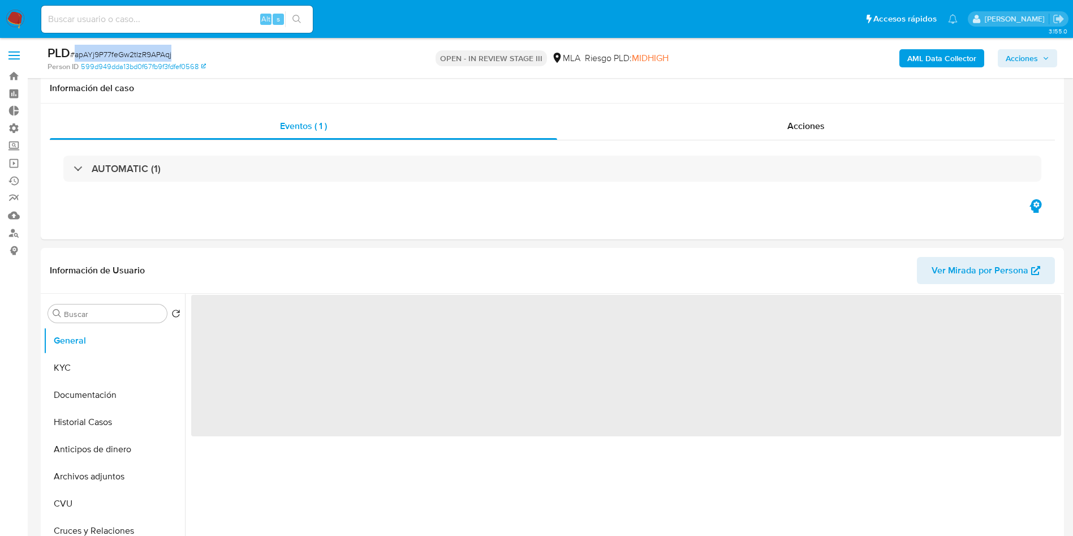
scroll to position [85, 0]
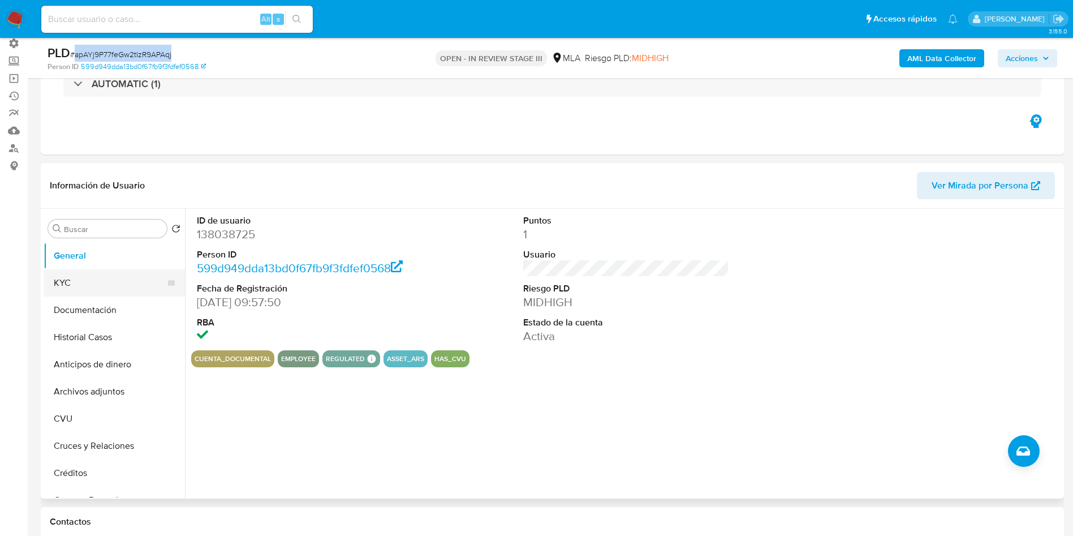
click at [95, 286] on button "KYC" at bounding box center [110, 282] width 132 height 27
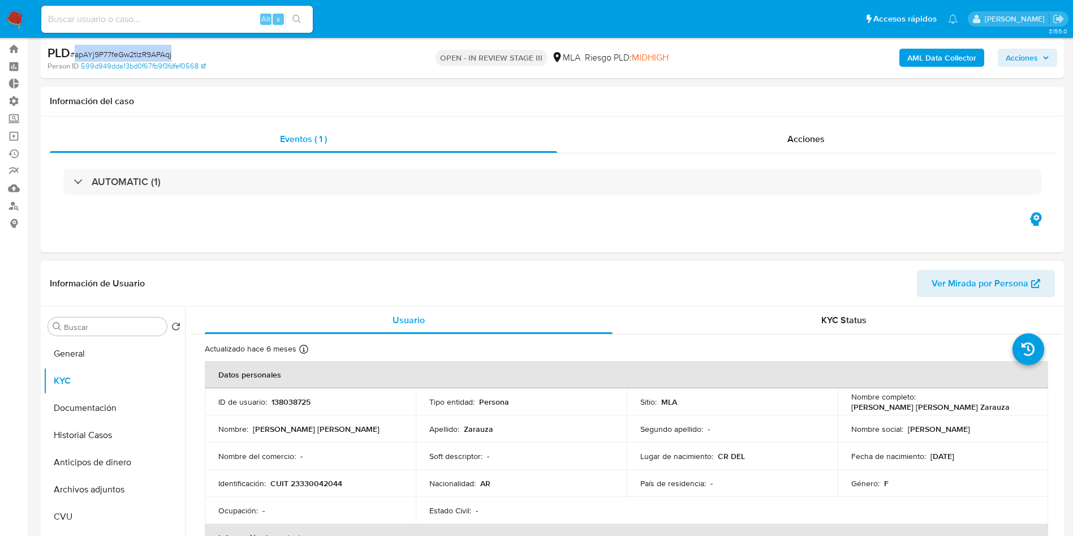
scroll to position [0, 0]
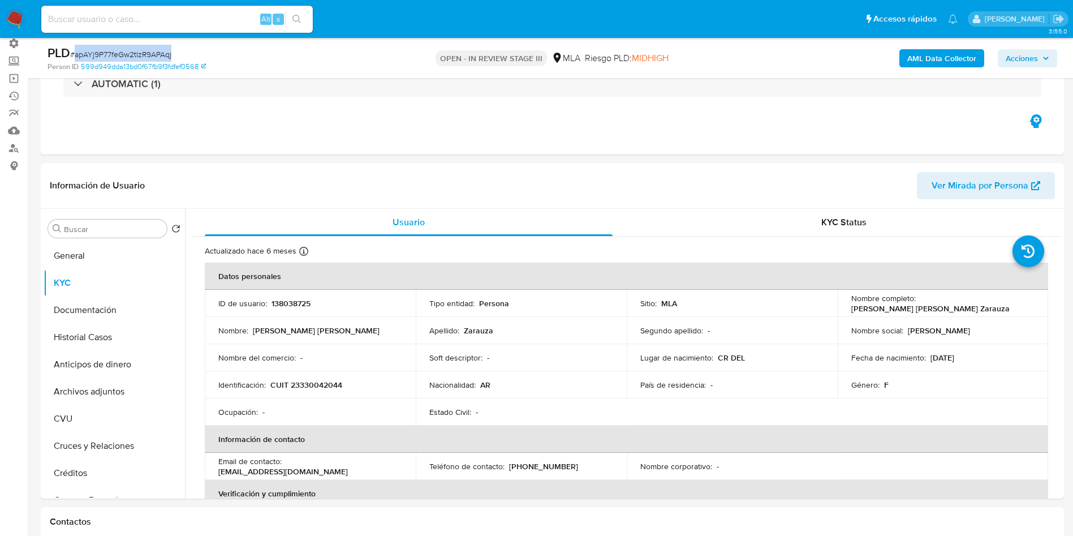
click at [140, 50] on span "# apAYj9P77feGw2tIzR9APAqj" at bounding box center [120, 54] width 101 height 11
click at [190, 17] on input at bounding box center [177, 19] width 272 height 15
paste input "1KyXrcgTxZDJwVb5DjQz5Ray"
type input "1KyXrcgTxZDJwVb5DjQz5Ray"
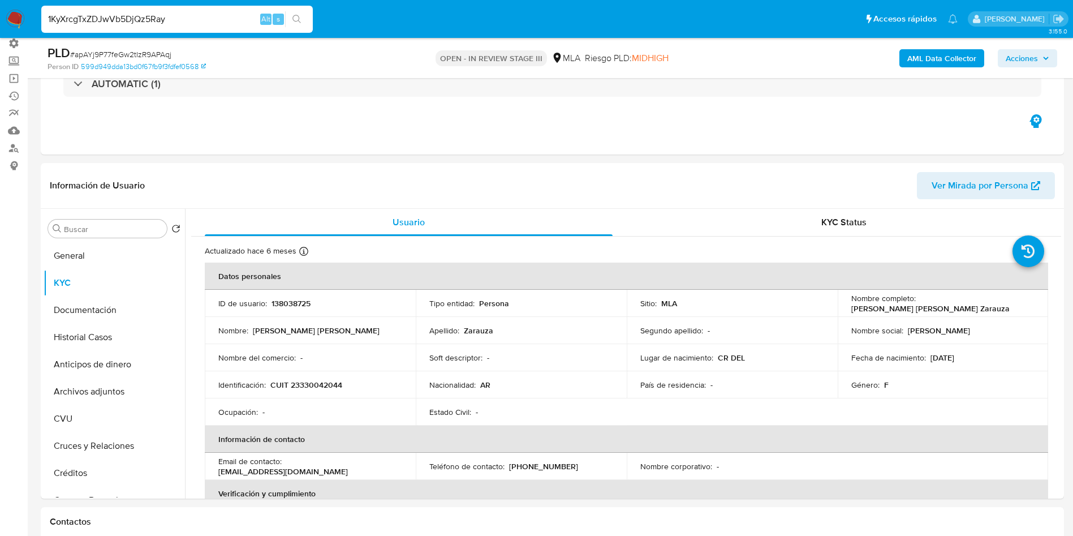
click at [298, 16] on icon "search-icon" at bounding box center [297, 19] width 9 height 9
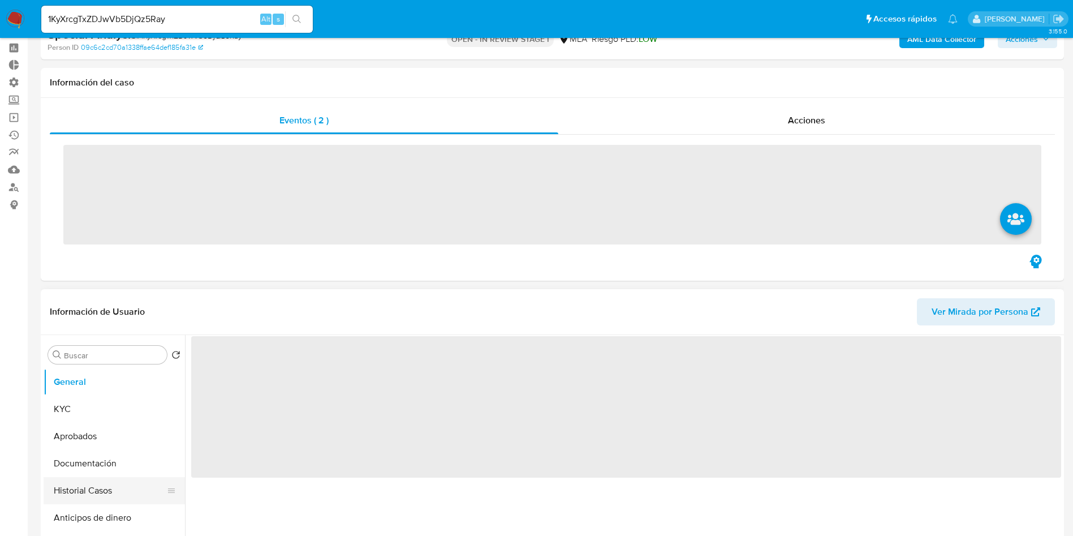
scroll to position [85, 0]
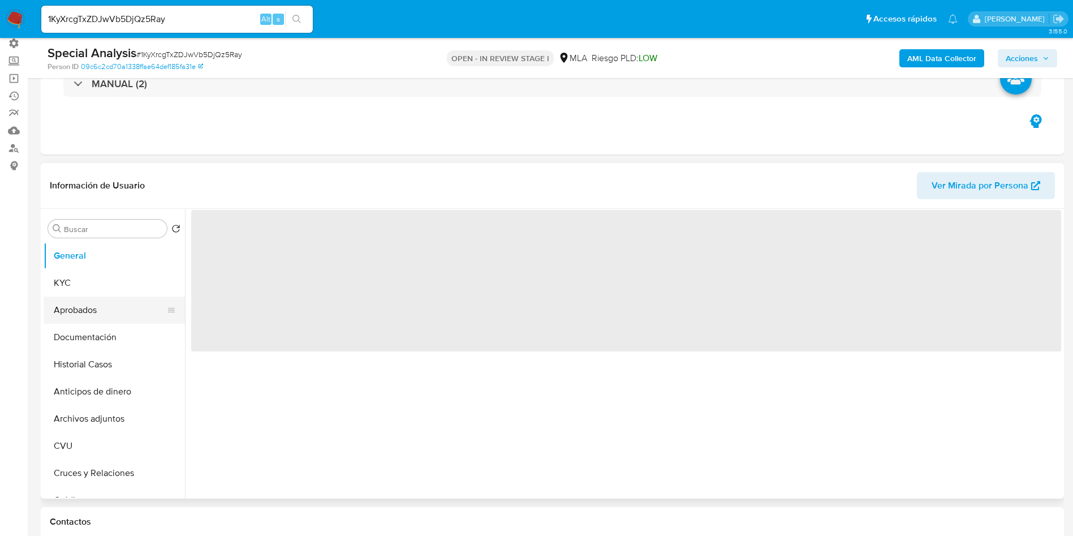
click at [95, 320] on button "Aprobados" at bounding box center [110, 310] width 132 height 27
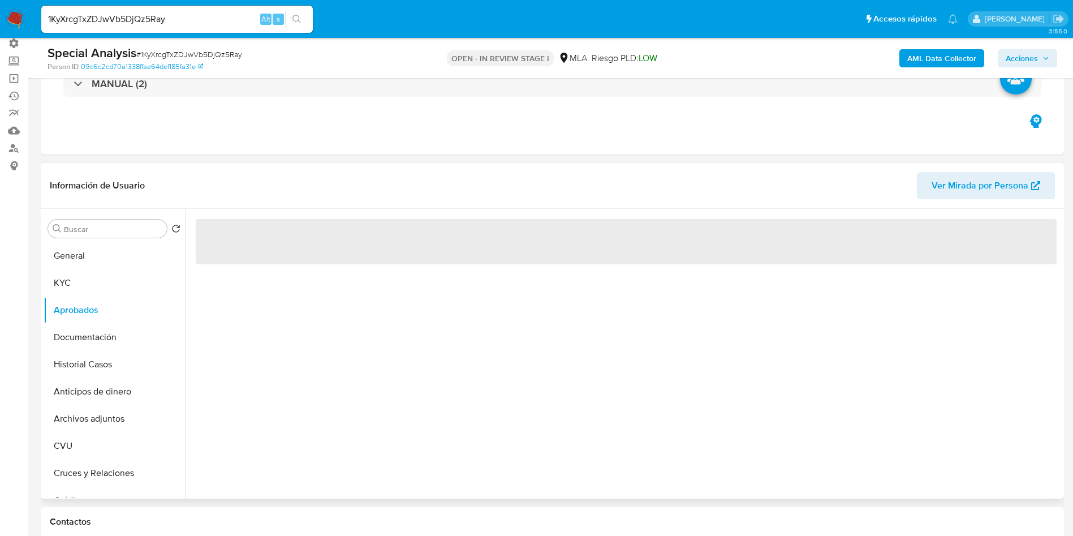
select select "10"
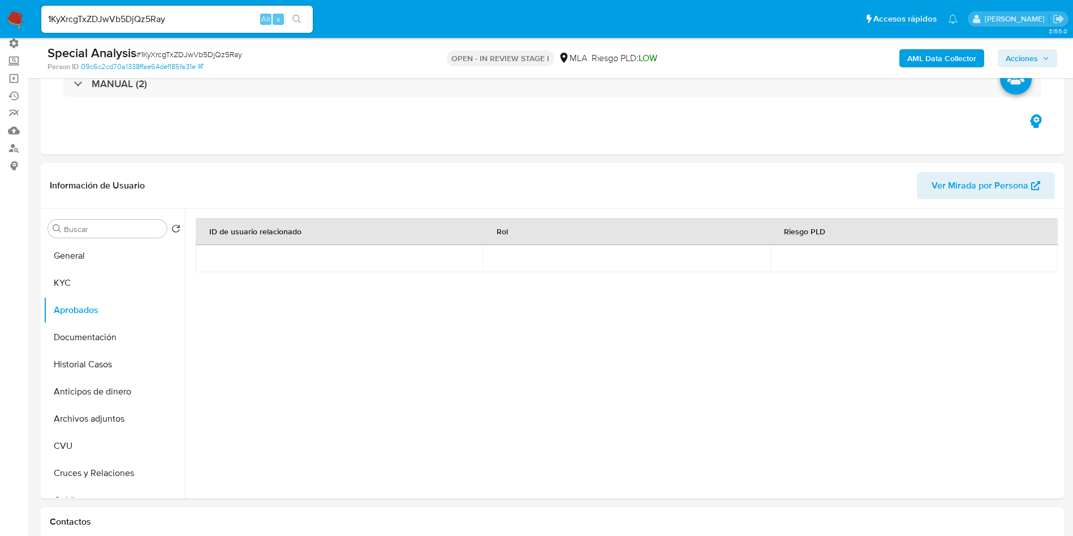
click at [191, 18] on input "1KyXrcgTxZDJwVb5DjQz5Ray" at bounding box center [177, 19] width 272 height 15
drag, startPoint x: 191, startPoint y: 18, endPoint x: 236, endPoint y: 25, distance: 45.3
click at [199, 20] on input "1KyXrcgTxZDJwVb5DjQz5Ray" at bounding box center [177, 19] width 272 height 15
paste input "dLOiKLcTOPfueFRUQBxPu6ne"
type input "dLOiKLcTOPfueFRUQBxPu6ne"
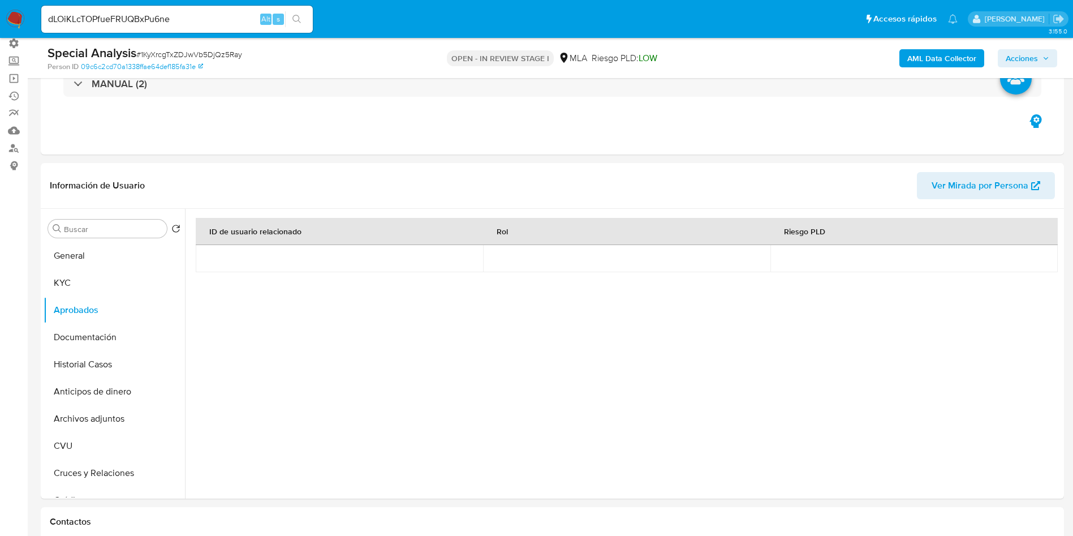
click at [297, 11] on button "search-icon" at bounding box center [296, 19] width 23 height 16
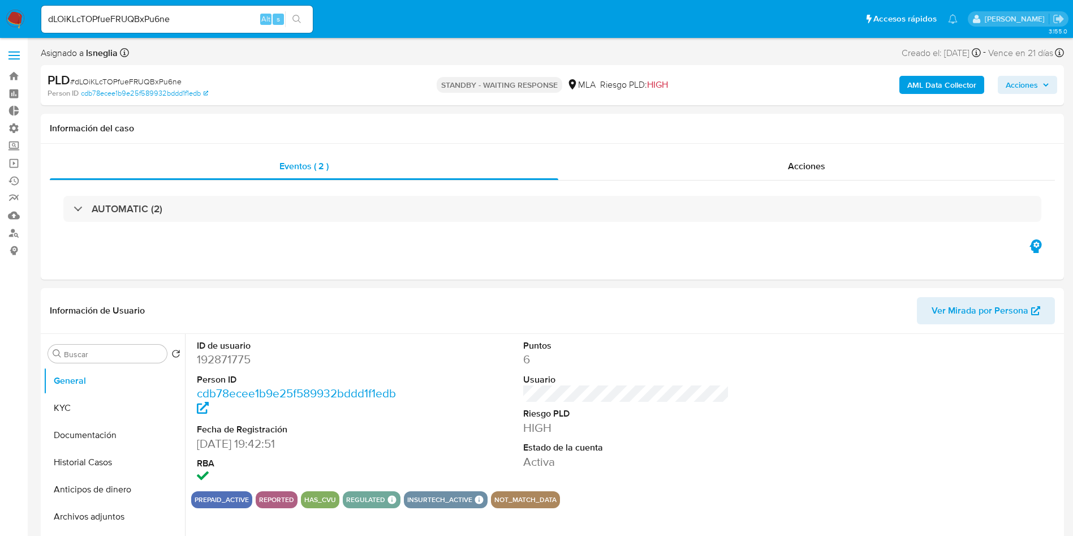
select select "10"
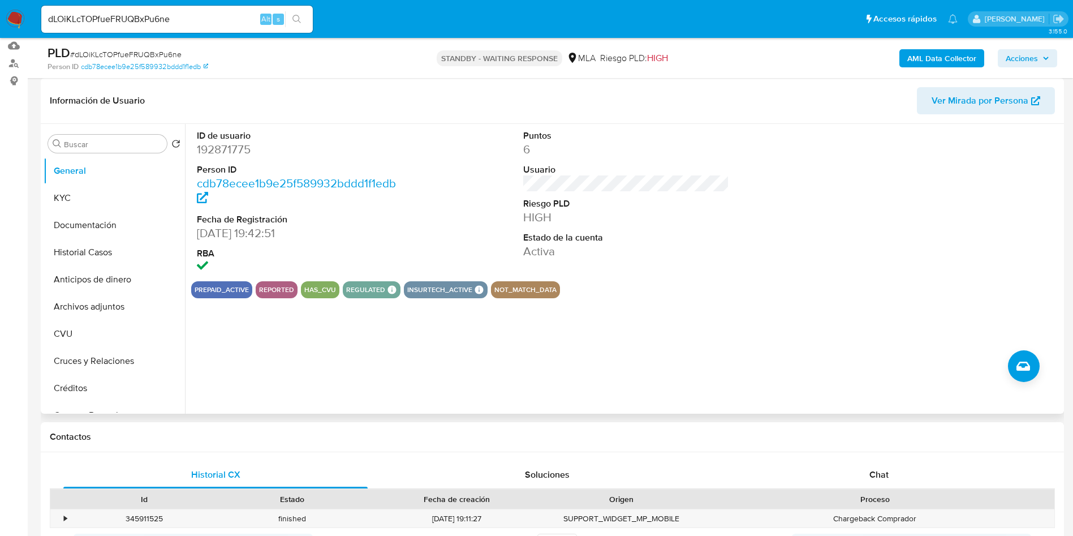
scroll to position [85, 0]
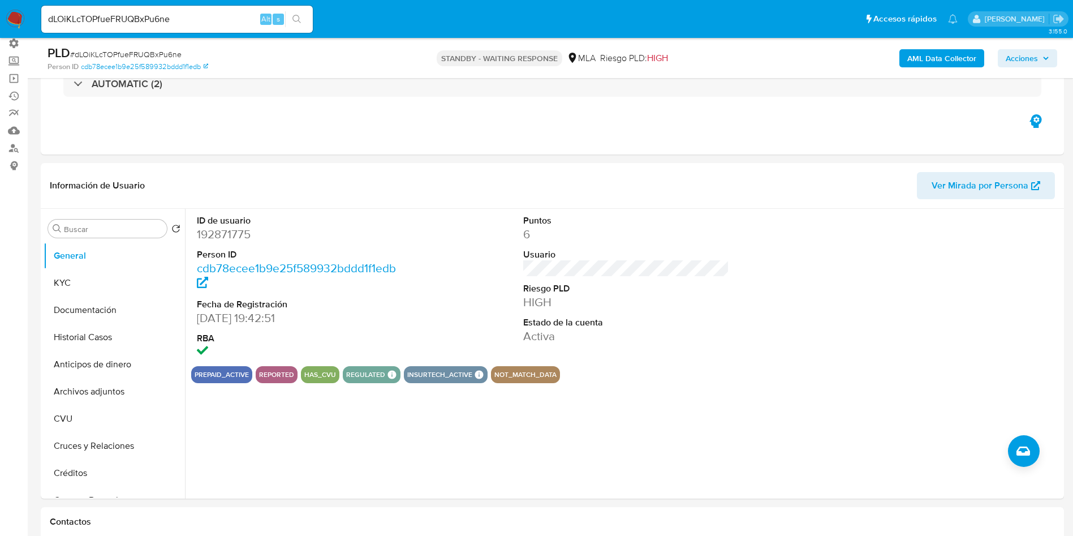
click at [203, 18] on input "dLOiKLcTOPfueFRUQBxPu6ne" at bounding box center [177, 19] width 272 height 15
paste input
type input "dLOiKLcTOPfueFRUQBxPu6ne"
click at [303, 18] on button "search-icon" at bounding box center [296, 19] width 23 height 16
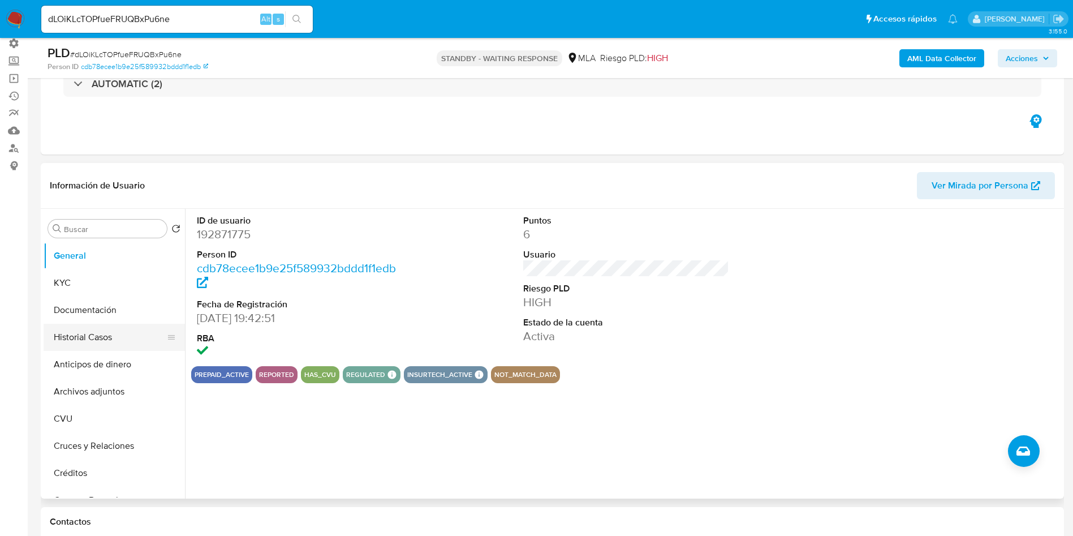
click at [108, 328] on button "Historial Casos" at bounding box center [110, 337] width 132 height 27
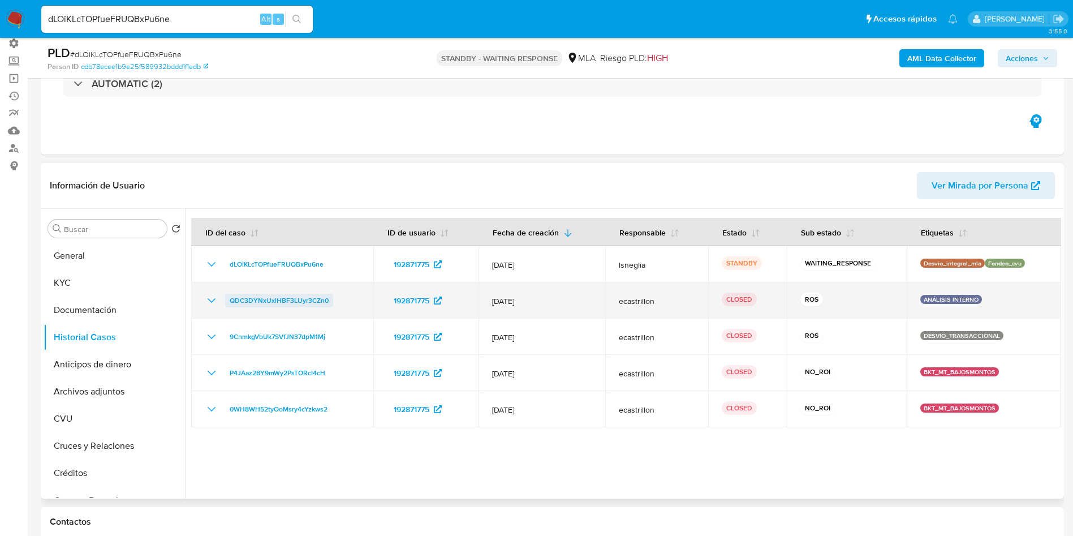
click at [257, 304] on span "QDC3DYNxUxlHBF3LUyr3CZn0" at bounding box center [279, 301] width 99 height 14
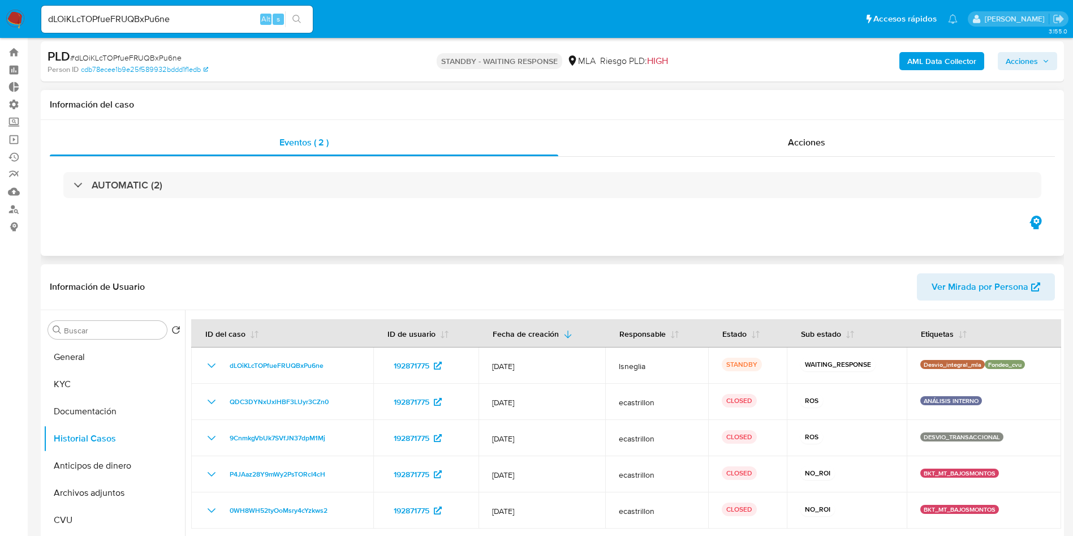
scroll to position [0, 0]
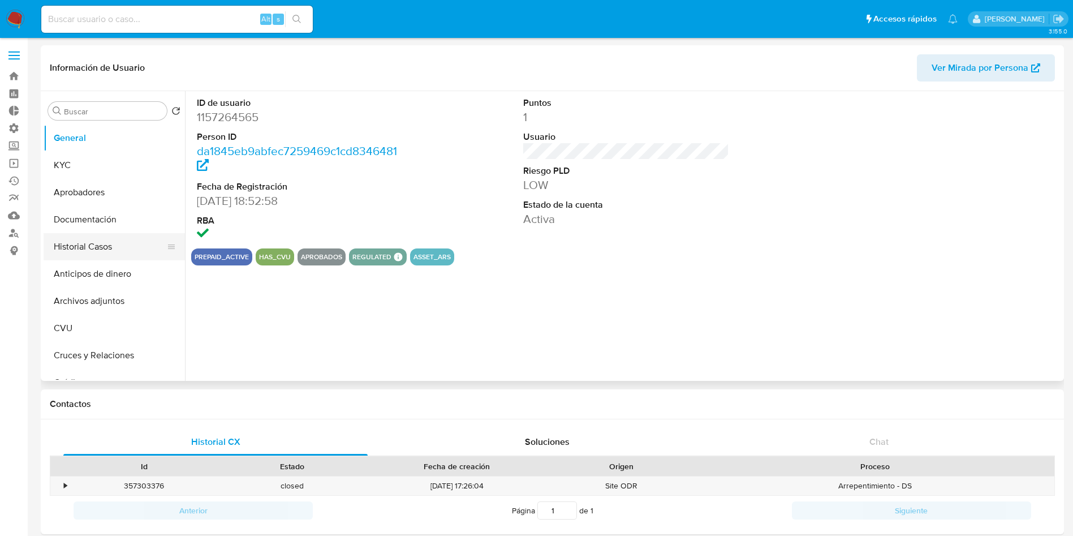
select select "10"
click at [106, 238] on button "Historial Casos" at bounding box center [110, 246] width 132 height 27
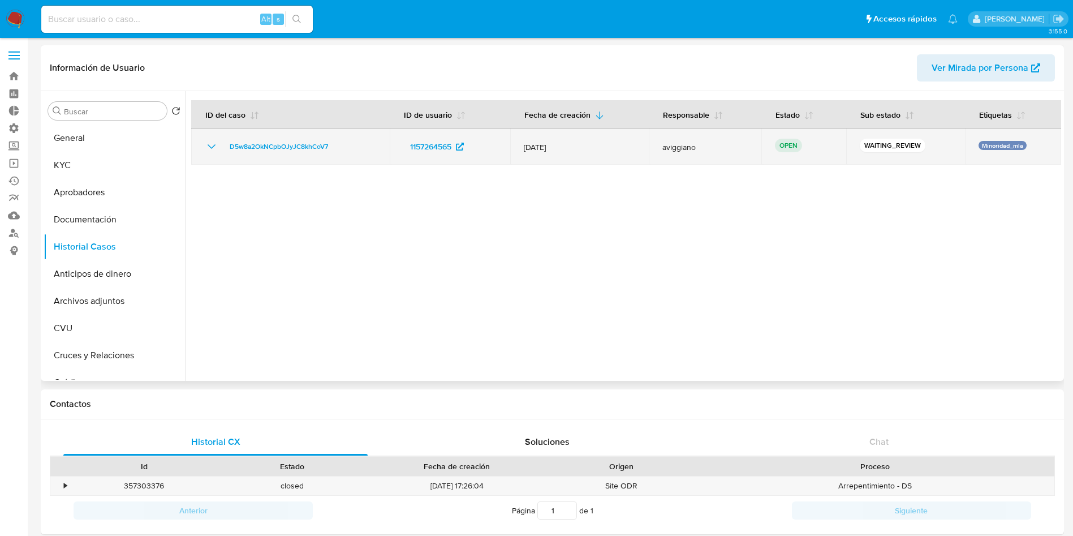
drag, startPoint x: 349, startPoint y: 157, endPoint x: 218, endPoint y: 149, distance: 130.9
click at [218, 149] on td "D5w8a2OkNCpbOJyJC8khCoV7" at bounding box center [290, 146] width 199 height 36
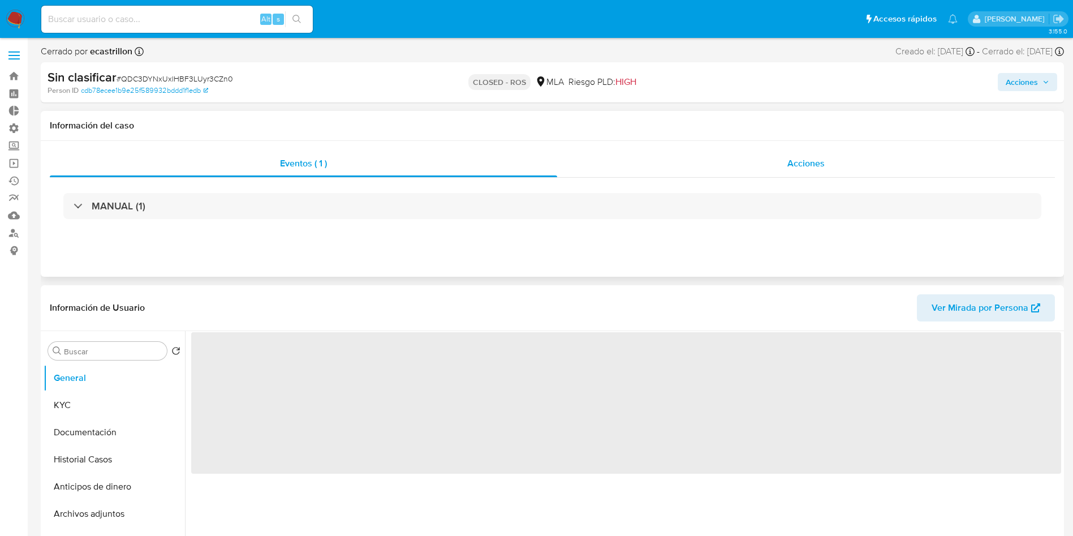
click at [822, 170] on div "Acciones" at bounding box center [806, 163] width 498 height 27
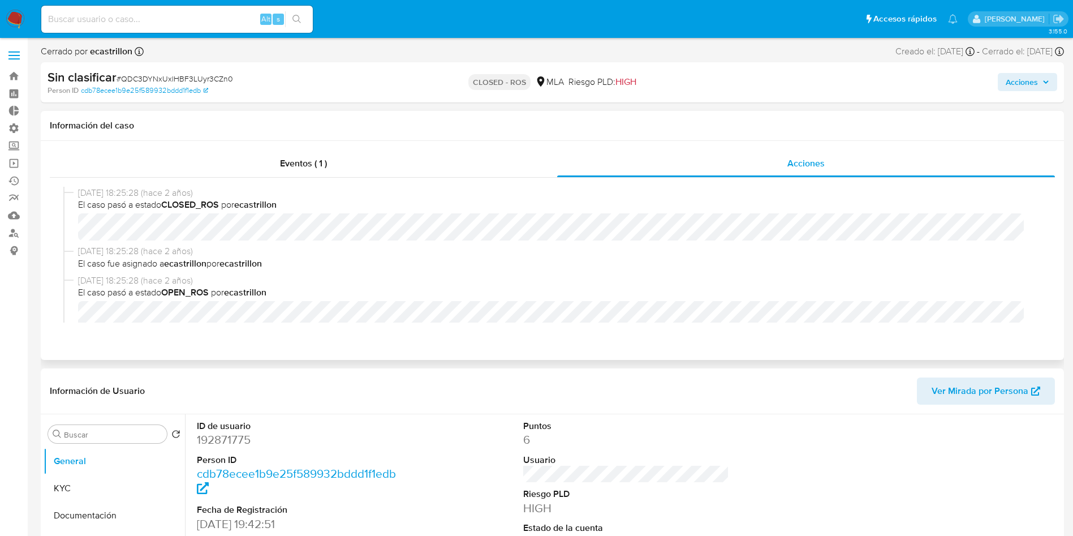
select select "10"
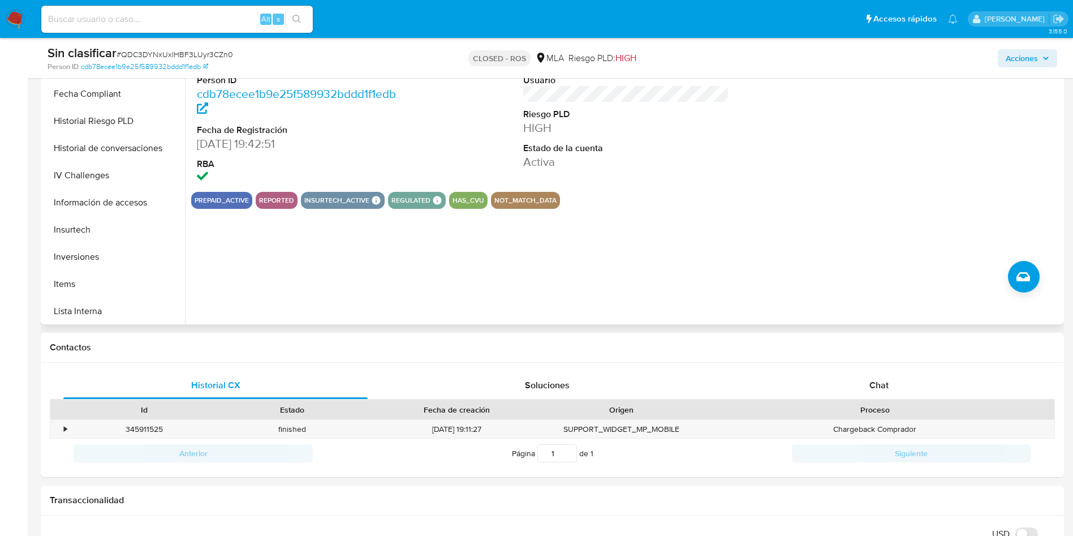
scroll to position [533, 0]
click at [104, 261] on button "Restricciones Nuevo Mundo" at bounding box center [110, 255] width 132 height 27
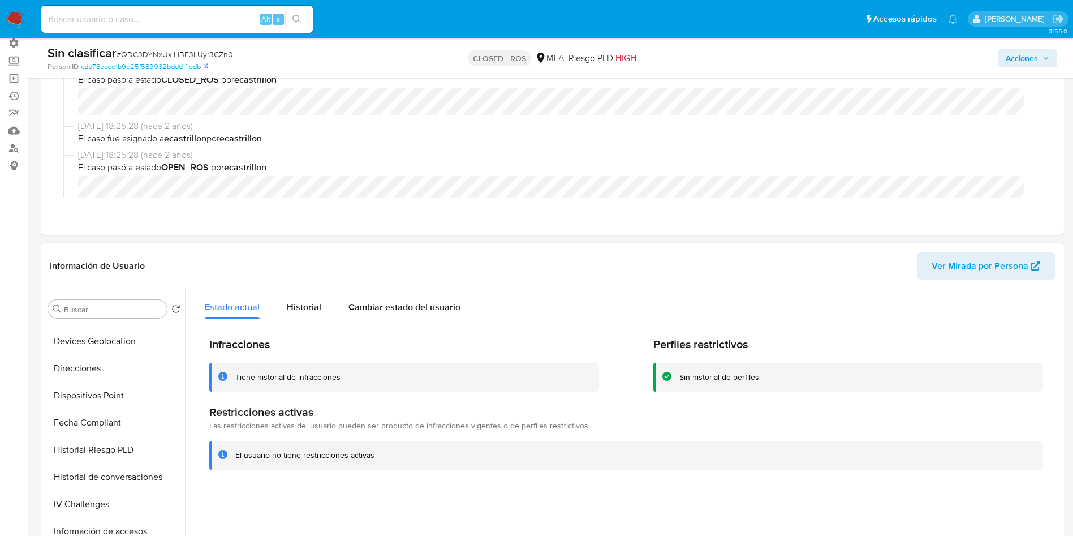
scroll to position [108, 0]
click at [80, 378] on button "CVU" at bounding box center [110, 390] width 132 height 27
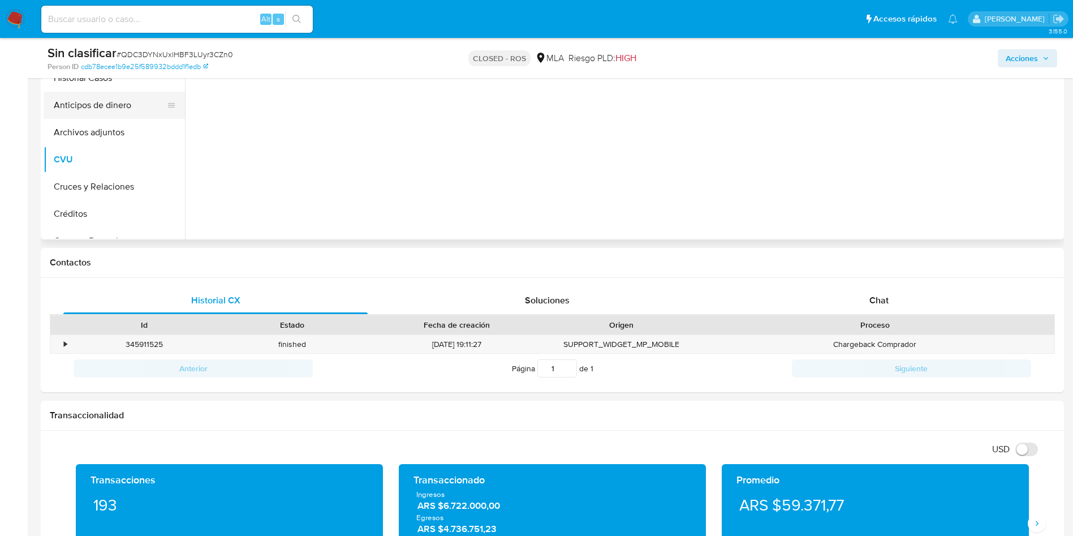
scroll to position [340, 0]
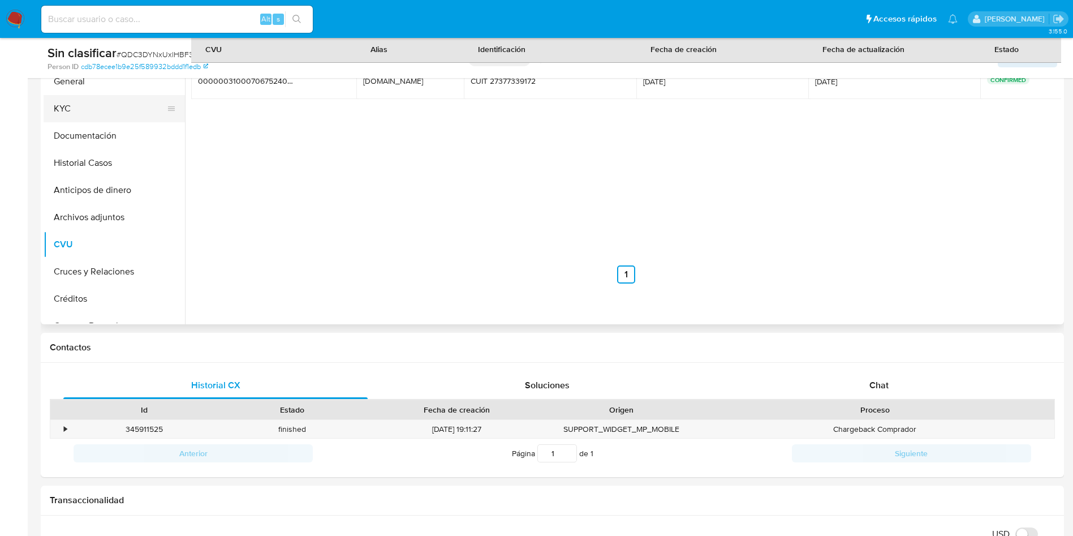
click at [85, 99] on button "KYC" at bounding box center [110, 108] width 132 height 27
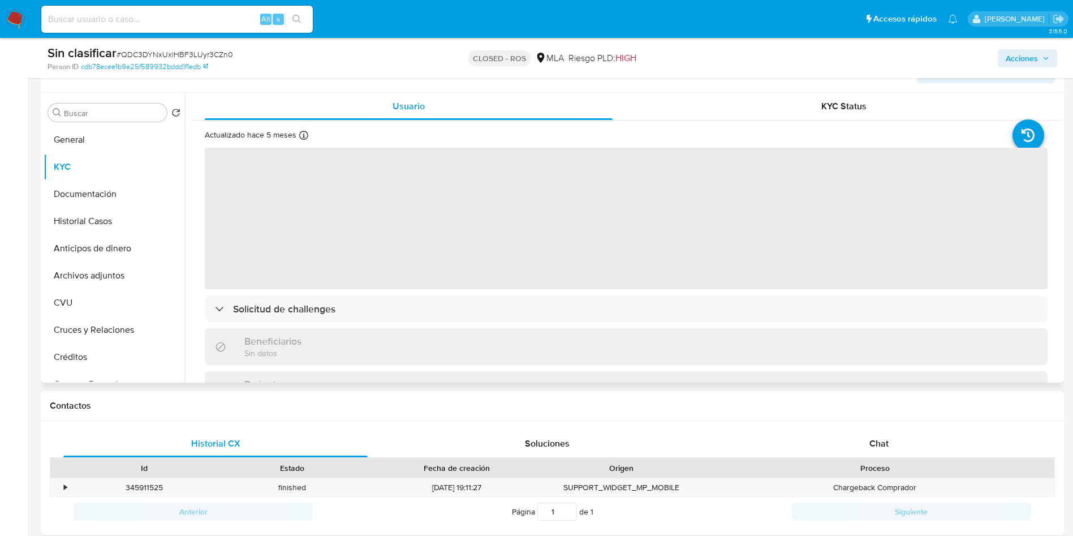
scroll to position [255, 0]
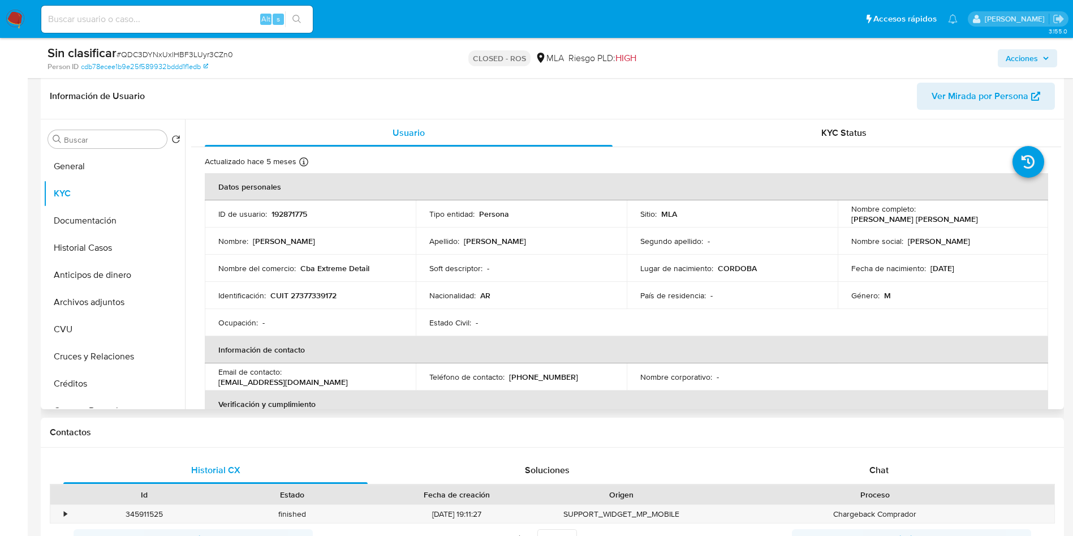
click at [320, 295] on p "CUIT 27377339172" at bounding box center [303, 295] width 66 height 10
copy p "27377339172"
